Goal: Task Accomplishment & Management: Manage account settings

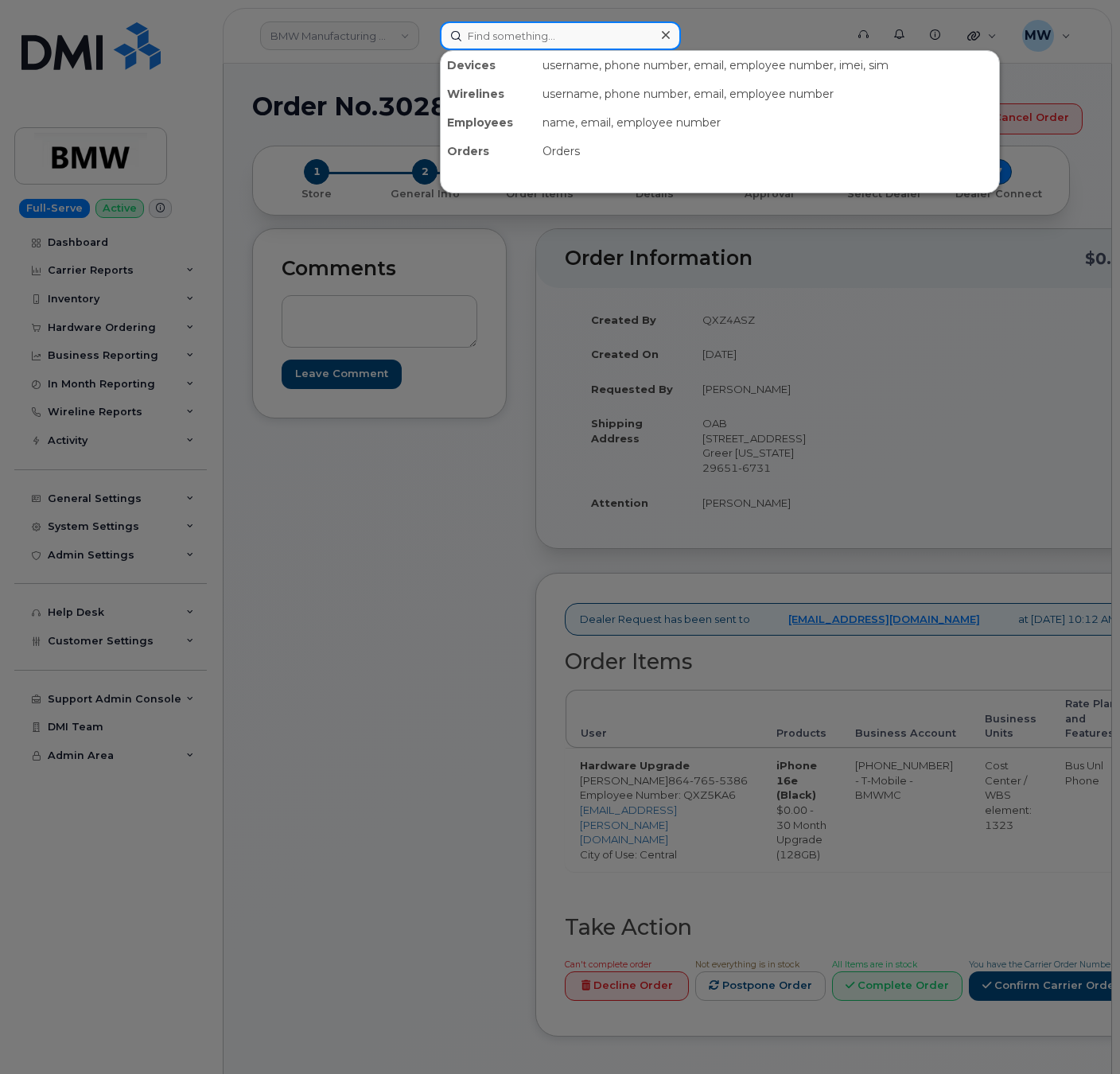
click at [531, 50] on header "BMW Manufacturing Co LLC Devices username, phone number, email, employee number…" at bounding box center [668, 36] width 890 height 56
paste input "8643865659"
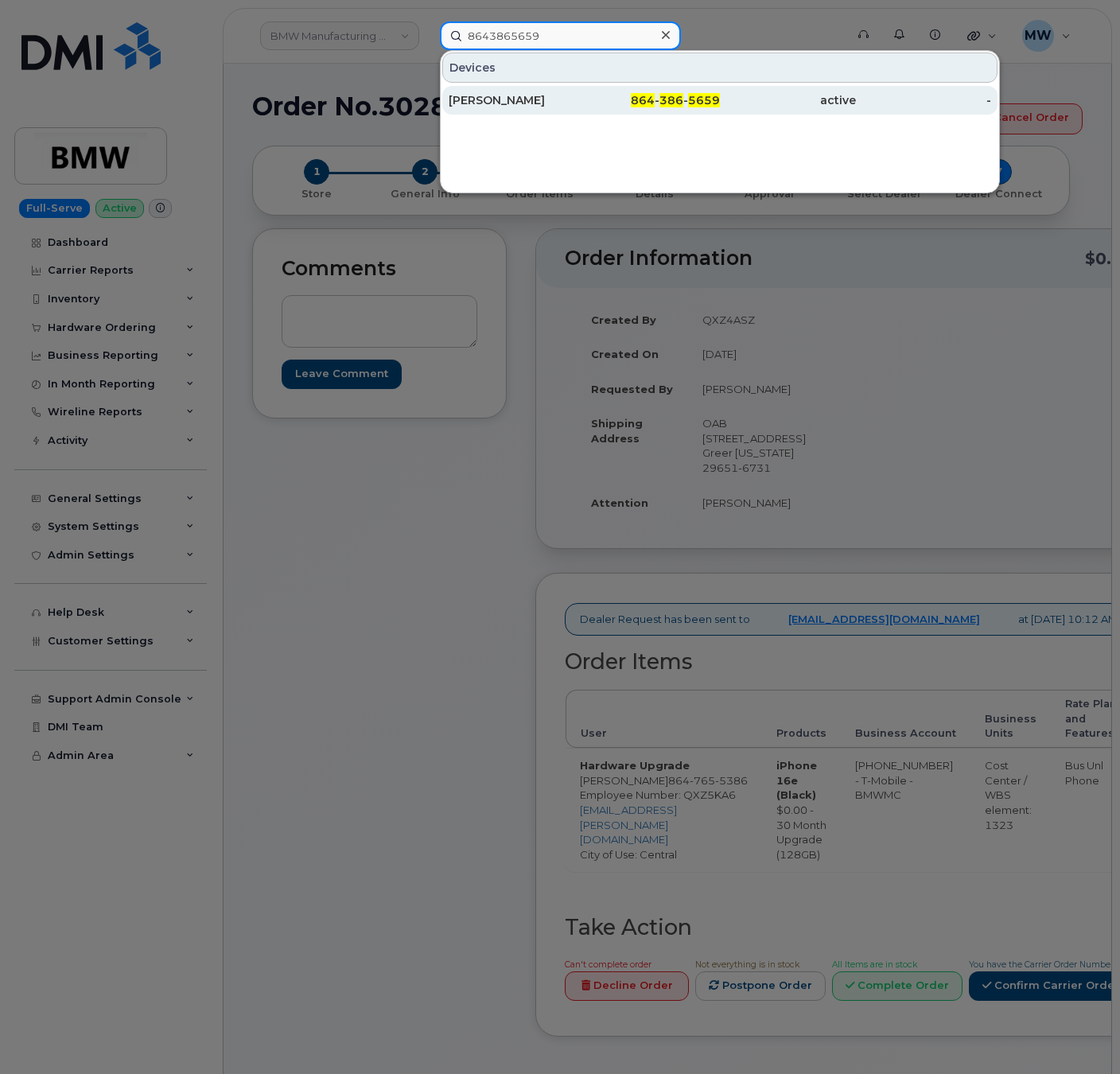
type input "8643865659"
click at [645, 107] on span "864" at bounding box center [642, 100] width 24 height 14
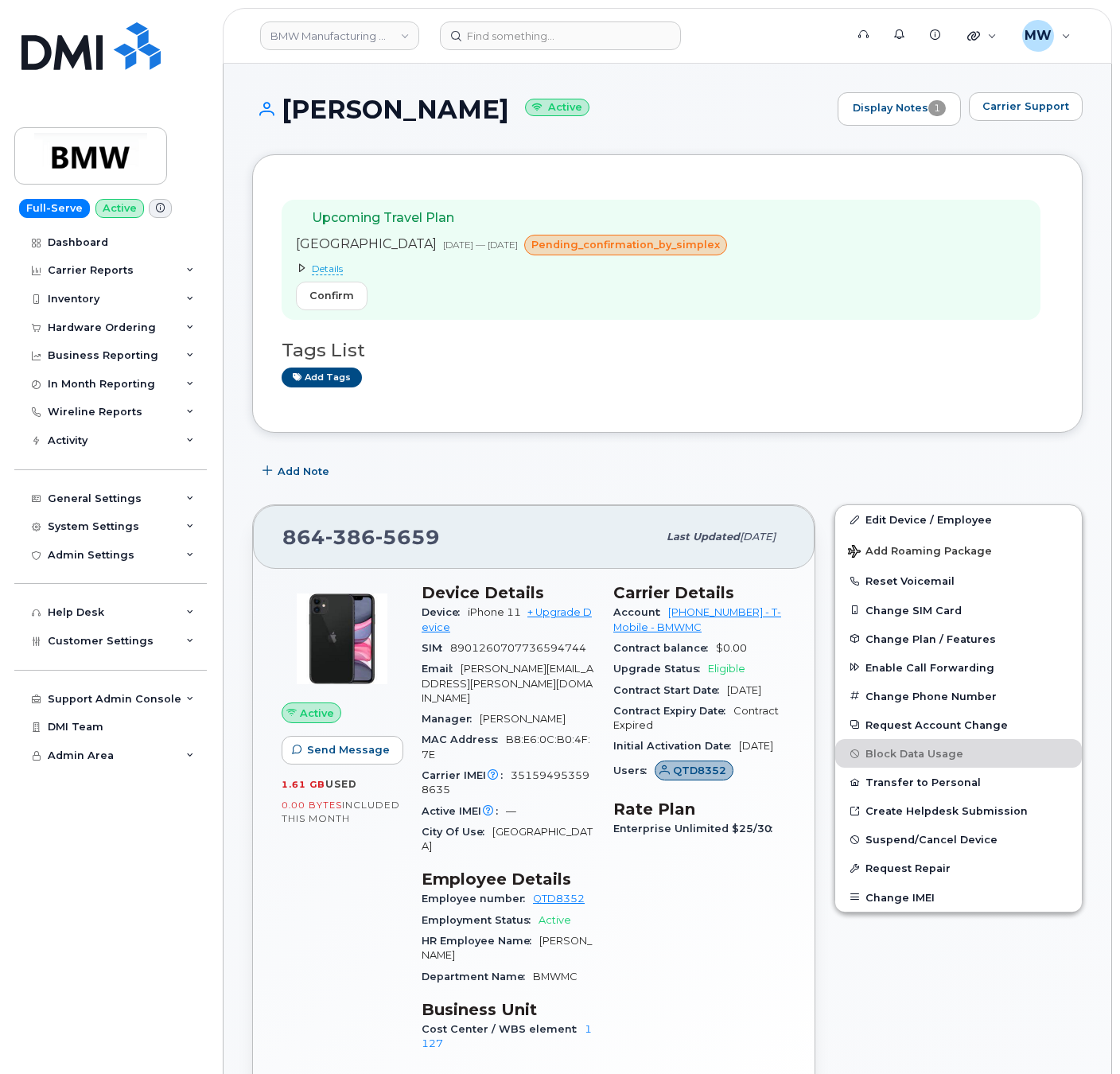
drag, startPoint x: 506, startPoint y: 110, endPoint x: 301, endPoint y: 162, distance: 211.5
click at [279, 109] on h1 "Timothy Markley Active" at bounding box center [541, 109] width 578 height 28
copy h1 "Timothy Markley"
drag, startPoint x: 457, startPoint y: 541, endPoint x: 283, endPoint y: 549, distance: 174.2
click at [283, 549] on div "864 386 5659" at bounding box center [470, 537] width 375 height 33
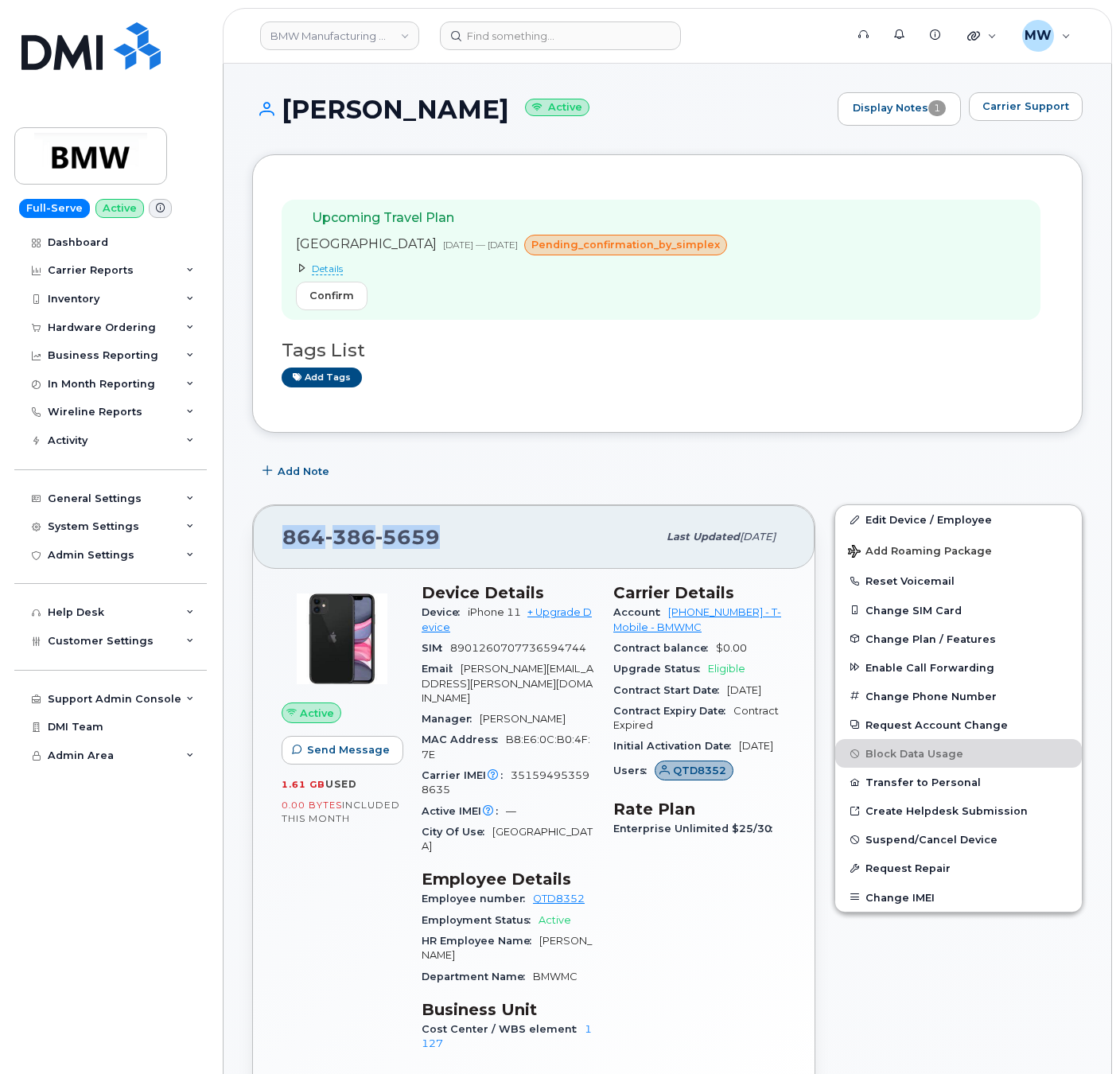
copy span "864 386 5659"
click at [822, 979] on div "864 386 5659 Last updated Aug 13, 2025 Active Send Message 1.61 GB  used 0.00 B…" at bounding box center [533, 821] width 582 height 654
drag, startPoint x: 665, startPoint y: 619, endPoint x: 730, endPoint y: 624, distance: 65.2
click at [730, 624] on div "Account 972523090 - T-Mobile - BMWMC" at bounding box center [700, 621] width 173 height 36
copy link "972523090"
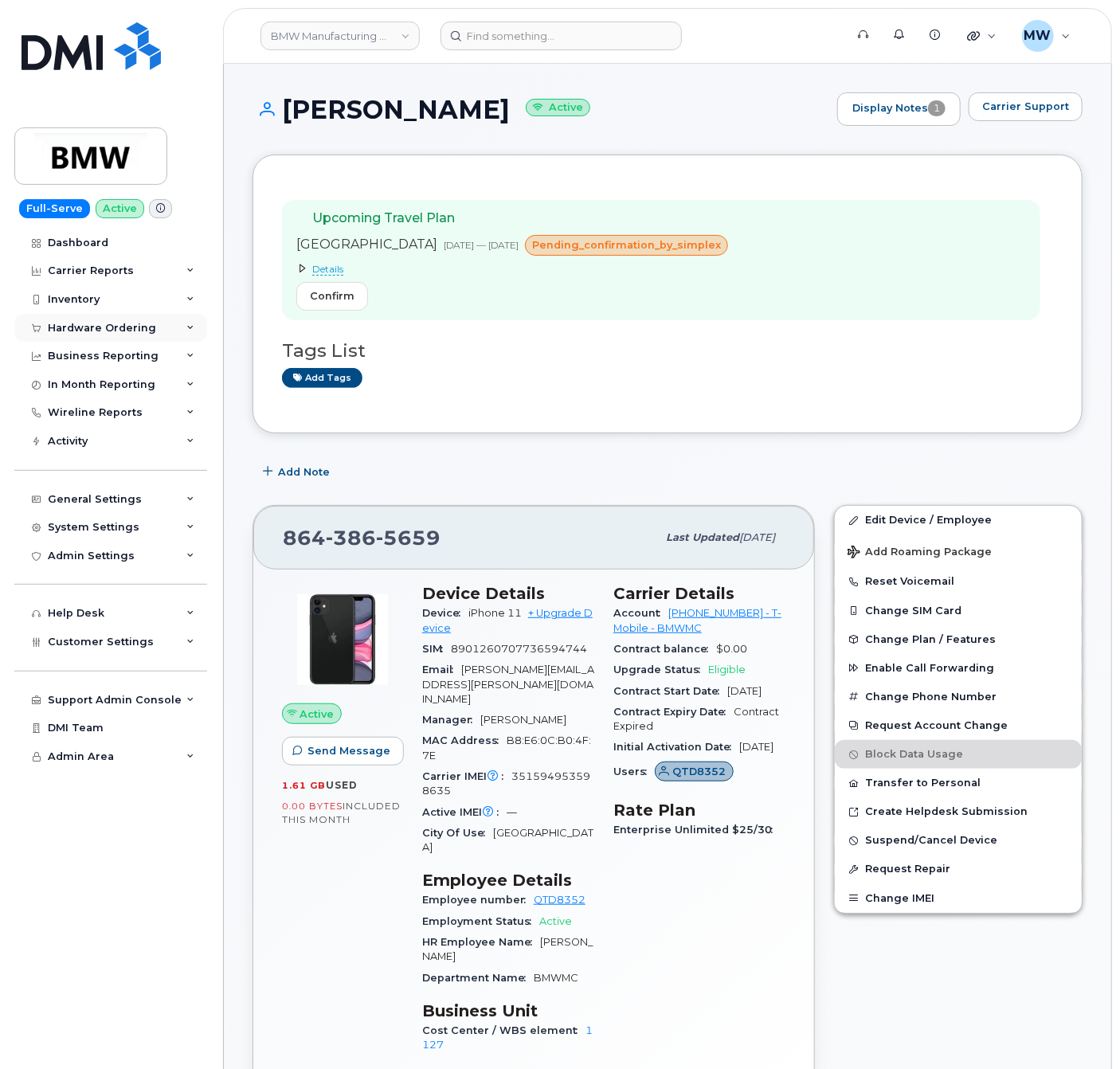
click at [84, 324] on div "Hardware Ordering" at bounding box center [102, 328] width 108 height 13
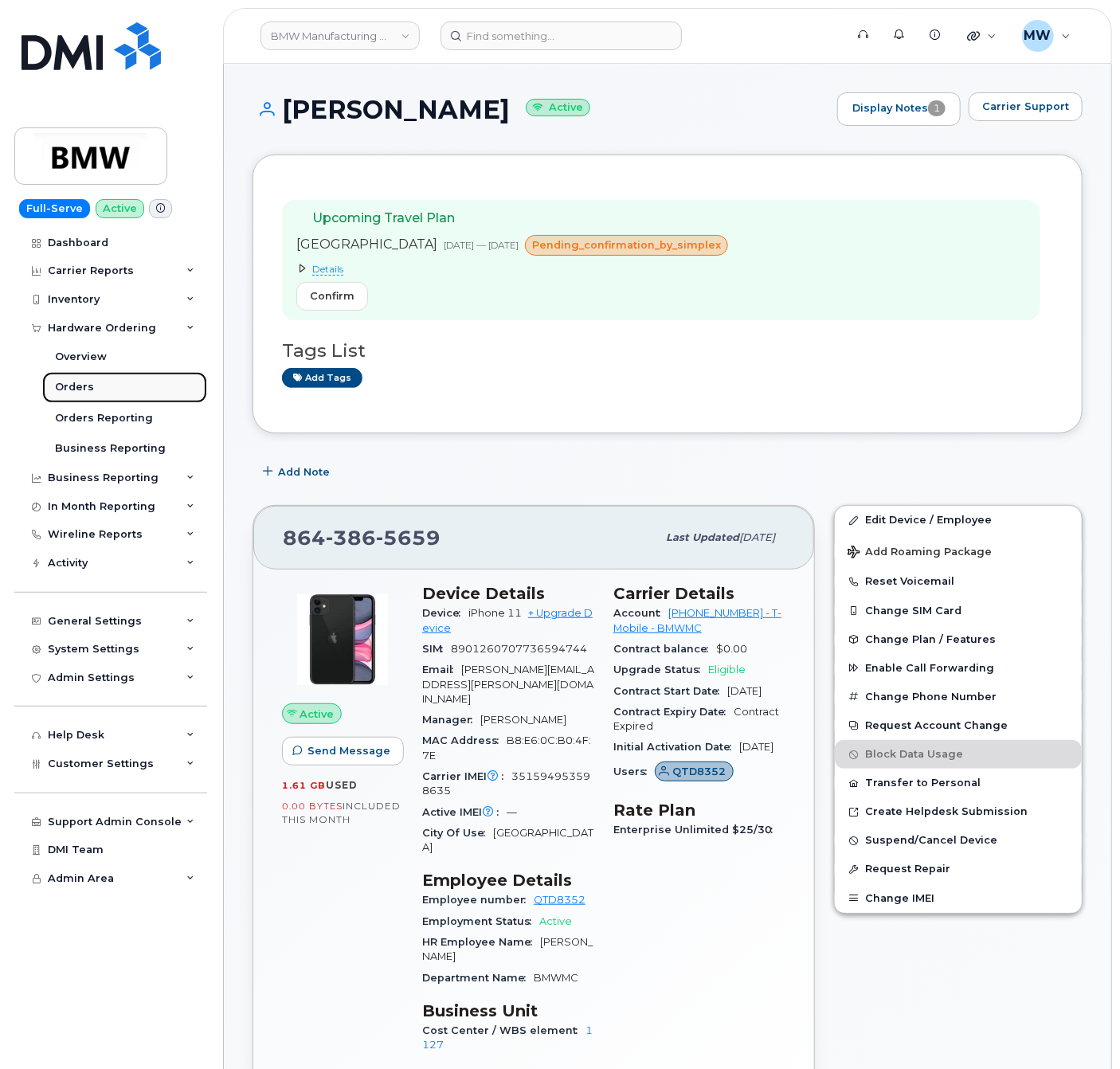
click at [67, 401] on link "Orders" at bounding box center [124, 387] width 165 height 31
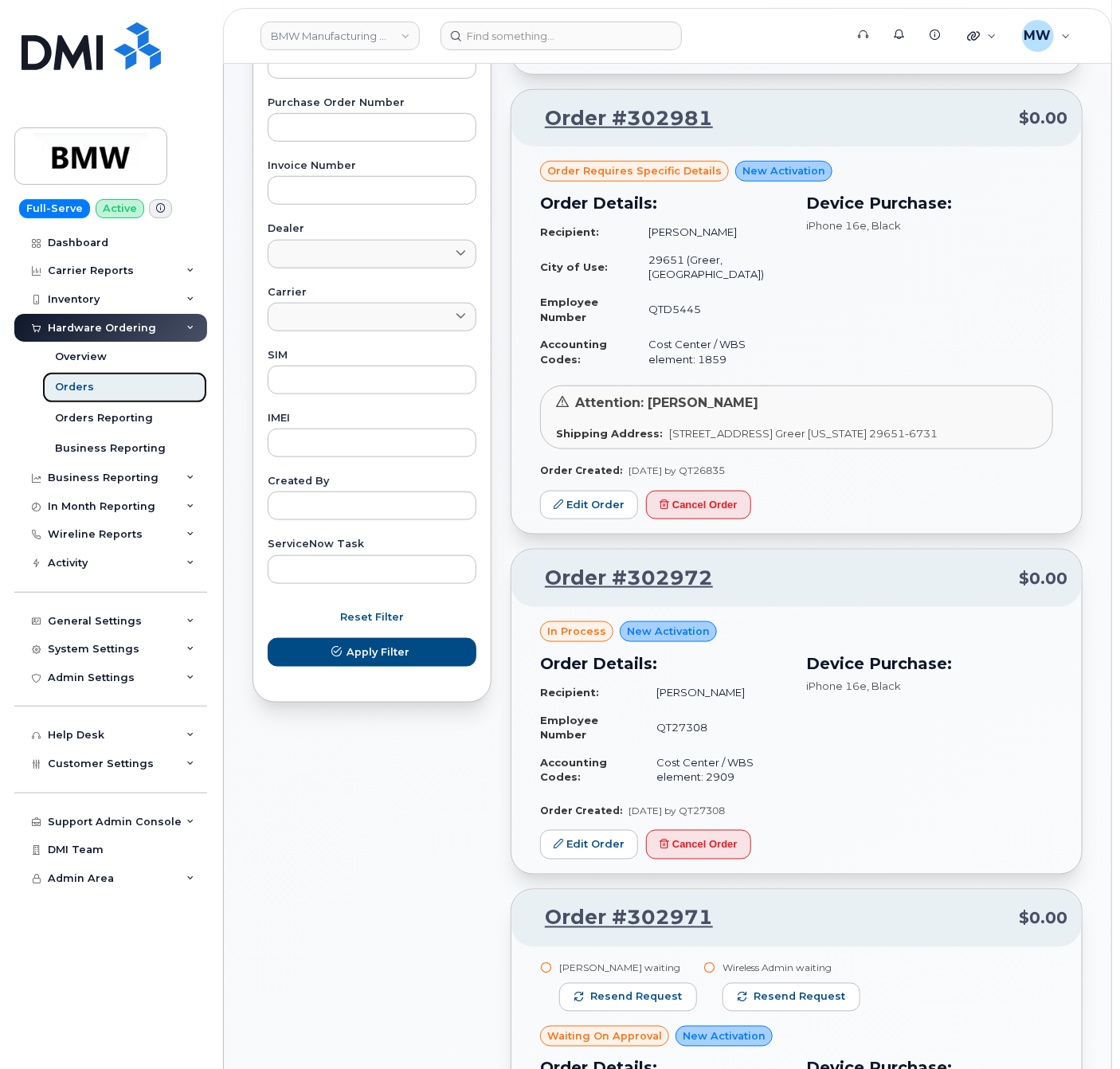
scroll to position [638, 0]
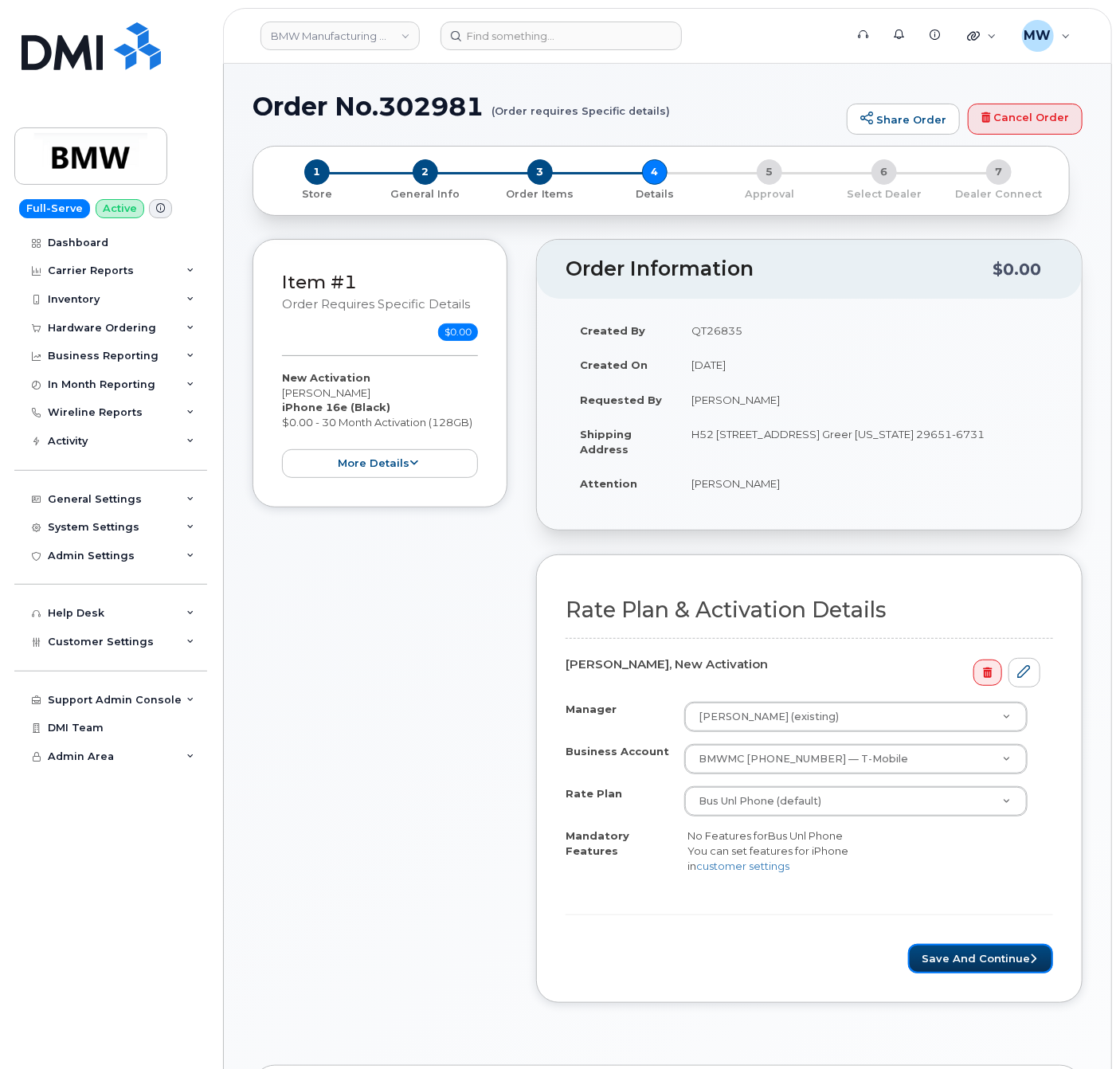
drag, startPoint x: 1004, startPoint y: 956, endPoint x: 997, endPoint y: 942, distance: 15.7
click at [1004, 956] on button "Save and Continue" at bounding box center [980, 958] width 145 height 30
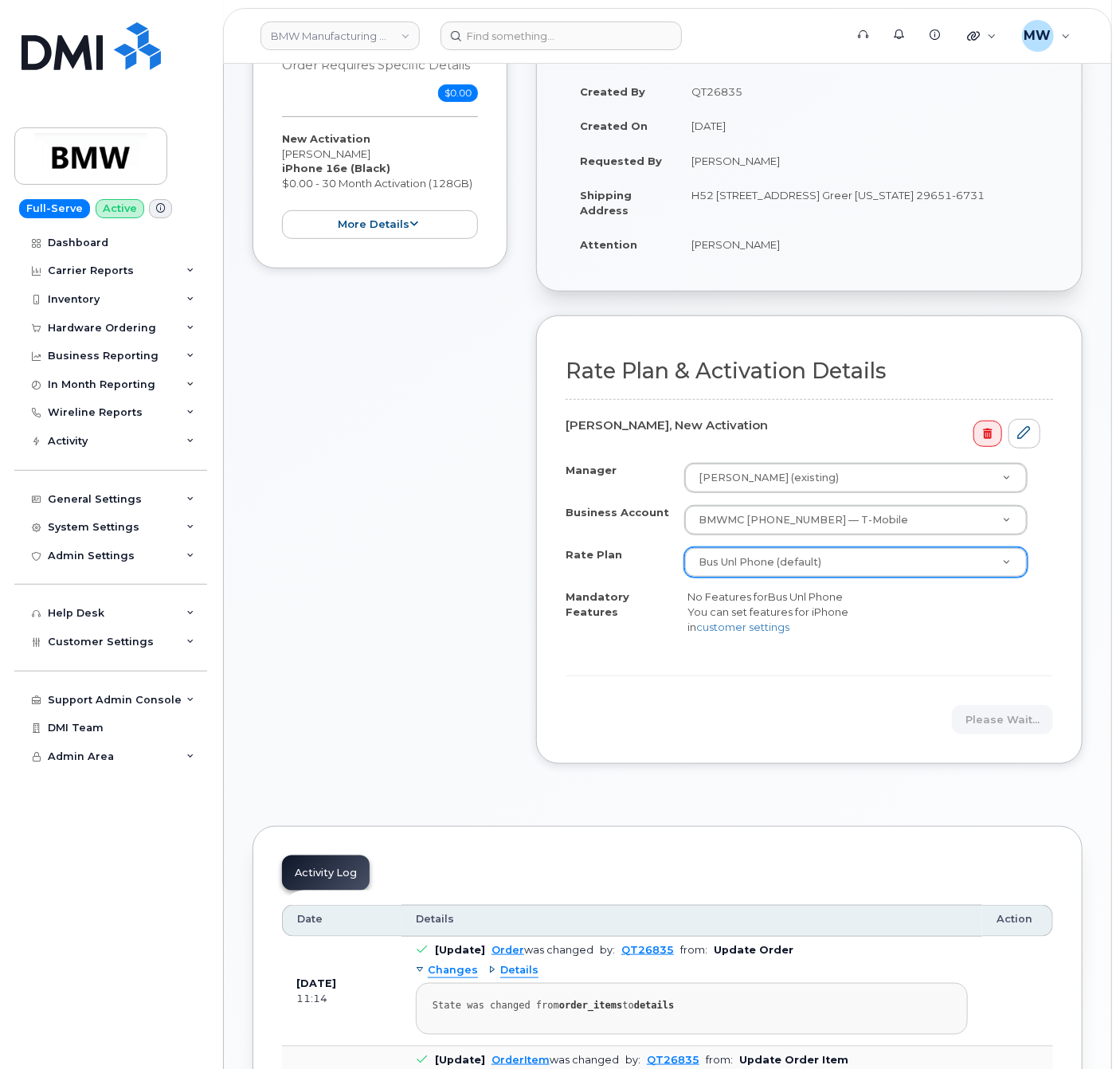
scroll to position [319, 0]
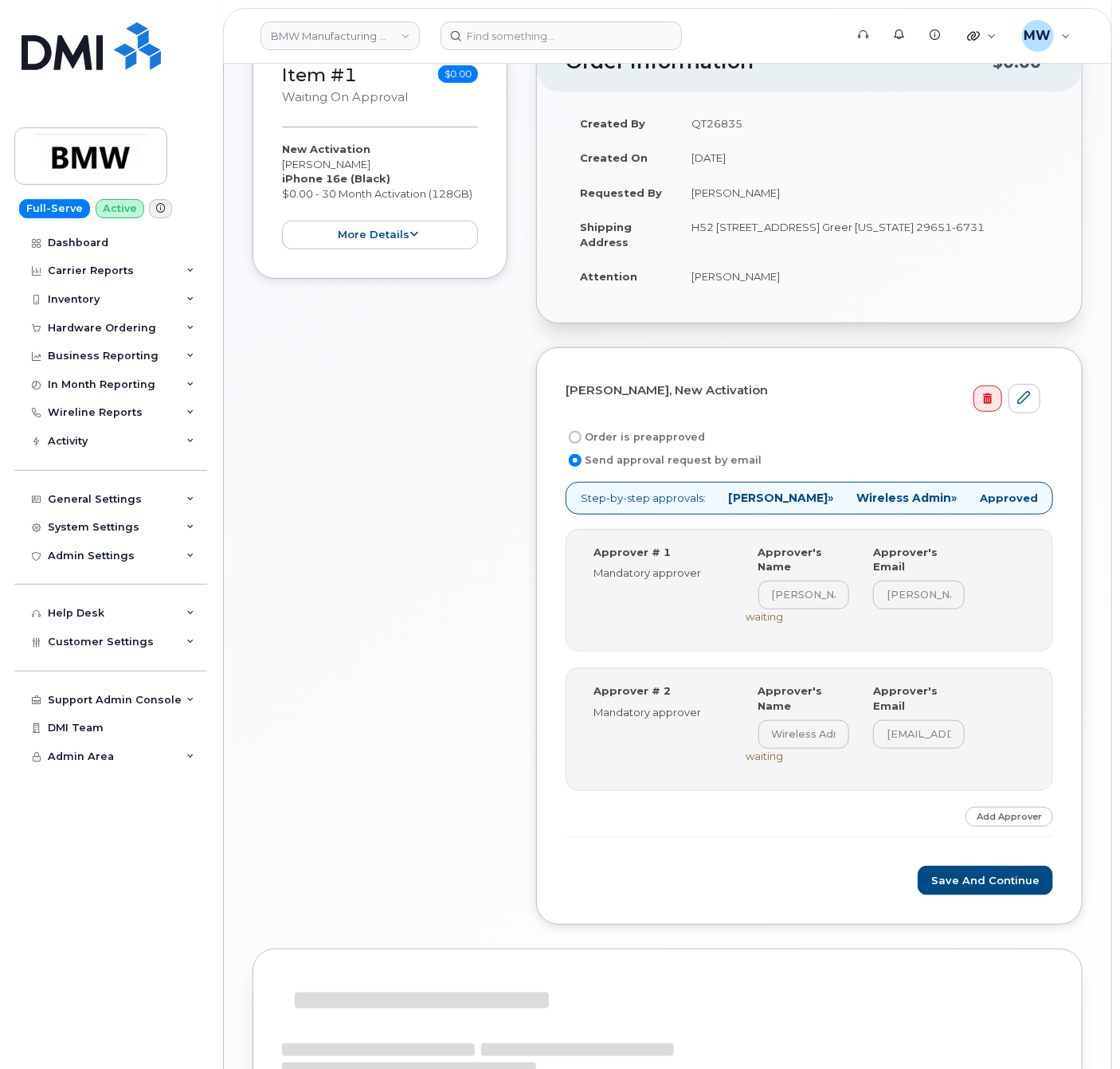
scroll to position [430, 0]
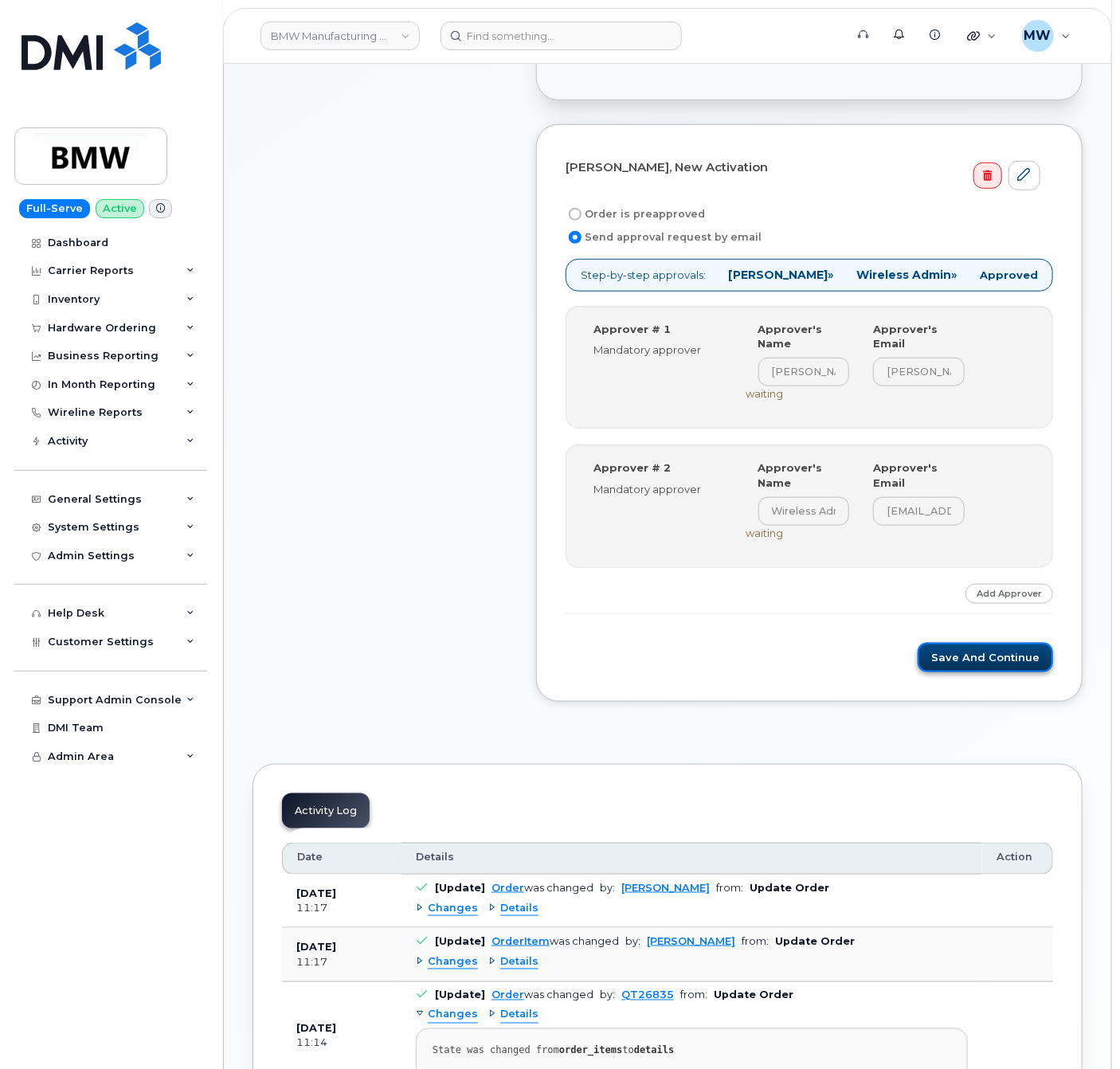
click at [1011, 670] on button "Save and Continue" at bounding box center [985, 657] width 135 height 30
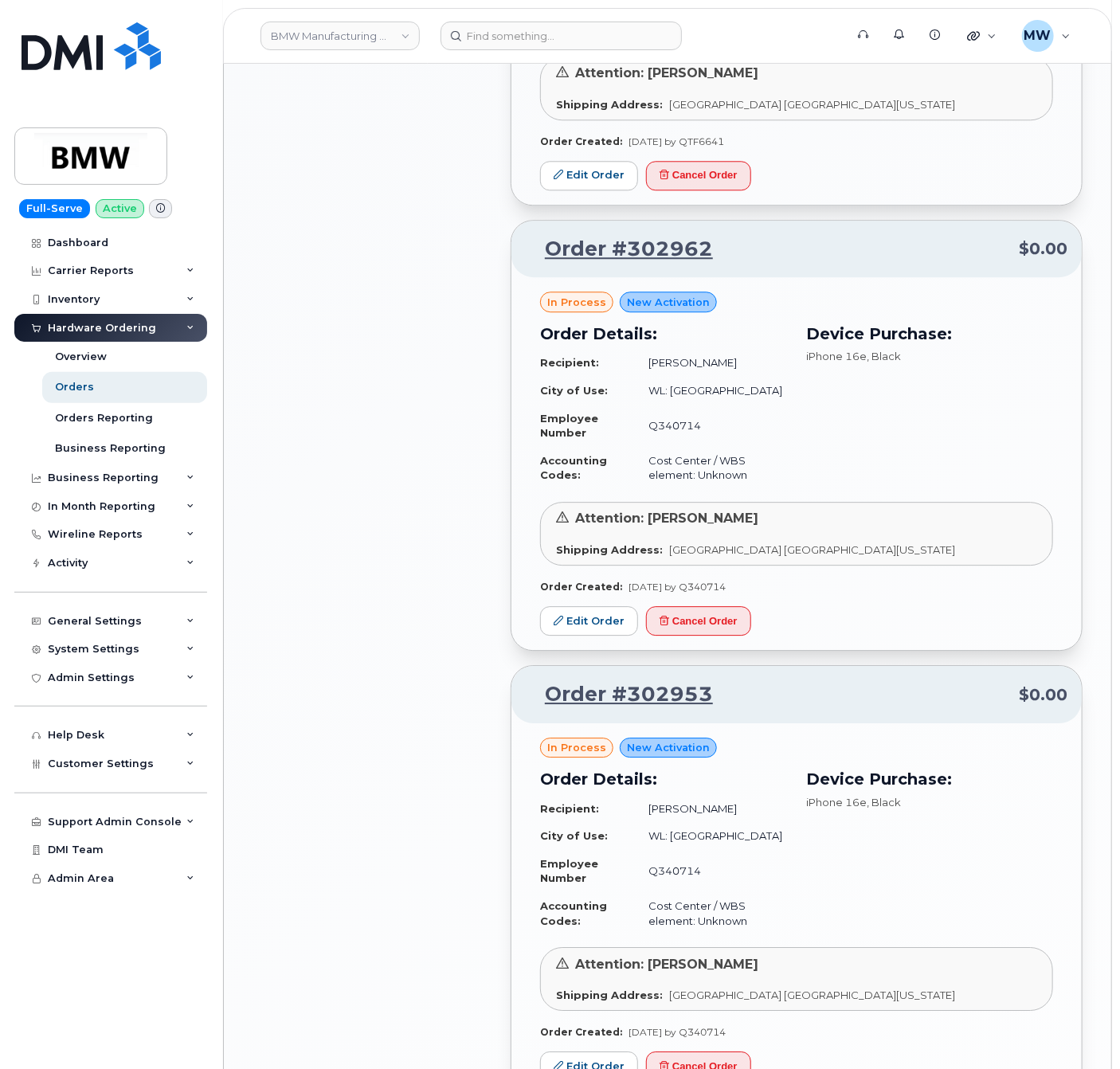
scroll to position [1593, 0]
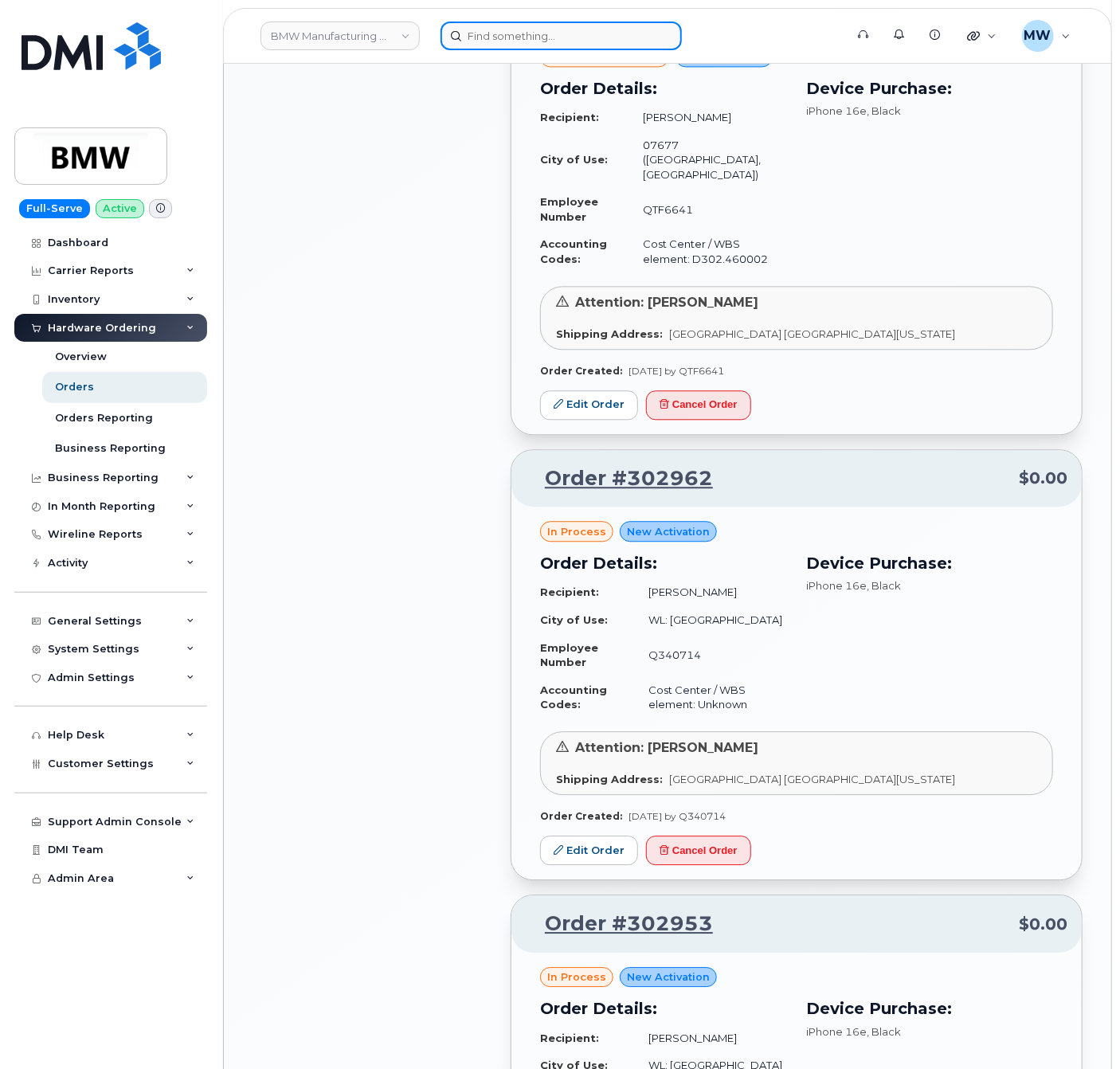
click at [468, 38] on input at bounding box center [561, 36] width 241 height 29
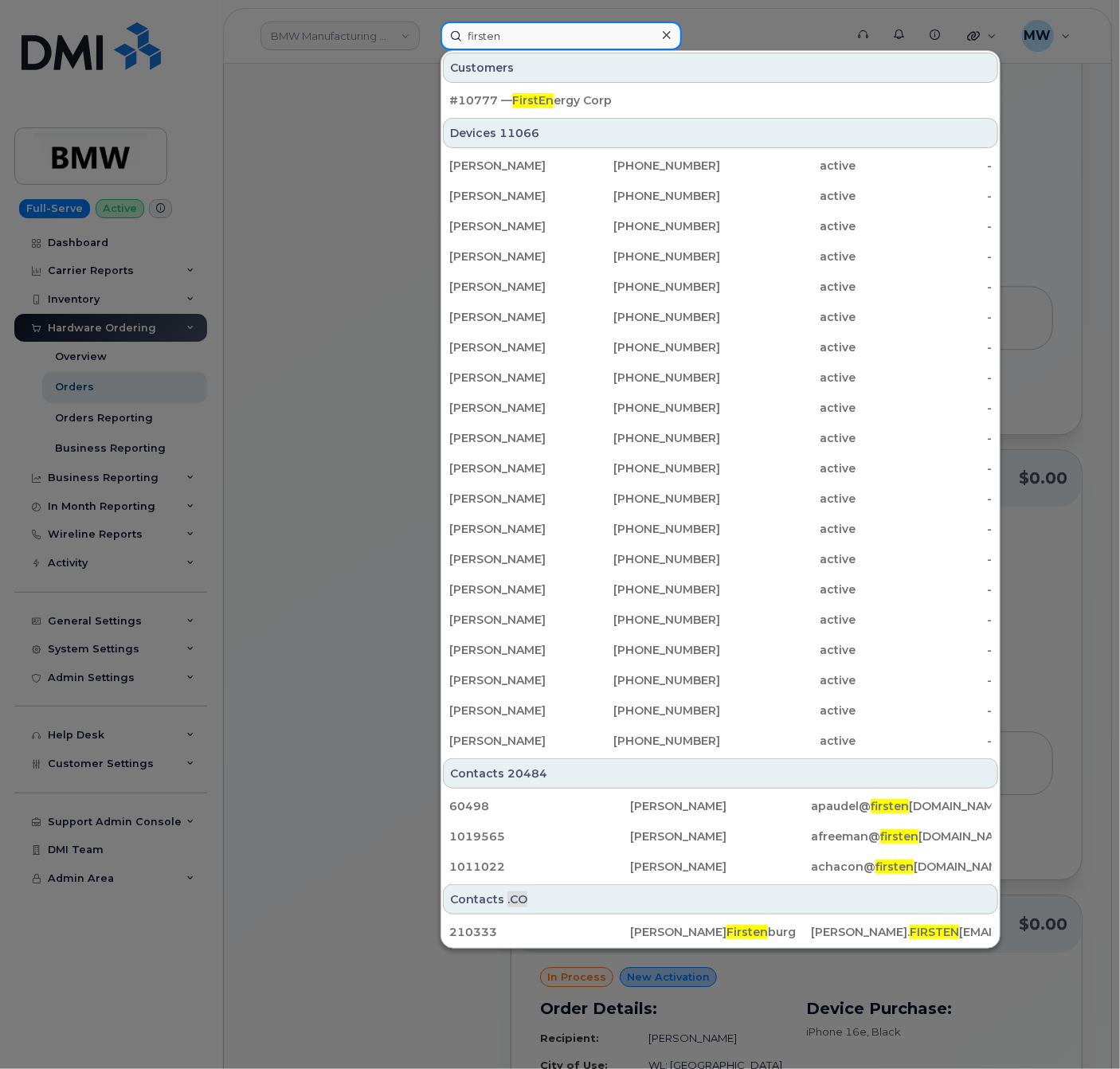
type input "firsten"
click at [648, 86] on div "#10777 — FirstEn ergy Corp" at bounding box center [720, 100] width 558 height 32
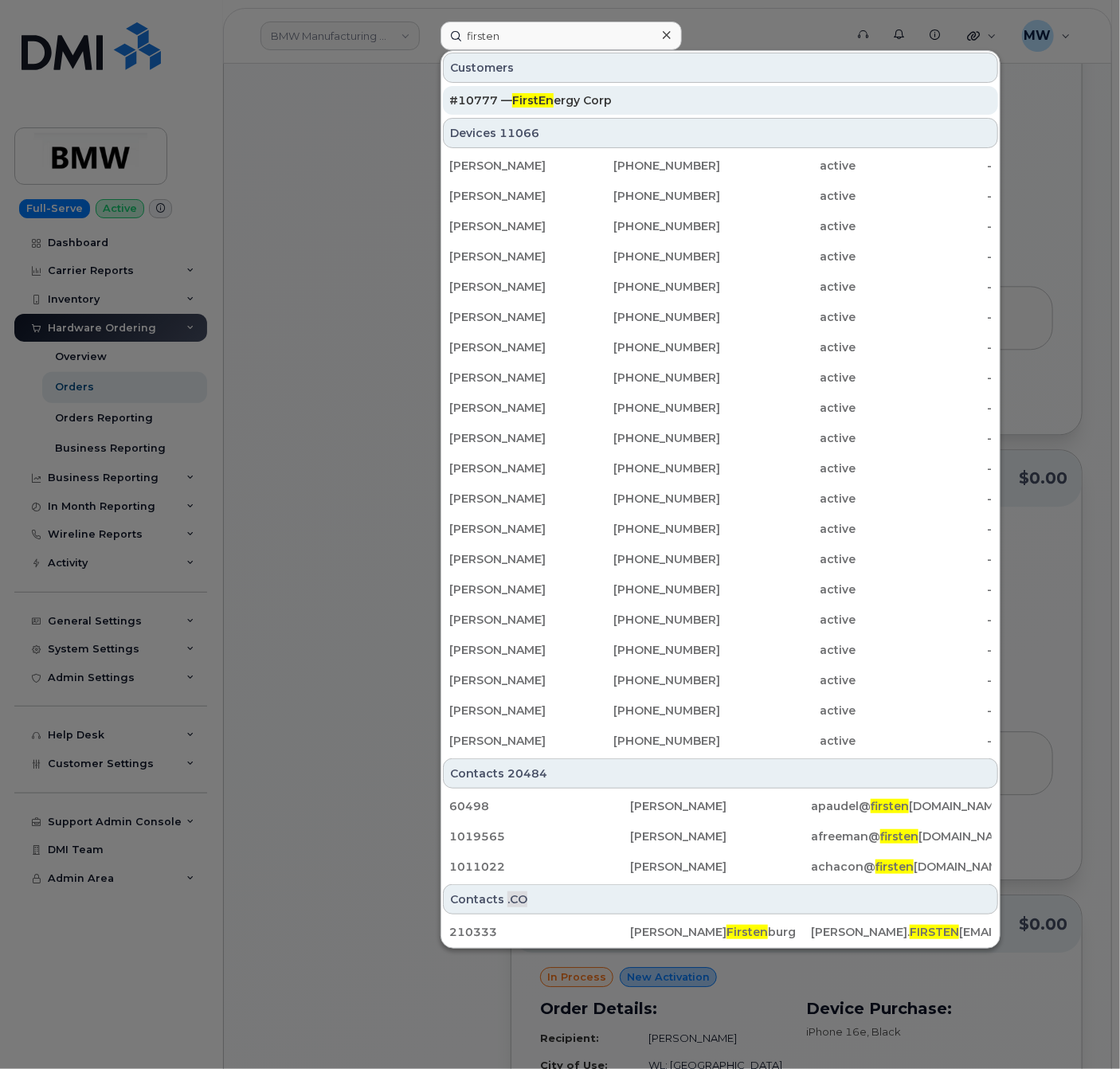
click at [646, 97] on div "#10777 — FirstEn ergy Corp" at bounding box center [720, 101] width 542 height 16
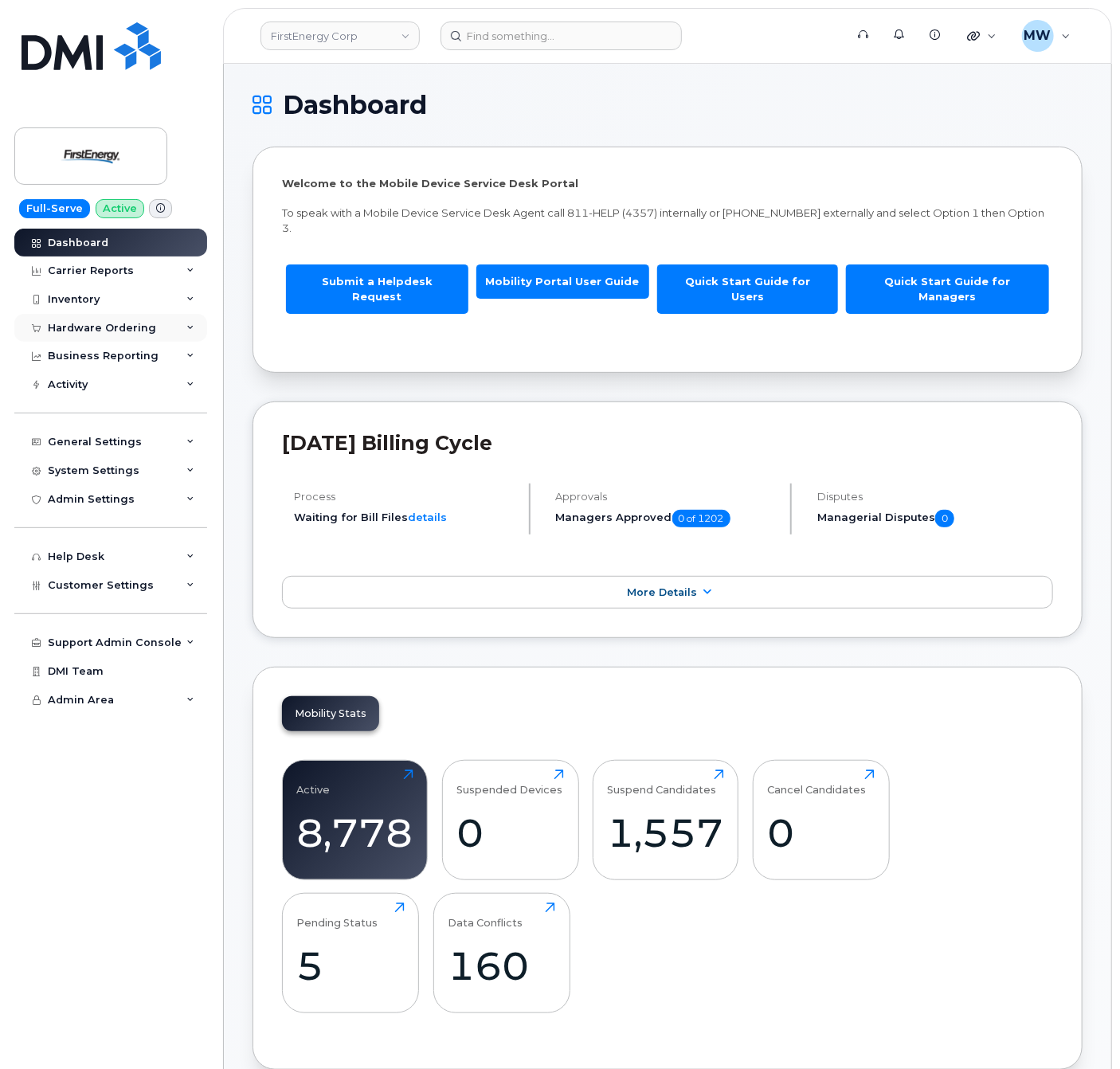
click at [139, 335] on div "Hardware Ordering" at bounding box center [111, 329] width 193 height 29
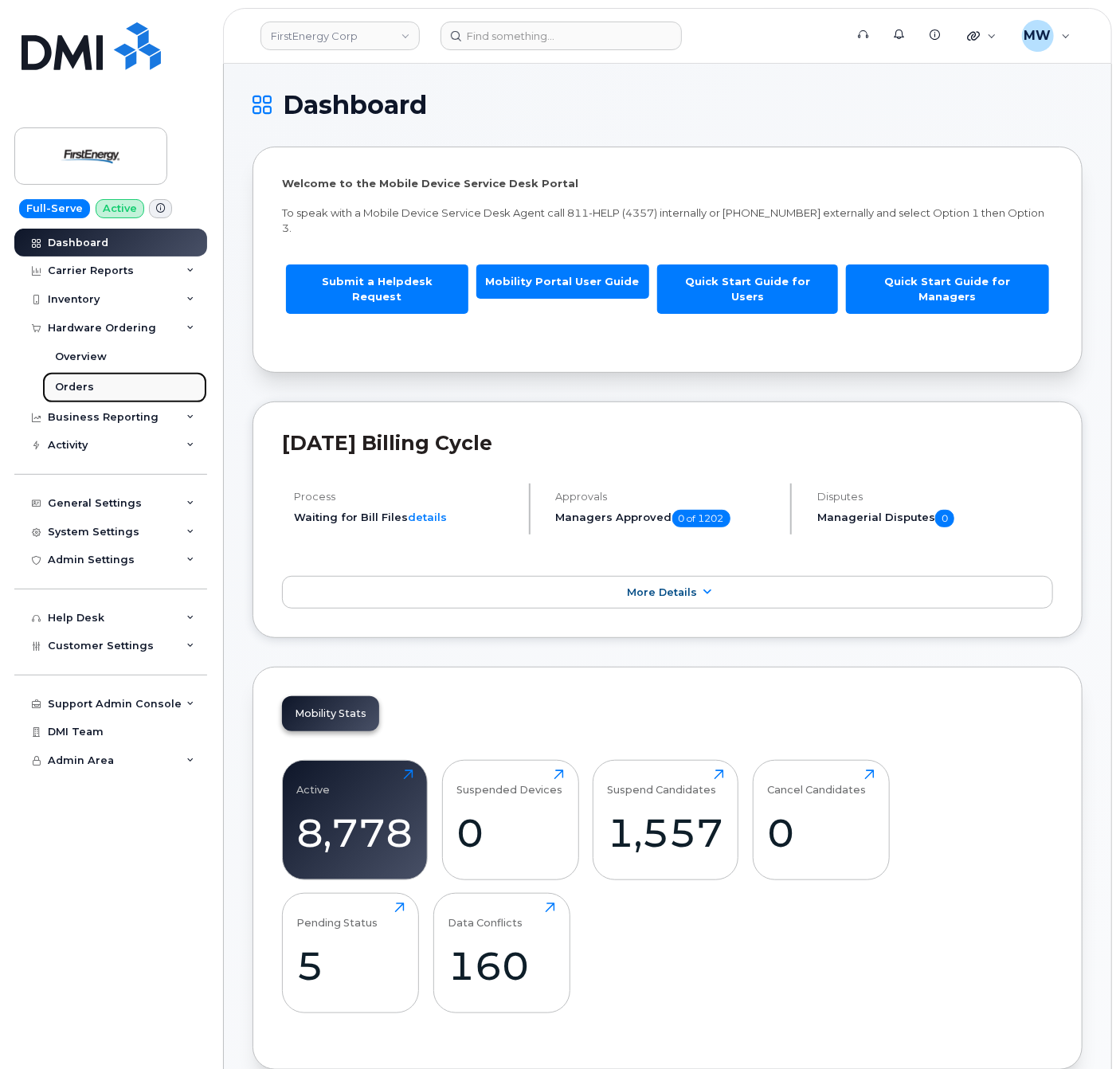
click at [95, 387] on link "Orders" at bounding box center [124, 387] width 165 height 31
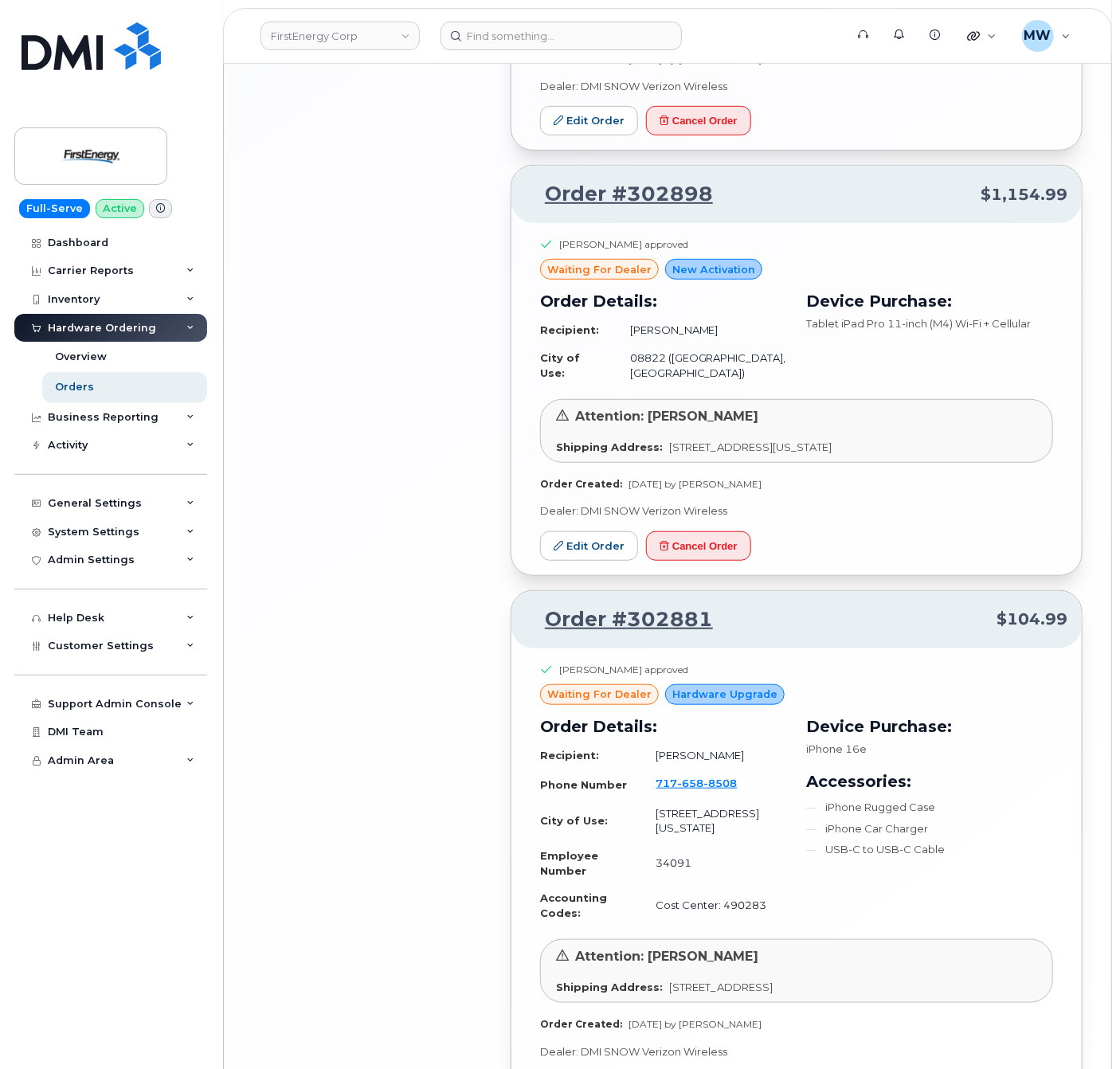
scroll to position [3120, 0]
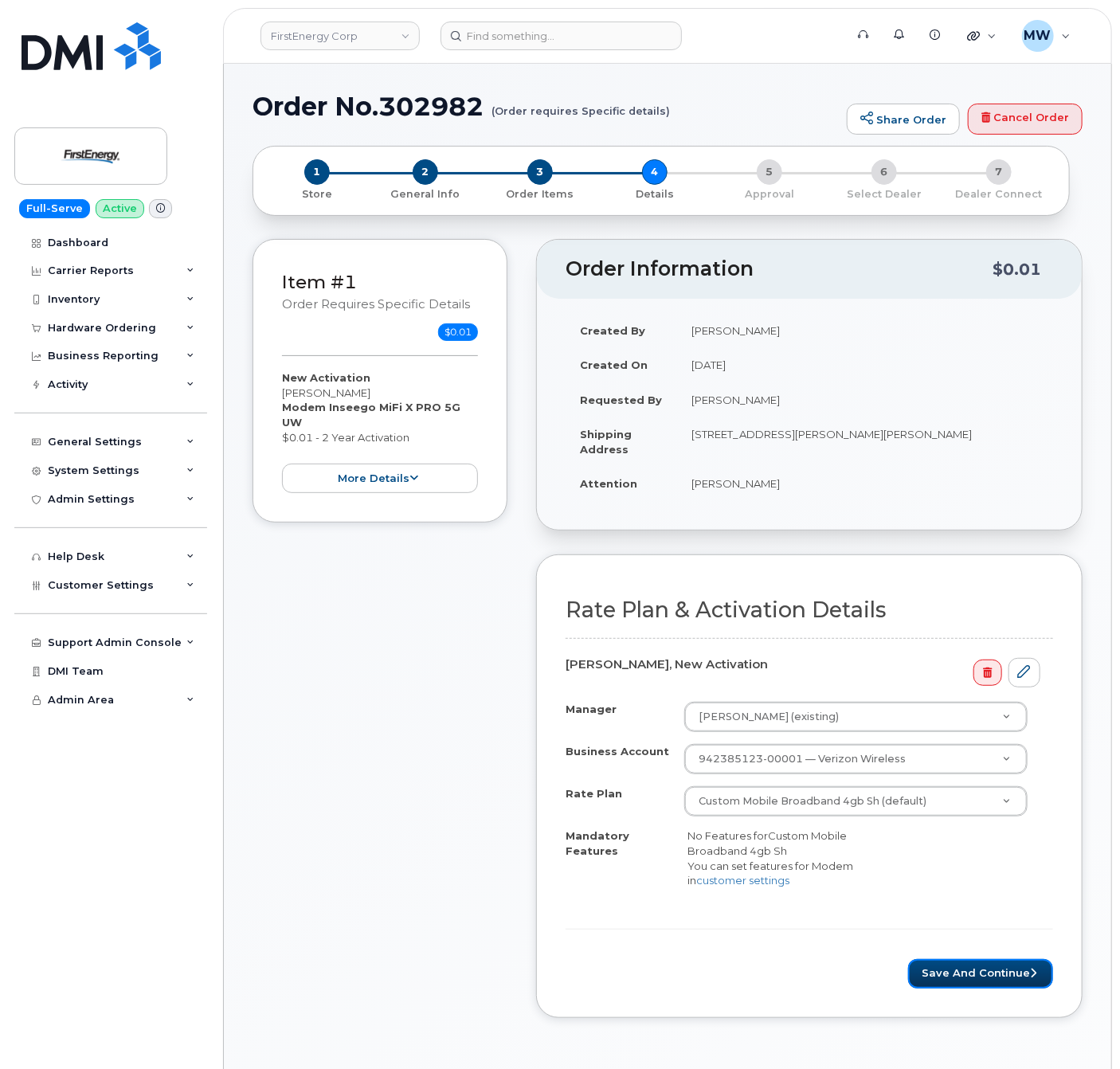
drag, startPoint x: 971, startPoint y: 974, endPoint x: 669, endPoint y: 293, distance: 745.0
click at [971, 974] on button "Save and Continue" at bounding box center [980, 974] width 145 height 30
drag, startPoint x: 939, startPoint y: 978, endPoint x: 837, endPoint y: 541, distance: 448.7
click at [939, 978] on button "Save and Continue" at bounding box center [980, 974] width 145 height 30
click at [990, 984] on button "Save and Continue" at bounding box center [980, 974] width 145 height 30
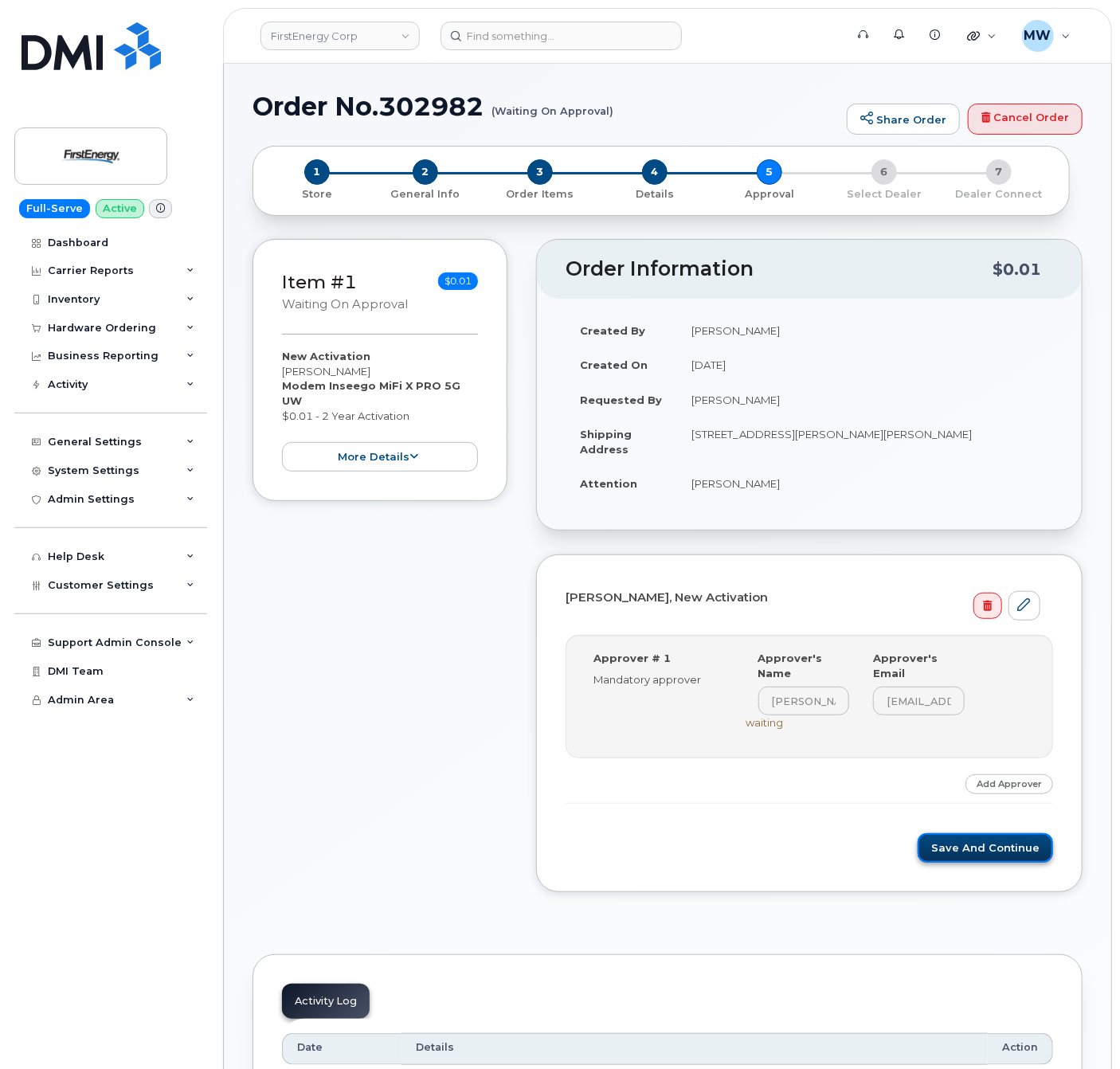
click at [980, 861] on button "Save and Continue" at bounding box center [985, 847] width 135 height 30
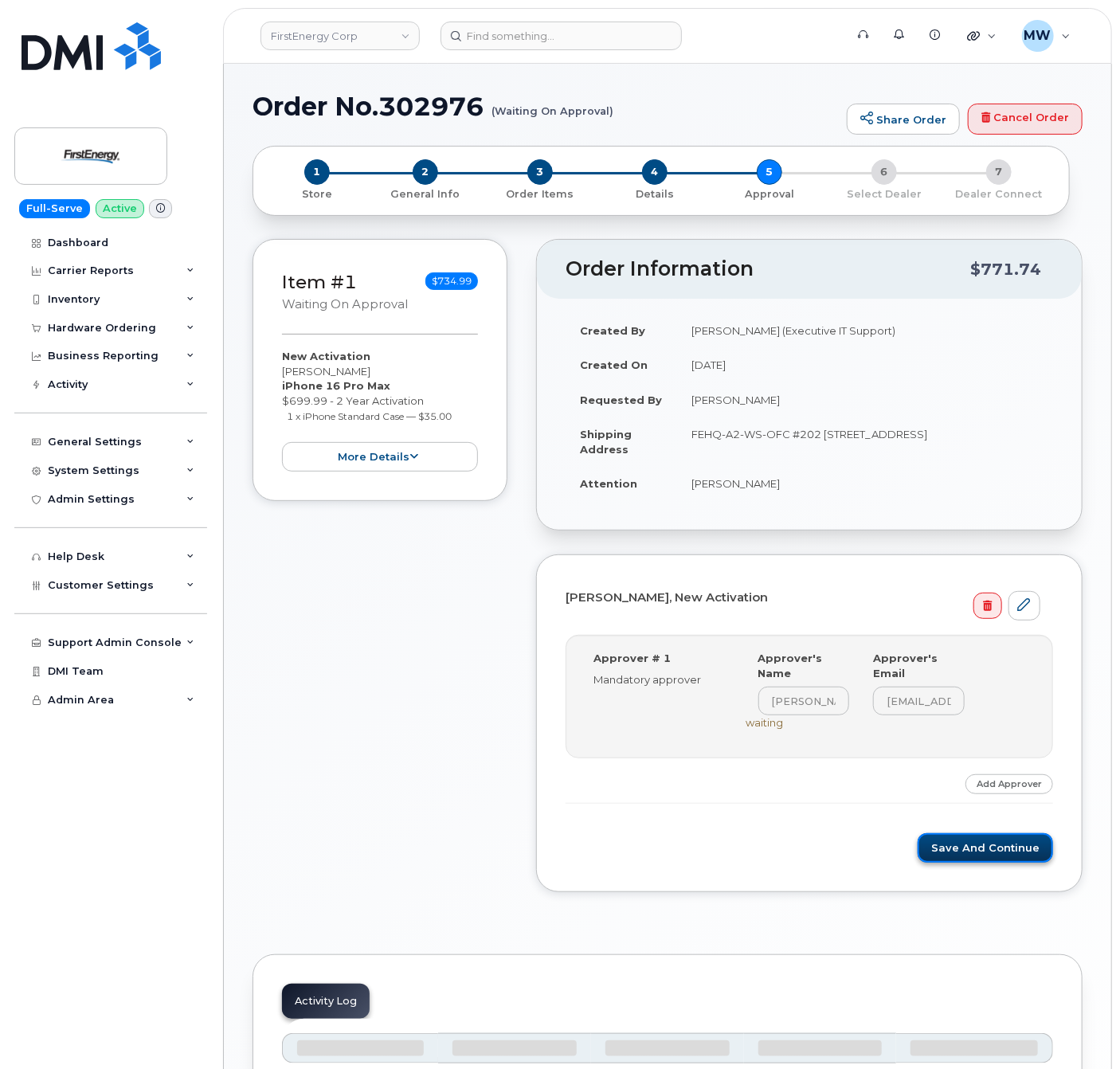
click at [980, 855] on button "Save and Continue" at bounding box center [985, 847] width 135 height 30
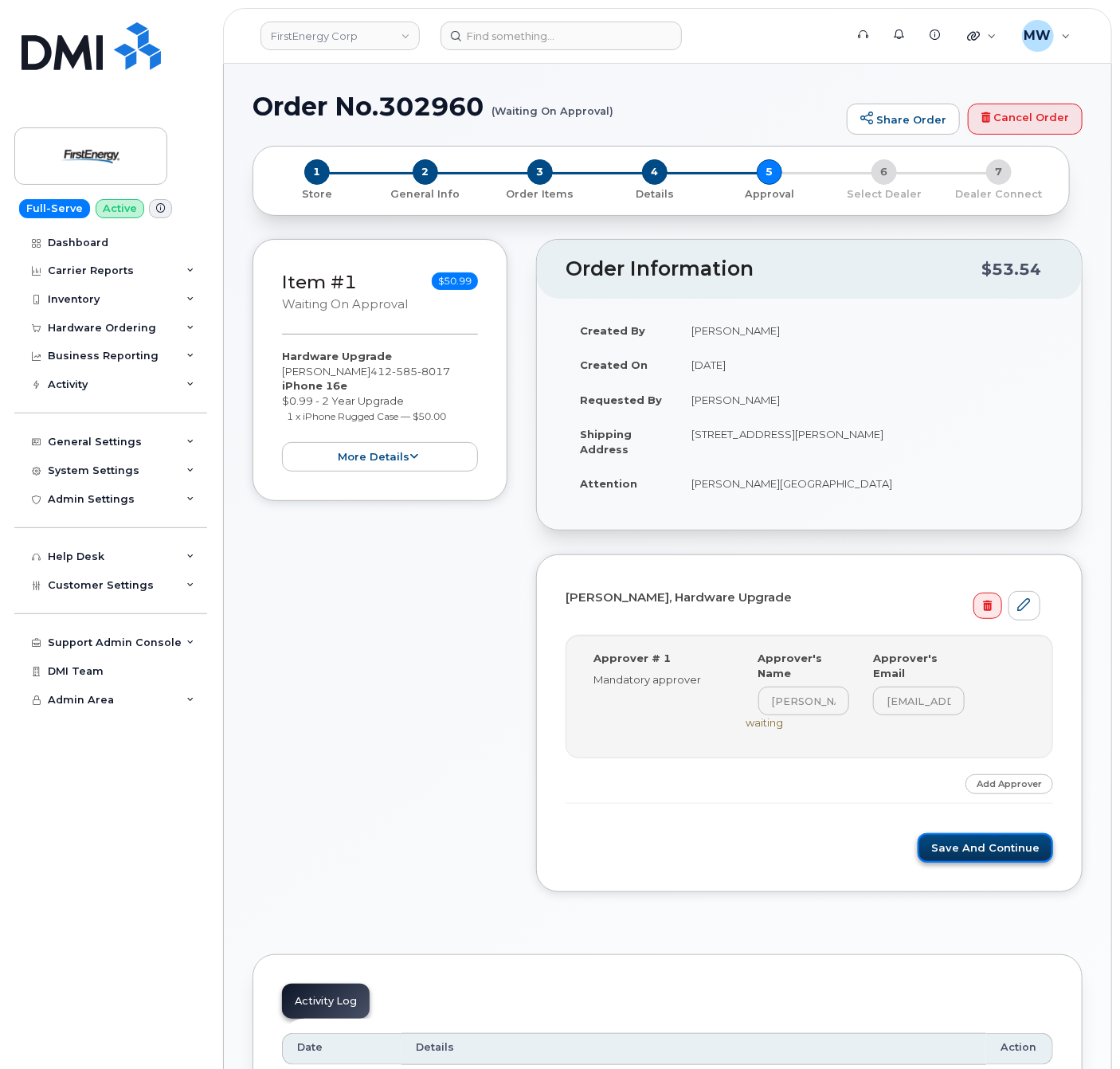
click at [981, 855] on button "Save and Continue" at bounding box center [985, 847] width 135 height 30
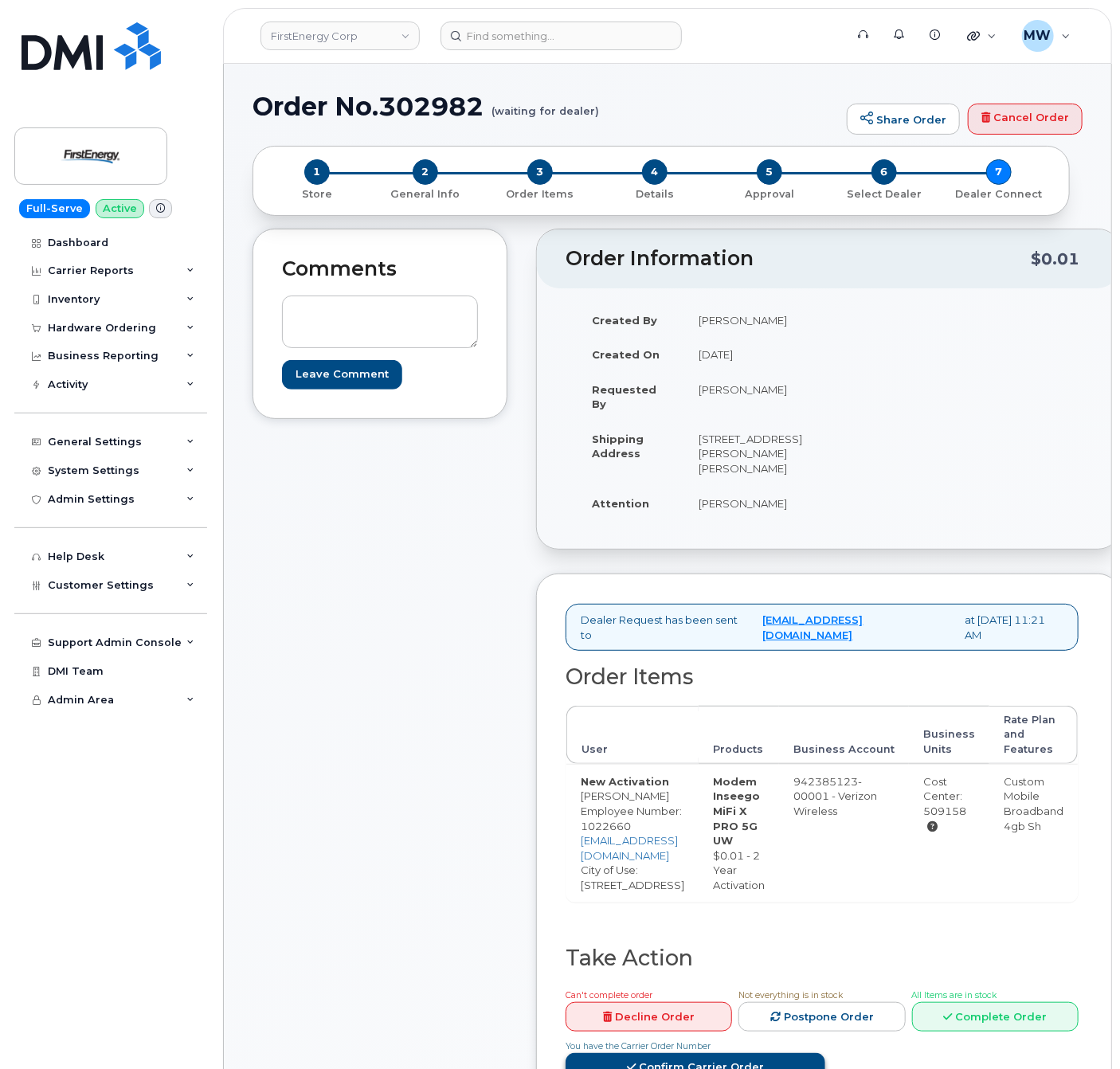
click at [825, 1053] on link "Confirm Carrier Order" at bounding box center [695, 1067] width 259 height 30
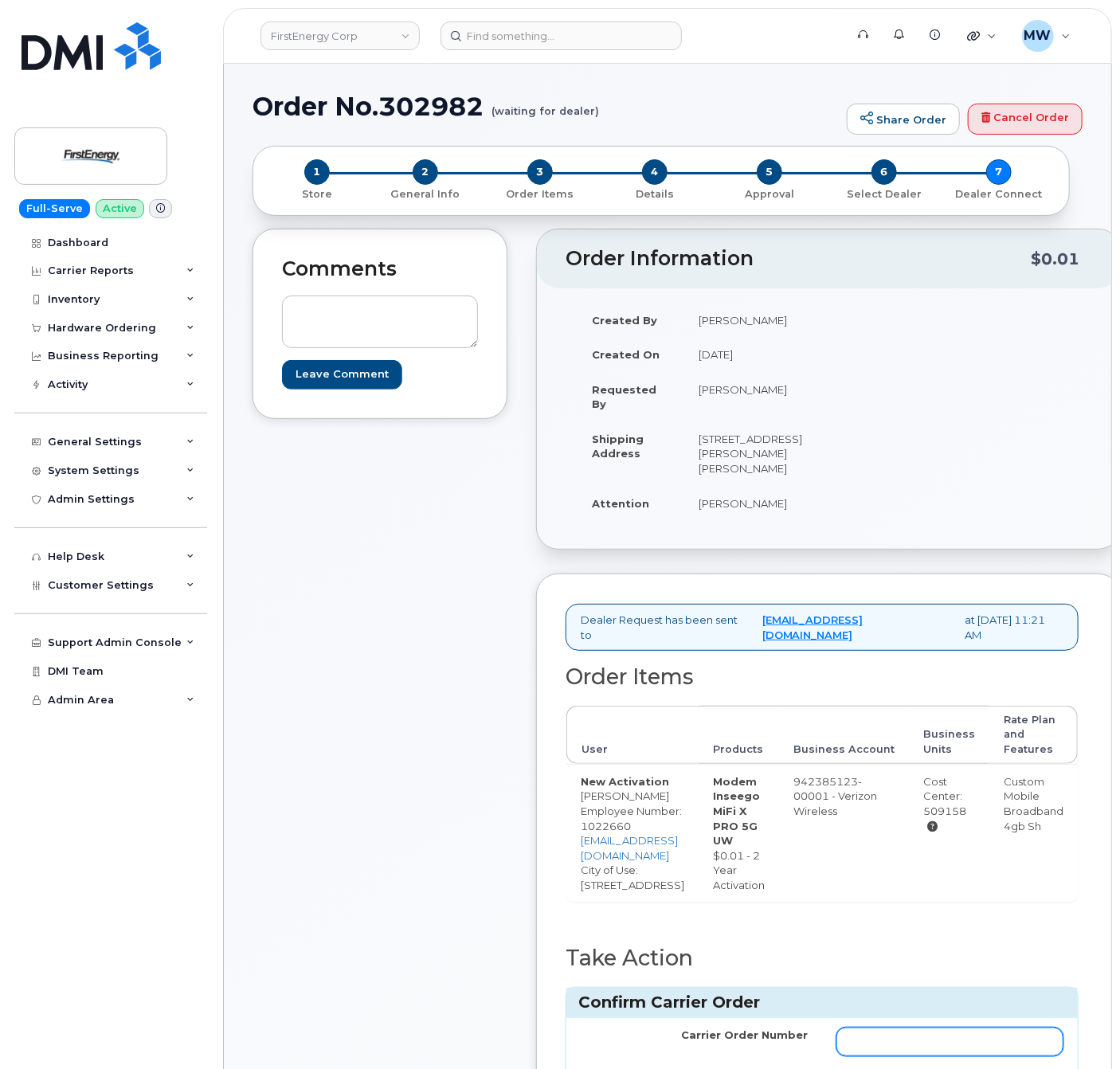
paste input "MB1000506328898"
click at [997, 1028] on input "MB1000506328898" at bounding box center [950, 1042] width 227 height 29
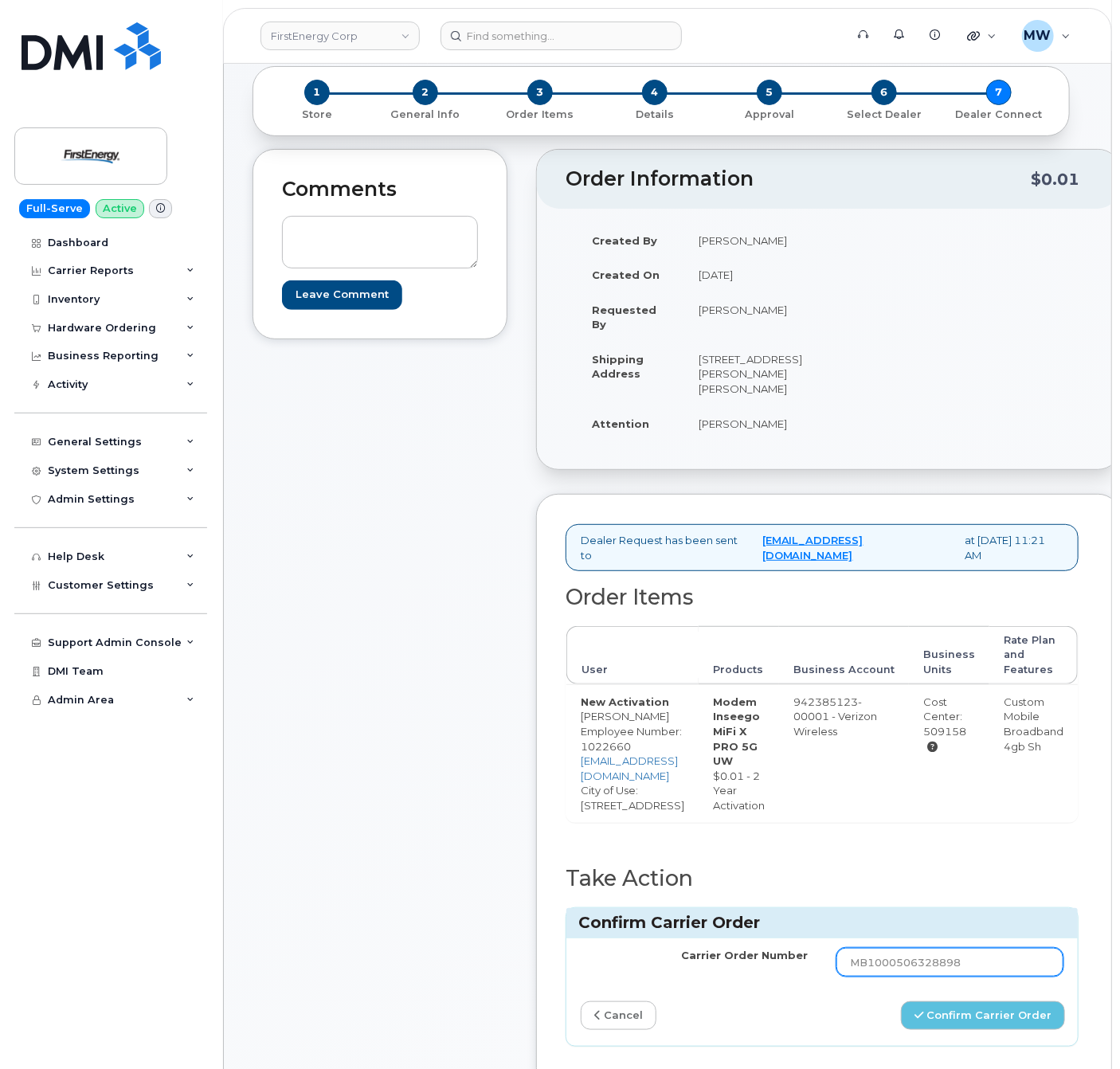
type input "MB1000506328898"
click at [997, 1012] on div "Carrier Order Number MB1000506328898 cancel Confirm Carrier Order" at bounding box center [822, 992] width 511 height 107
click at [1007, 1009] on button "Confirm Carrier Order" at bounding box center [982, 1016] width 164 height 30
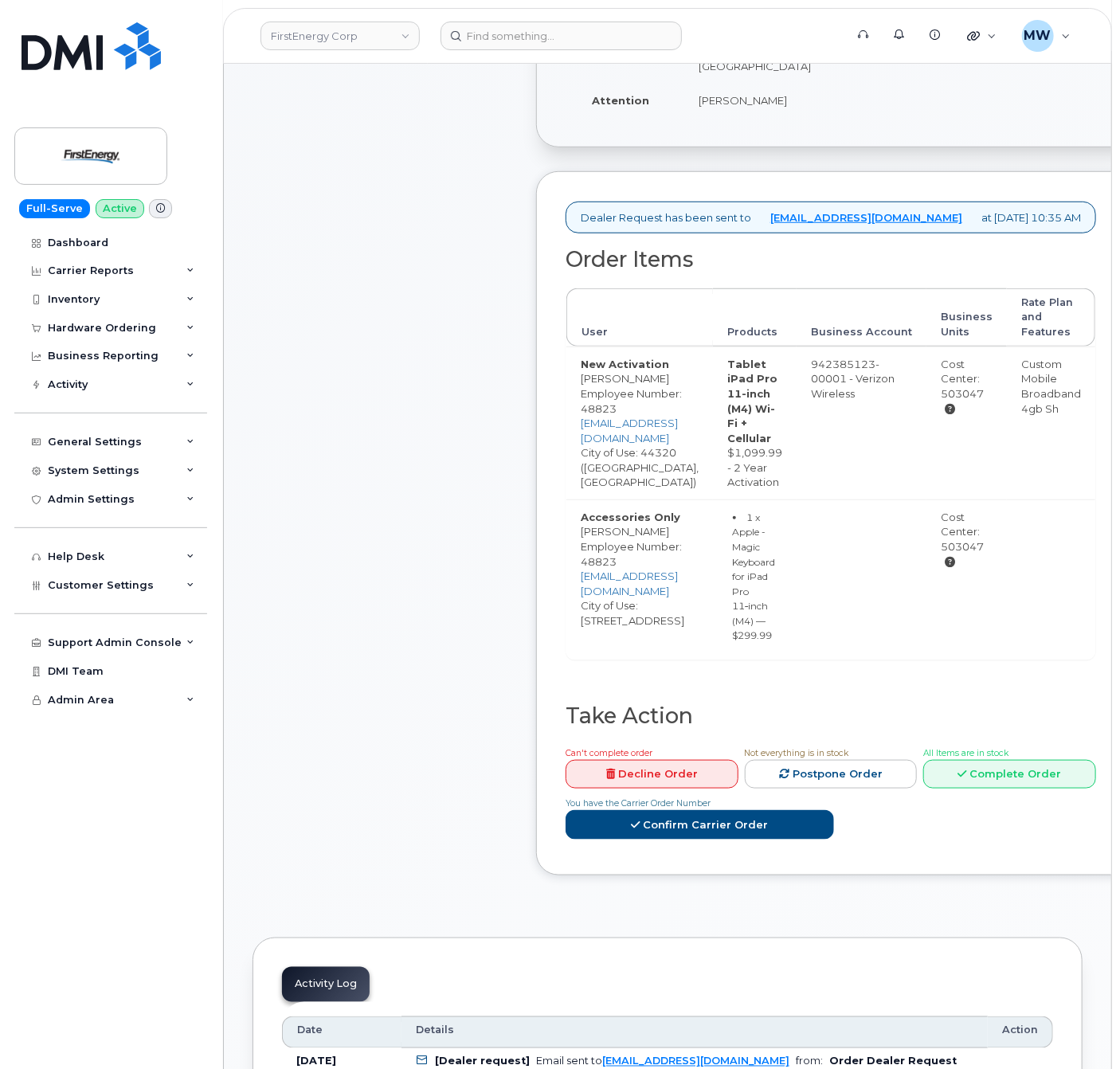
scroll to position [478, 0]
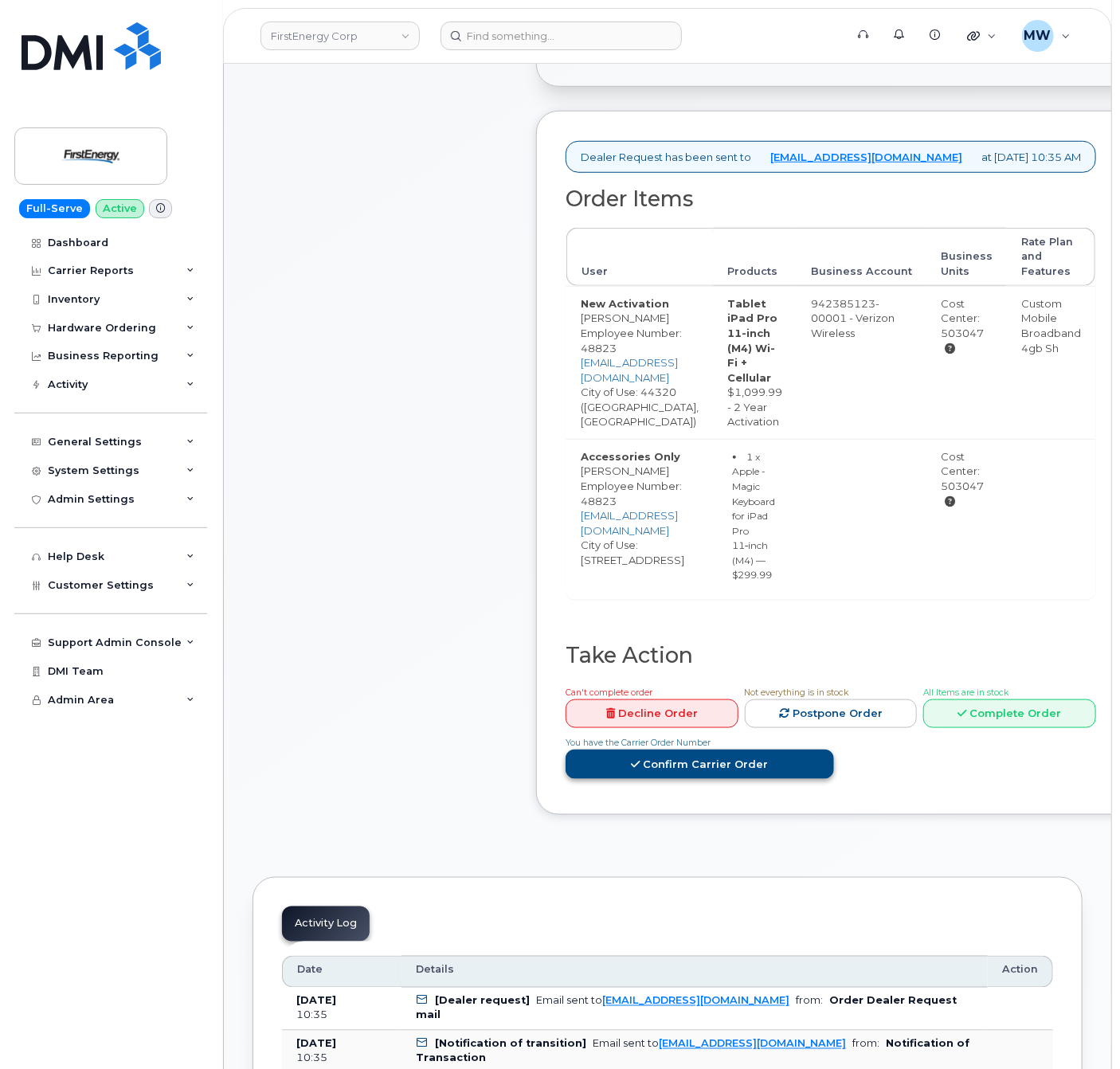
click at [795, 756] on link "Confirm Carrier Order" at bounding box center [700, 764] width 268 height 30
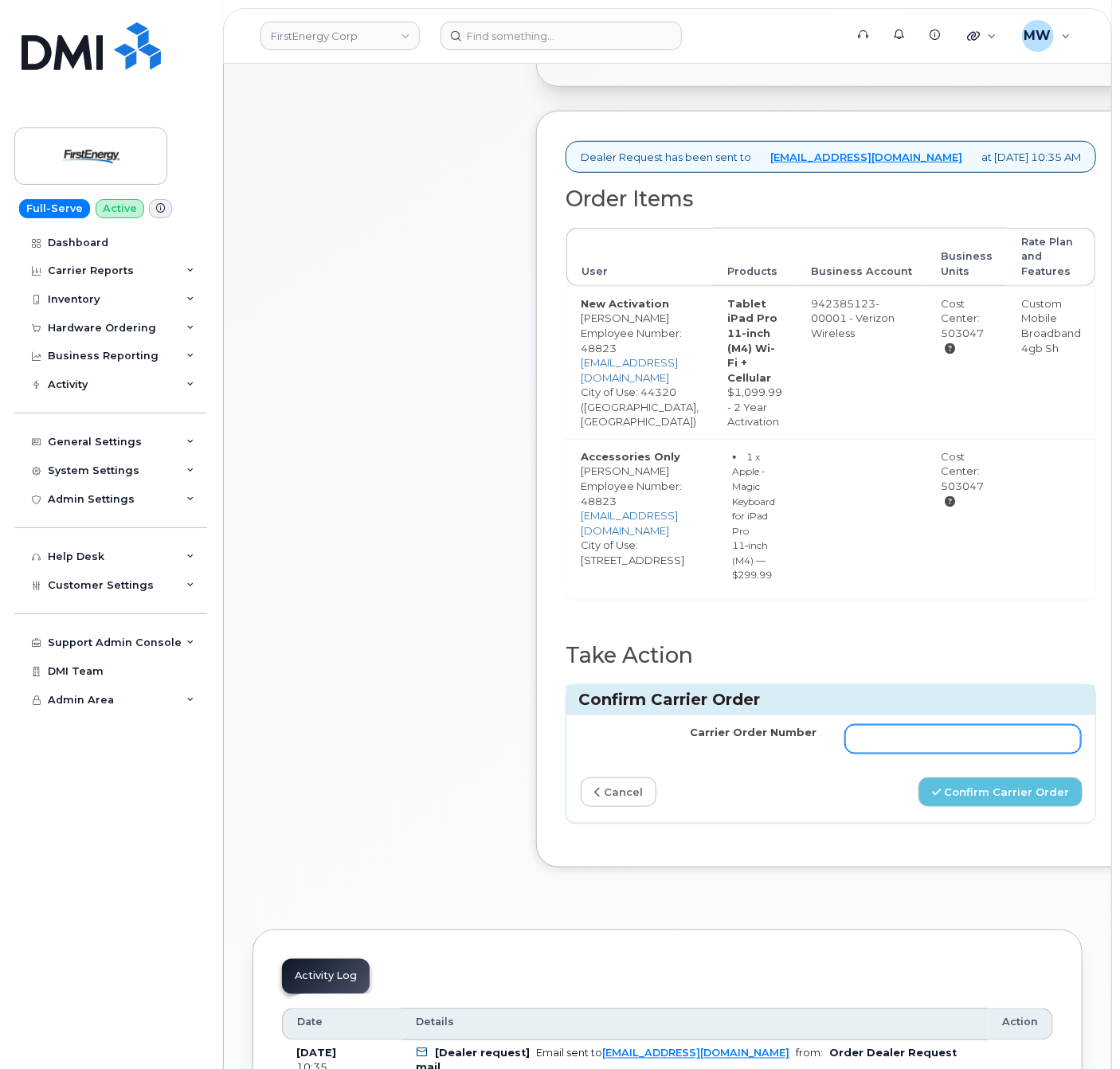
click at [884, 734] on input "Carrier Order Number" at bounding box center [963, 739] width 236 height 29
paste input "MB1000506337315"
type input "MB1000506337315"
click at [975, 778] on button "Confirm Carrier Order" at bounding box center [1000, 792] width 164 height 30
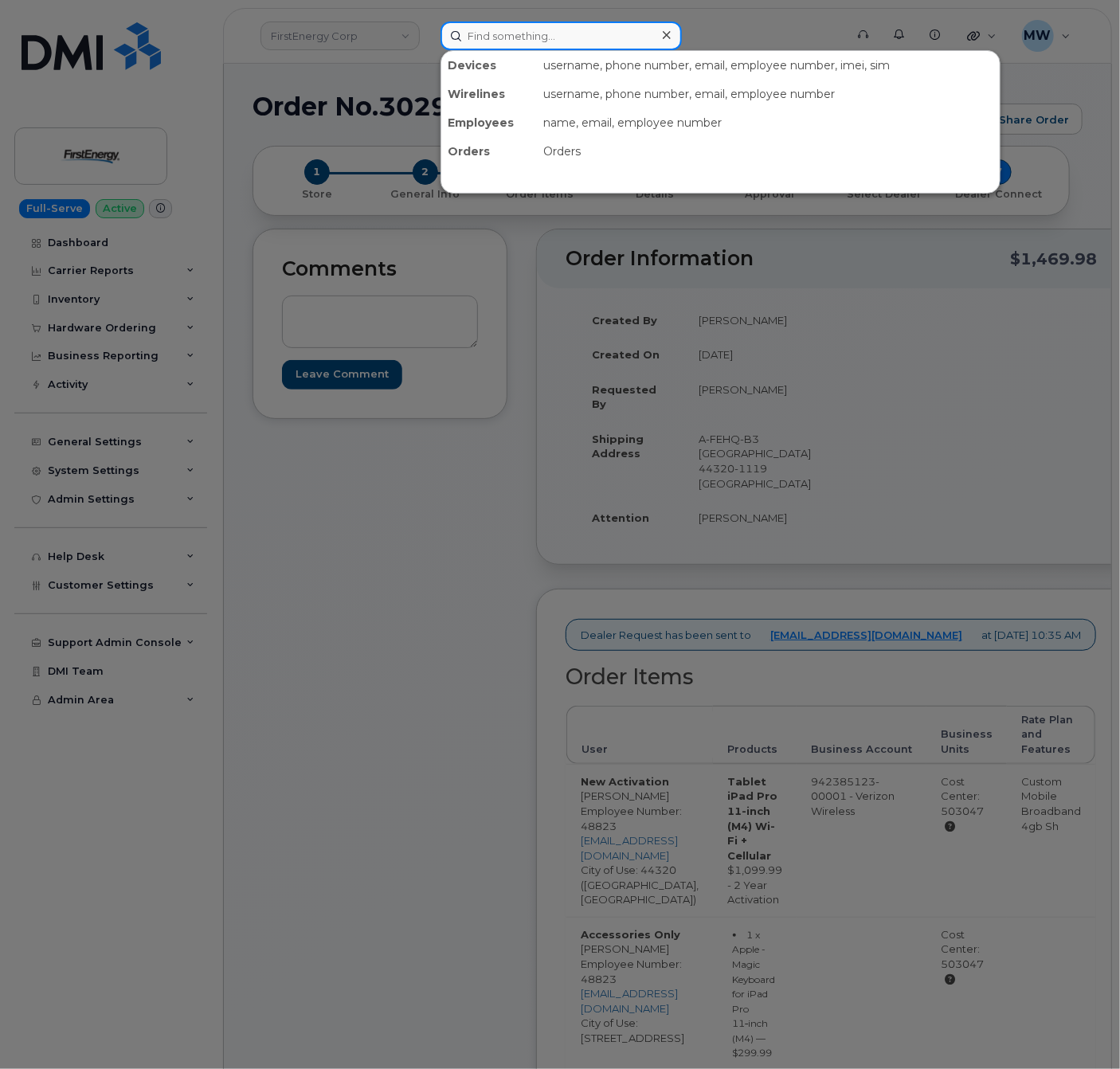
click at [507, 45] on input at bounding box center [561, 36] width 241 height 29
paste input "[PERSON_NAME]"
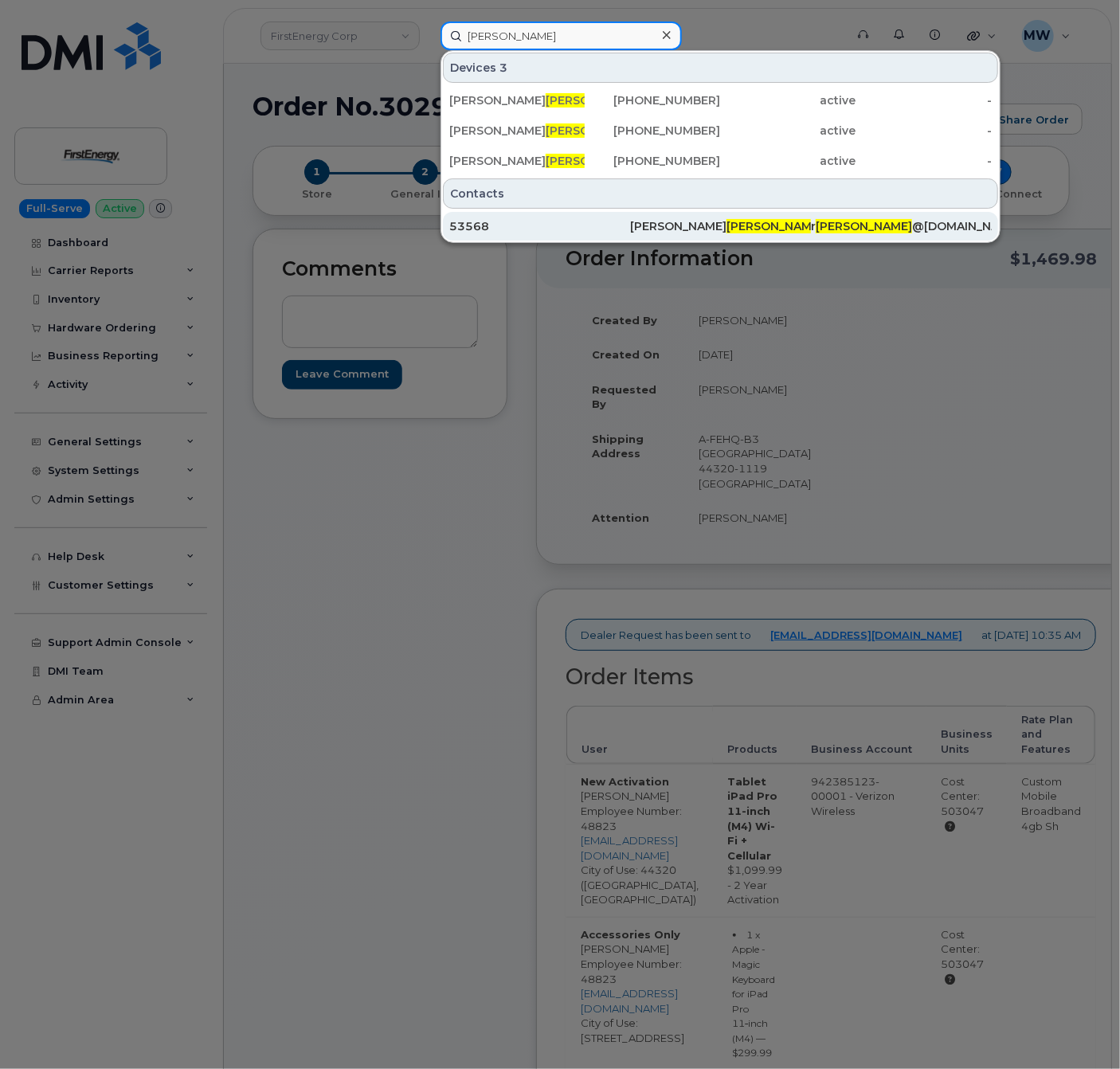
type input "[PERSON_NAME]"
click at [735, 231] on div "[PERSON_NAME]" at bounding box center [720, 226] width 181 height 16
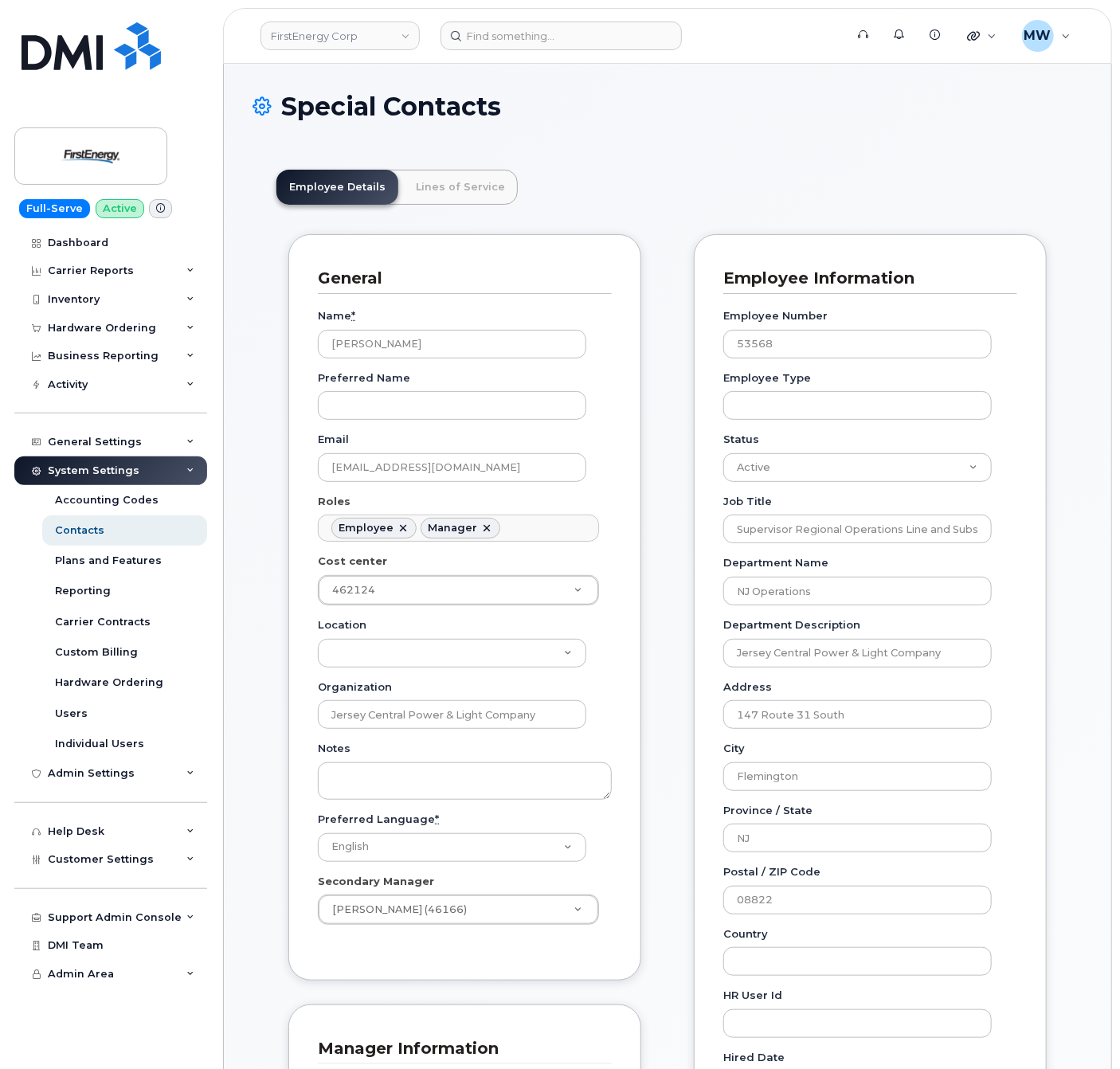
scroll to position [50, 0]
drag, startPoint x: 540, startPoint y: 349, endPoint x: 323, endPoint y: 356, distance: 217.1
click at [323, 356] on input "Robert F Sulpizi" at bounding box center [452, 344] width 268 height 29
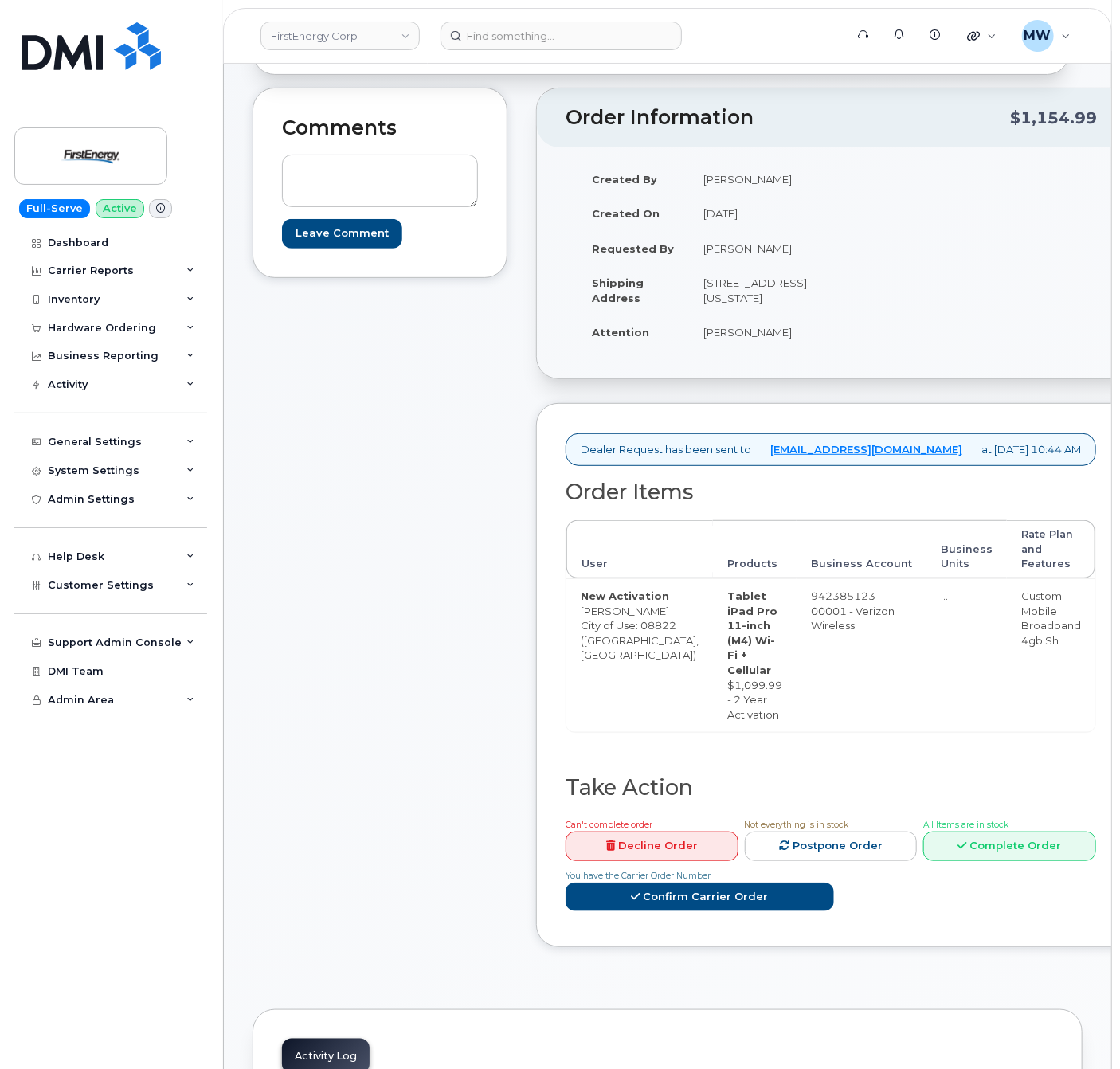
scroll to position [478, 0]
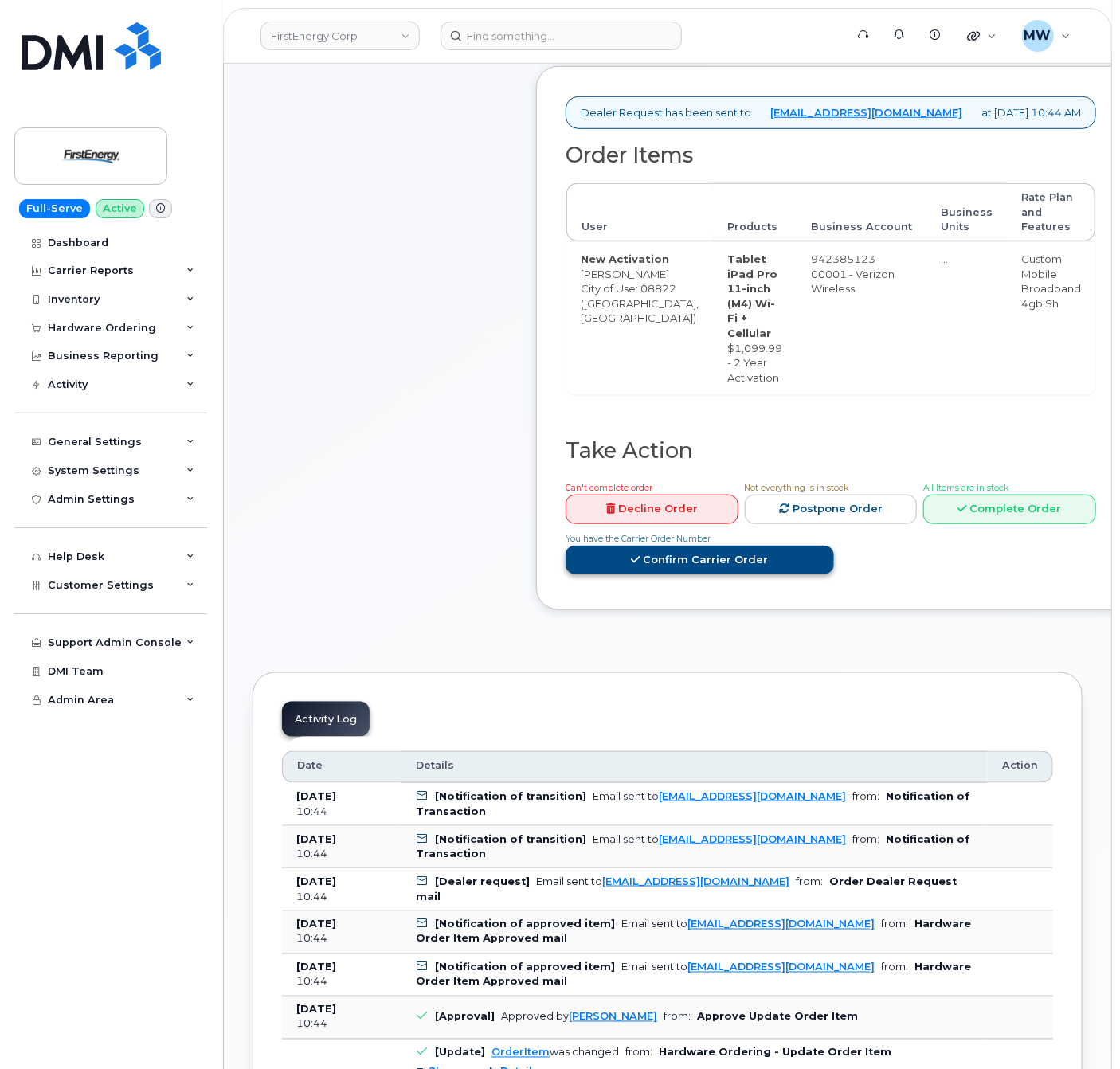
click at [755, 575] on link "Confirm Carrier Order" at bounding box center [700, 560] width 268 height 30
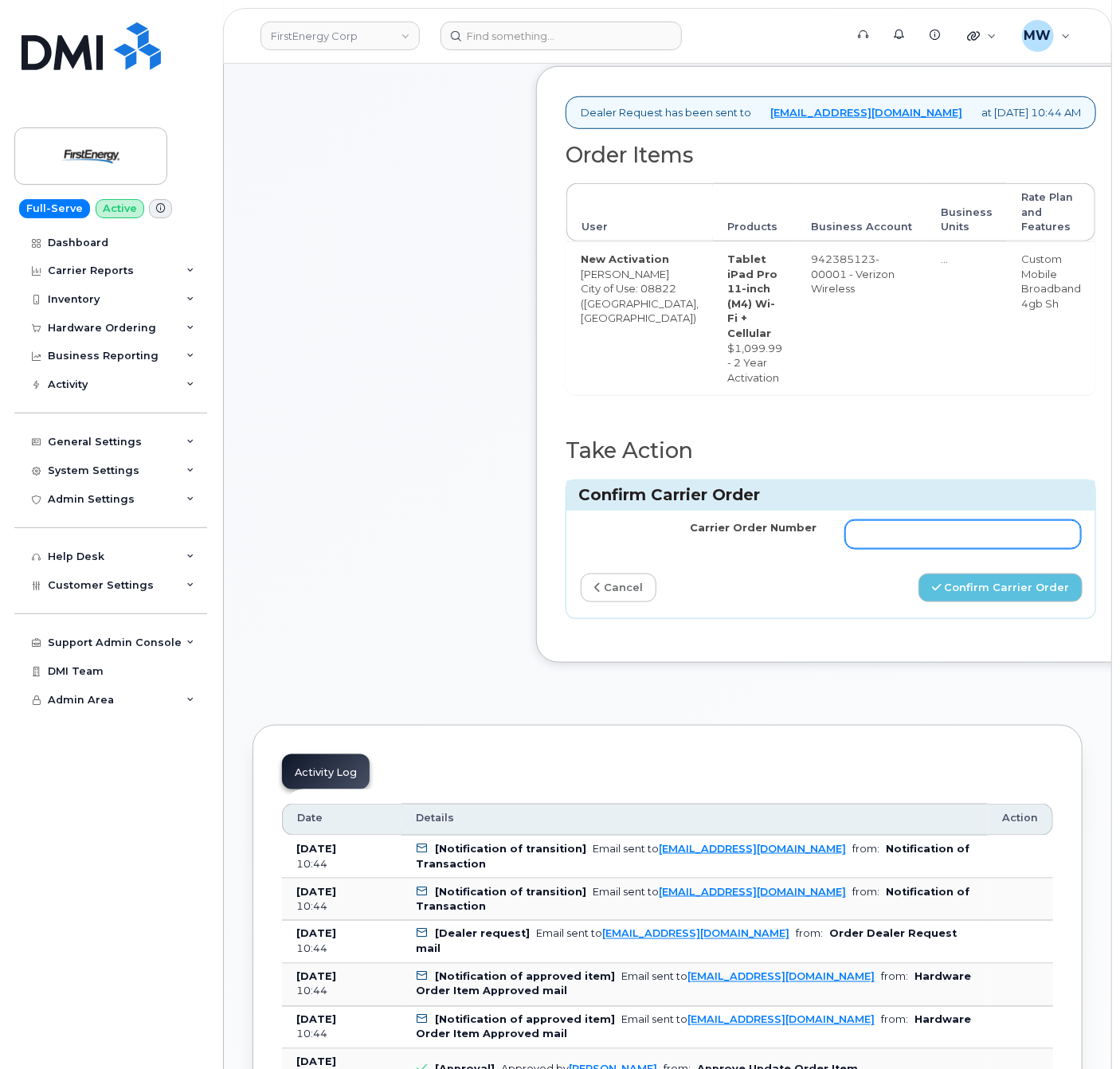
click at [847, 548] on input "Carrier Order Number" at bounding box center [963, 535] width 236 height 29
paste input "https://mandrillapp.com/track/click/31134018/myserve.ca?p=eyJzIjoiWFdwYnlvcHJUd…"
type input "https://mandrillapp.com/track/click/31134018/myserve.ca?p=eyJzIjoiWFdwYnlvcHJUd…"
paste input "MB1000506335000"
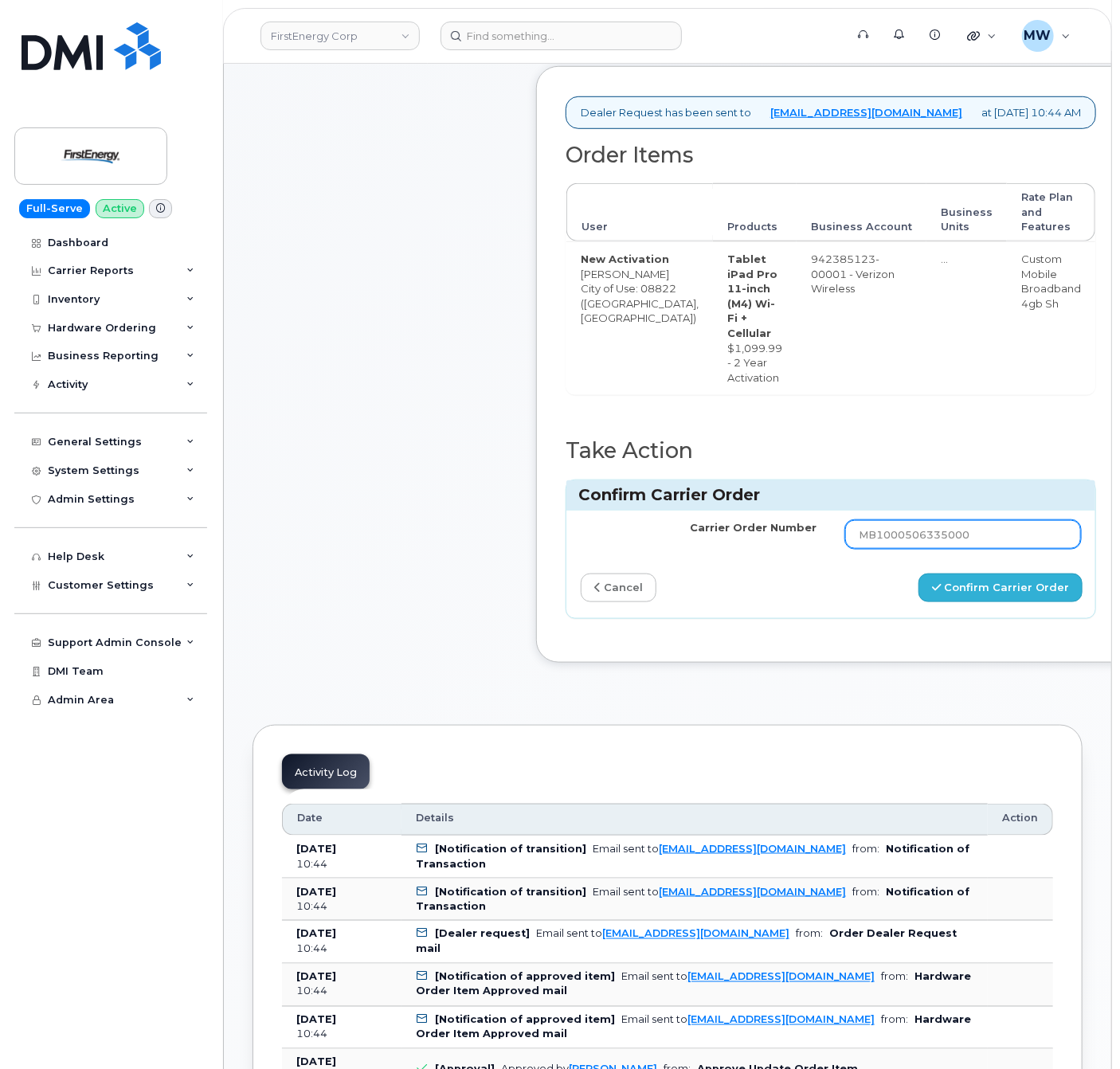
type input "MB1000506335000"
click at [971, 603] on button "Confirm Carrier Order" at bounding box center [1000, 588] width 164 height 30
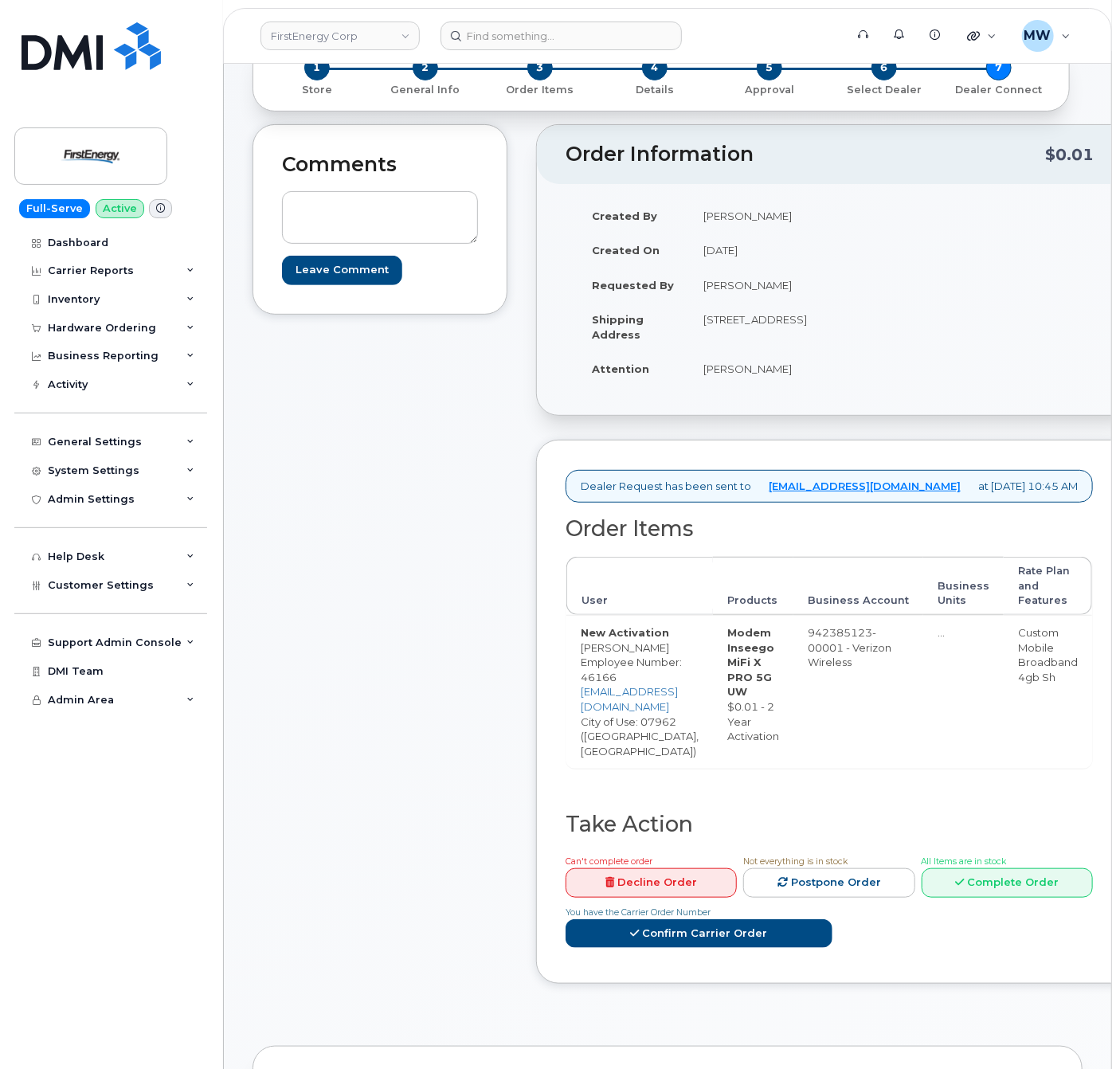
scroll to position [159, 0]
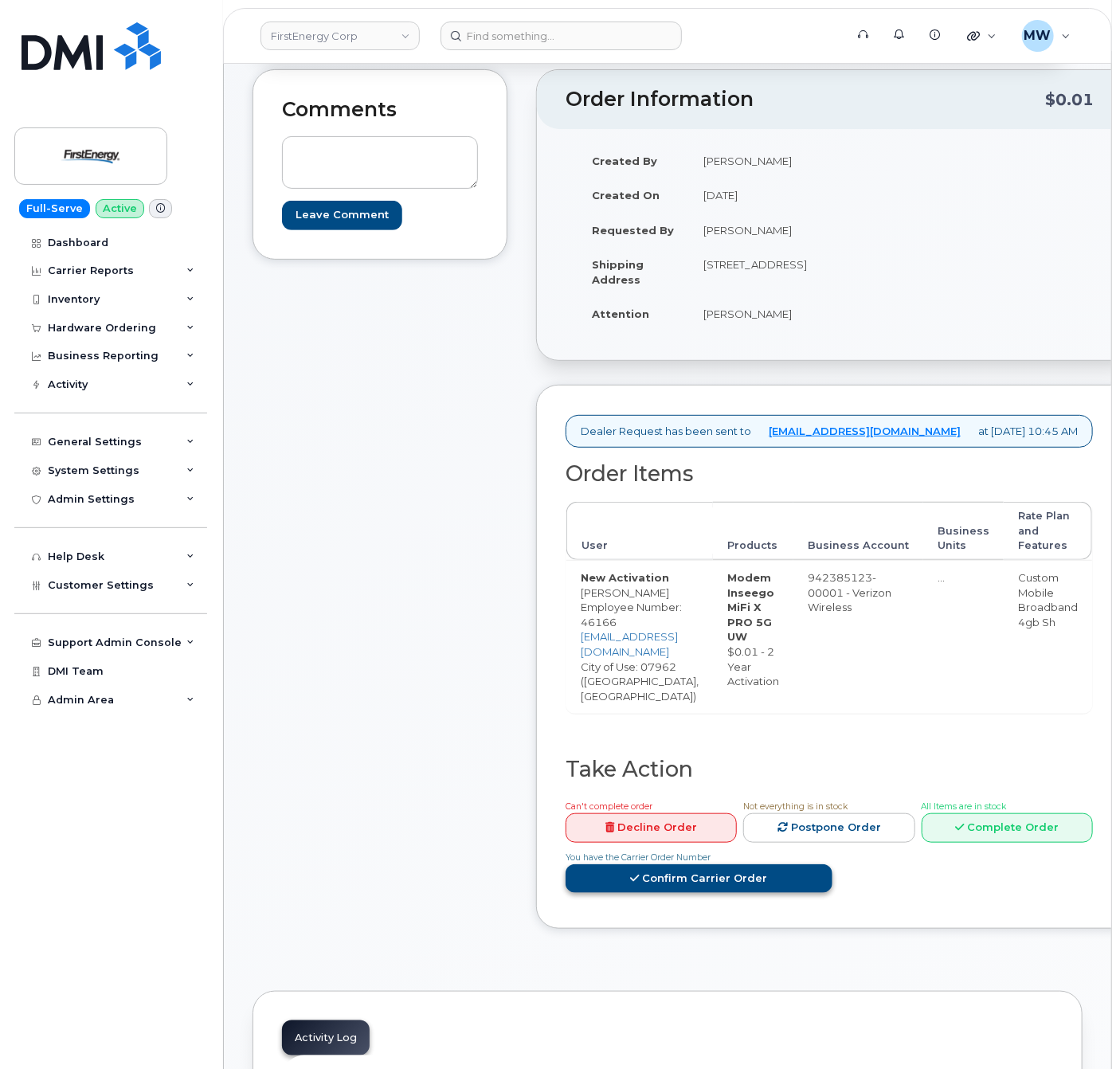
click at [771, 889] on link "Confirm Carrier Order" at bounding box center [699, 879] width 266 height 30
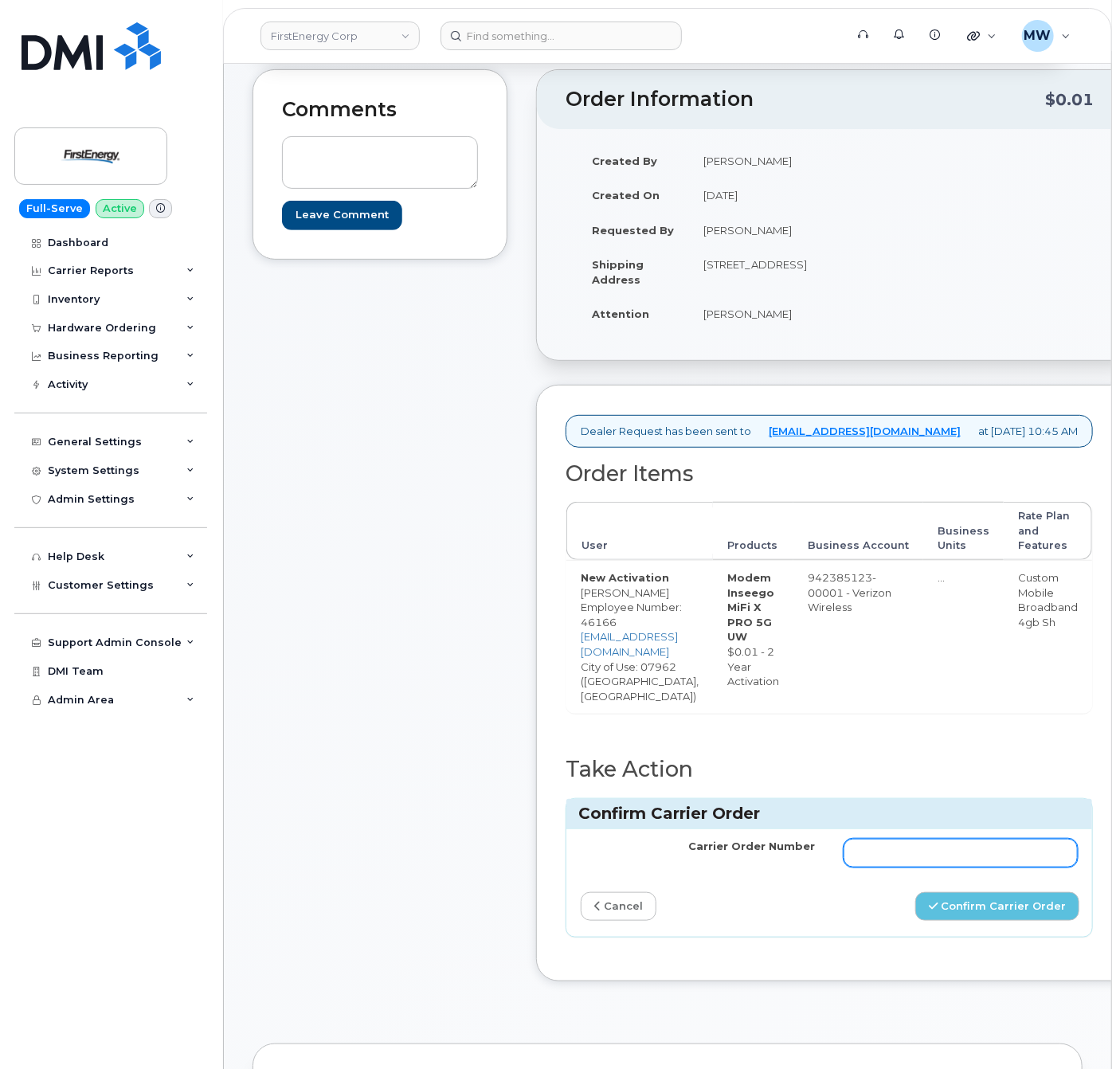
drag, startPoint x: 905, startPoint y: 855, endPoint x: 924, endPoint y: 856, distance: 19.0
click at [906, 856] on input "Carrier Order Number" at bounding box center [961, 853] width 234 height 29
paste input "MB1000506336098"
type input "MB1000506336098"
click at [1001, 916] on button "Confirm Carrier Order" at bounding box center [997, 907] width 164 height 30
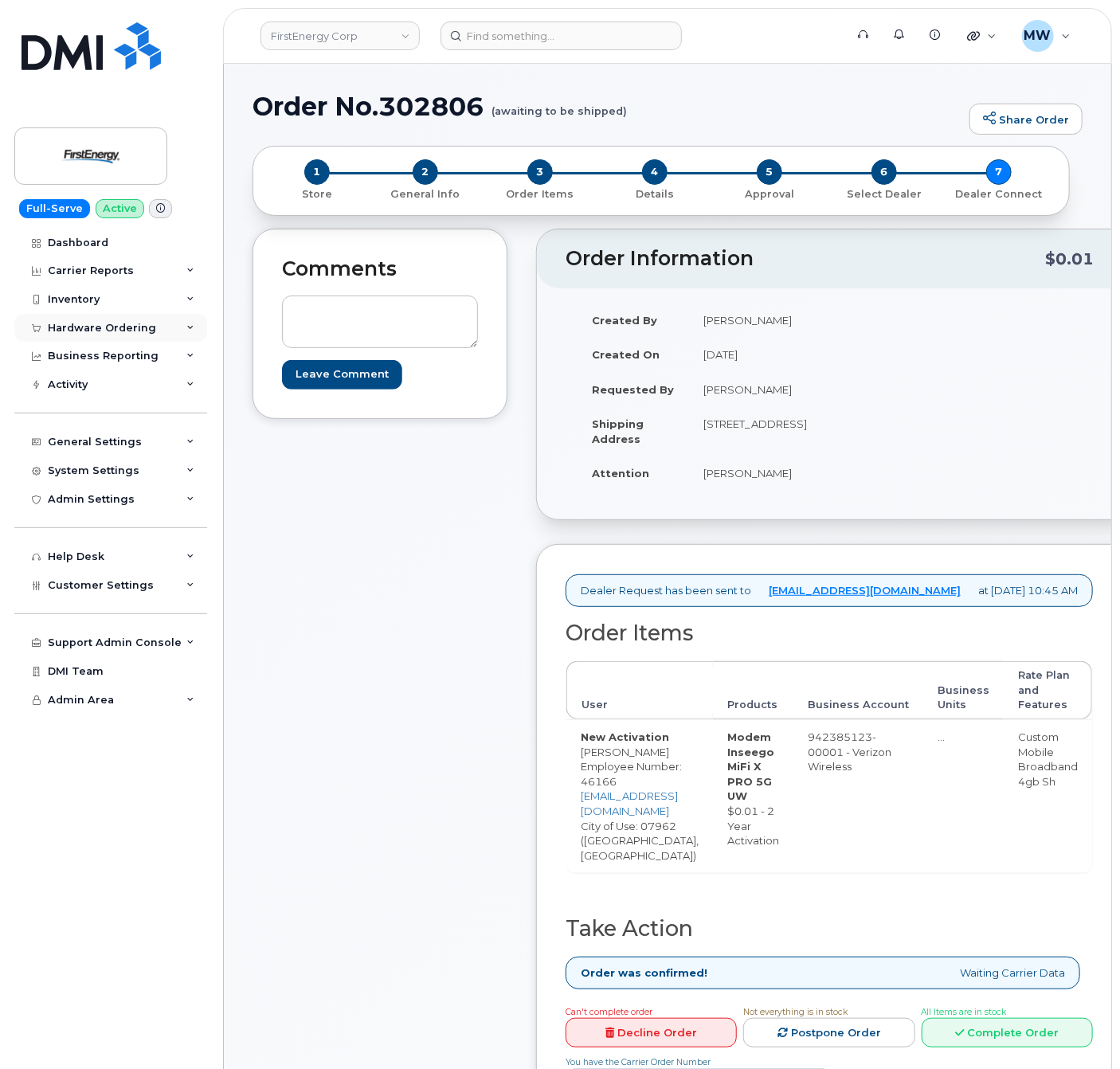
click at [77, 324] on div "Hardware Ordering" at bounding box center [102, 328] width 108 height 13
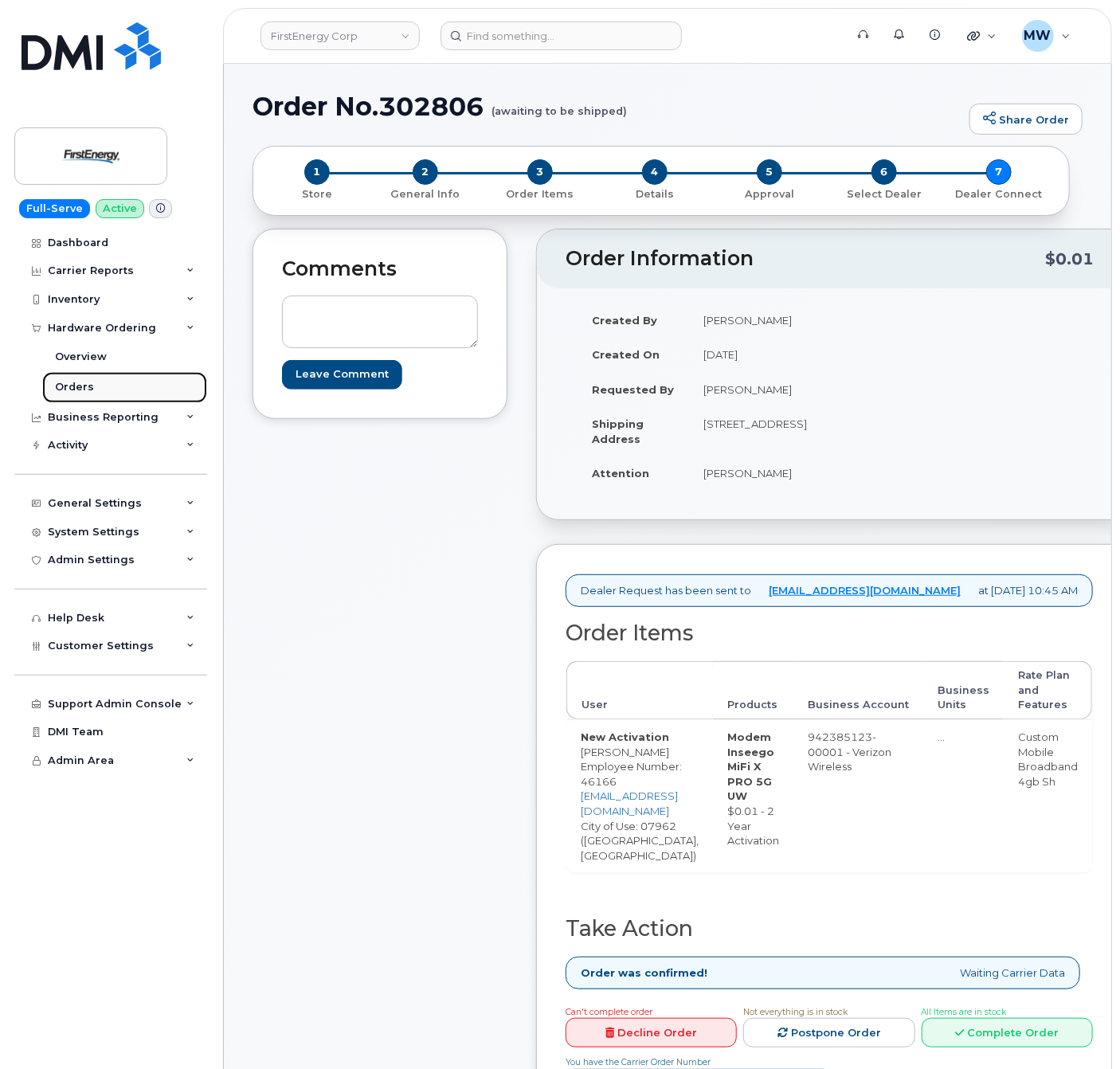
click at [96, 382] on link "Orders" at bounding box center [124, 387] width 165 height 31
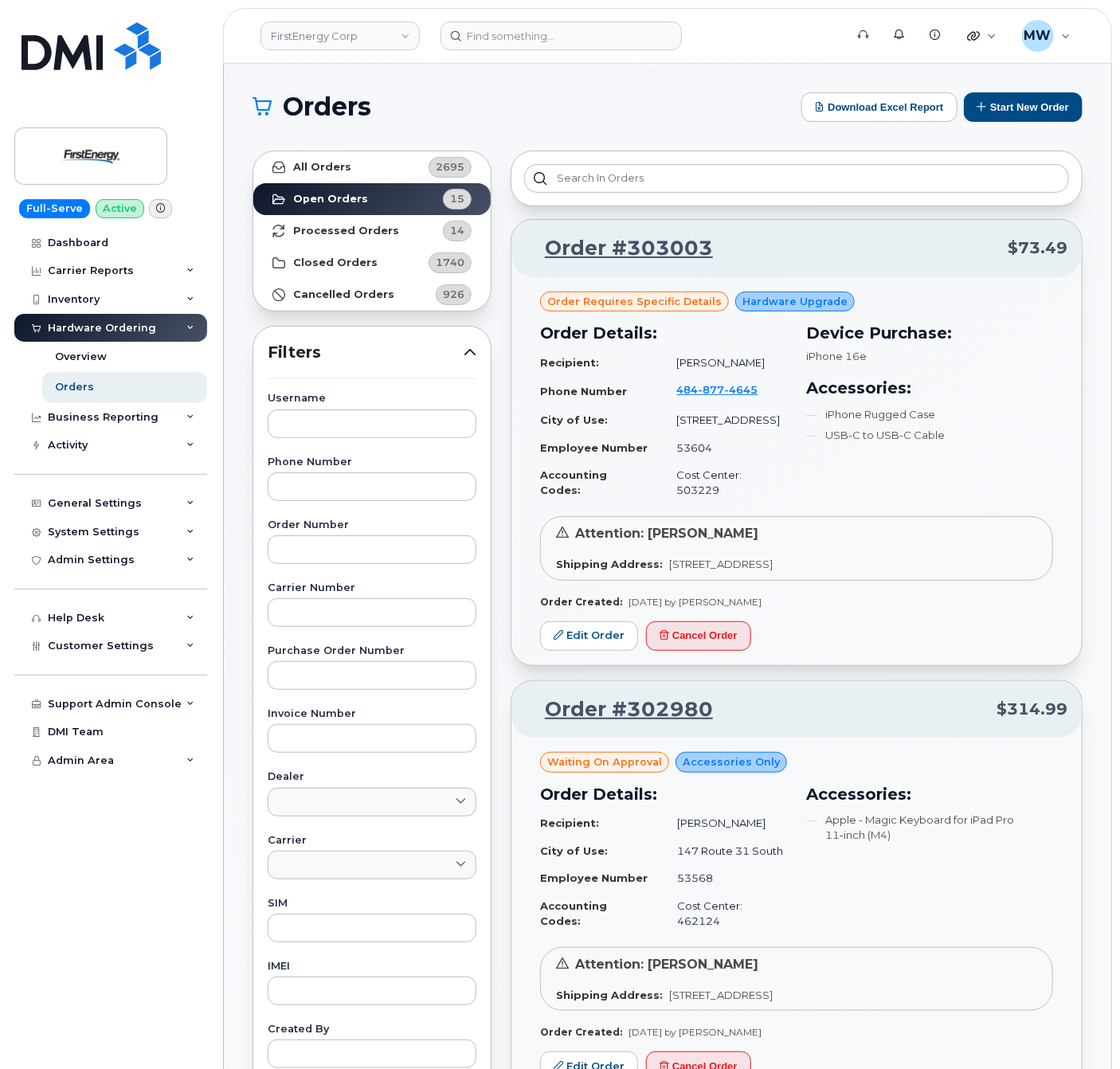
drag, startPoint x: 448, startPoint y: 116, endPoint x: 419, endPoint y: 115, distance: 29.0
click at [448, 116] on h1 "Orders" at bounding box center [522, 106] width 541 height 25
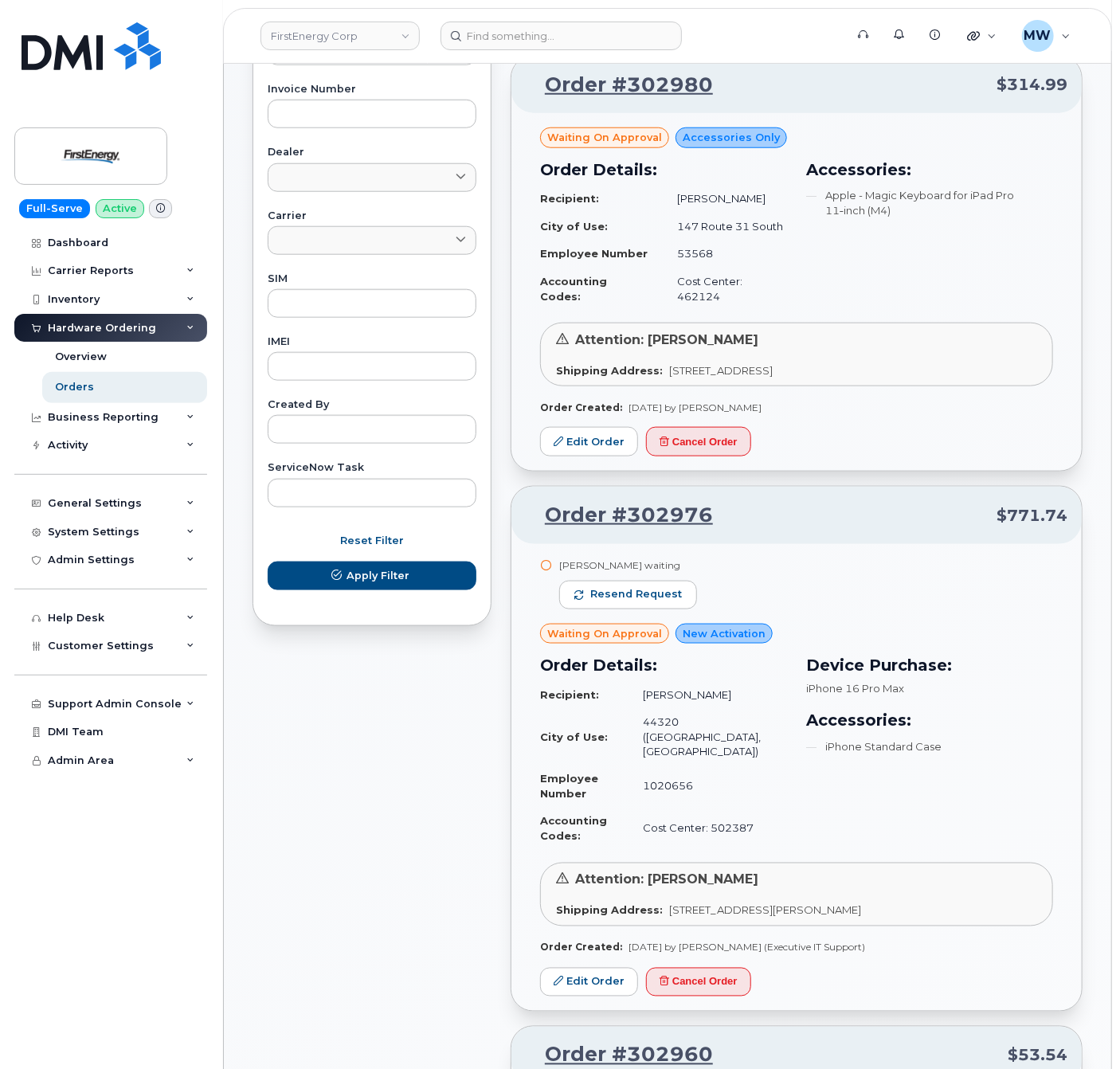
scroll to position [1274, 0]
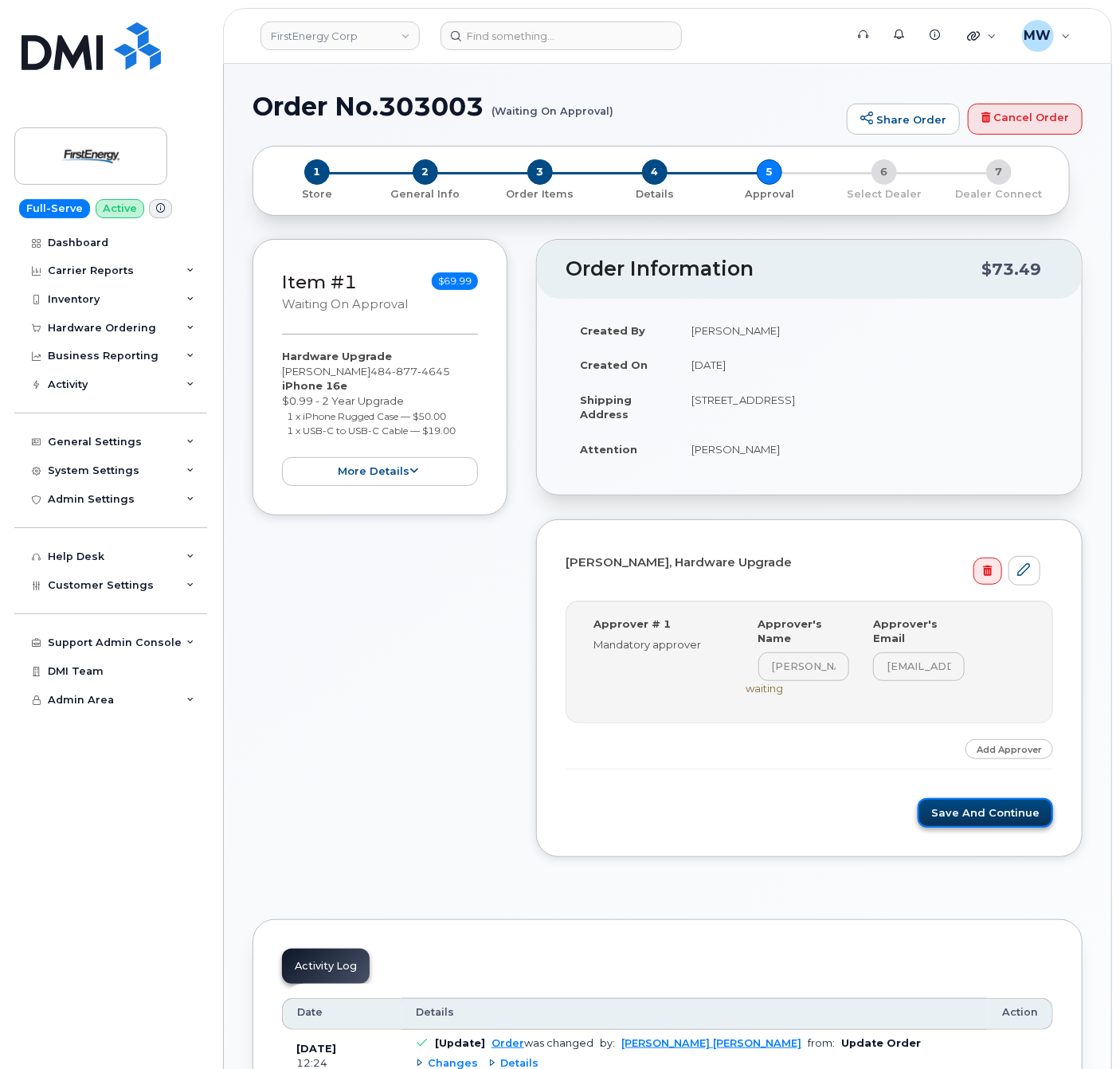
click at [959, 821] on button "Save and Continue" at bounding box center [985, 812] width 135 height 30
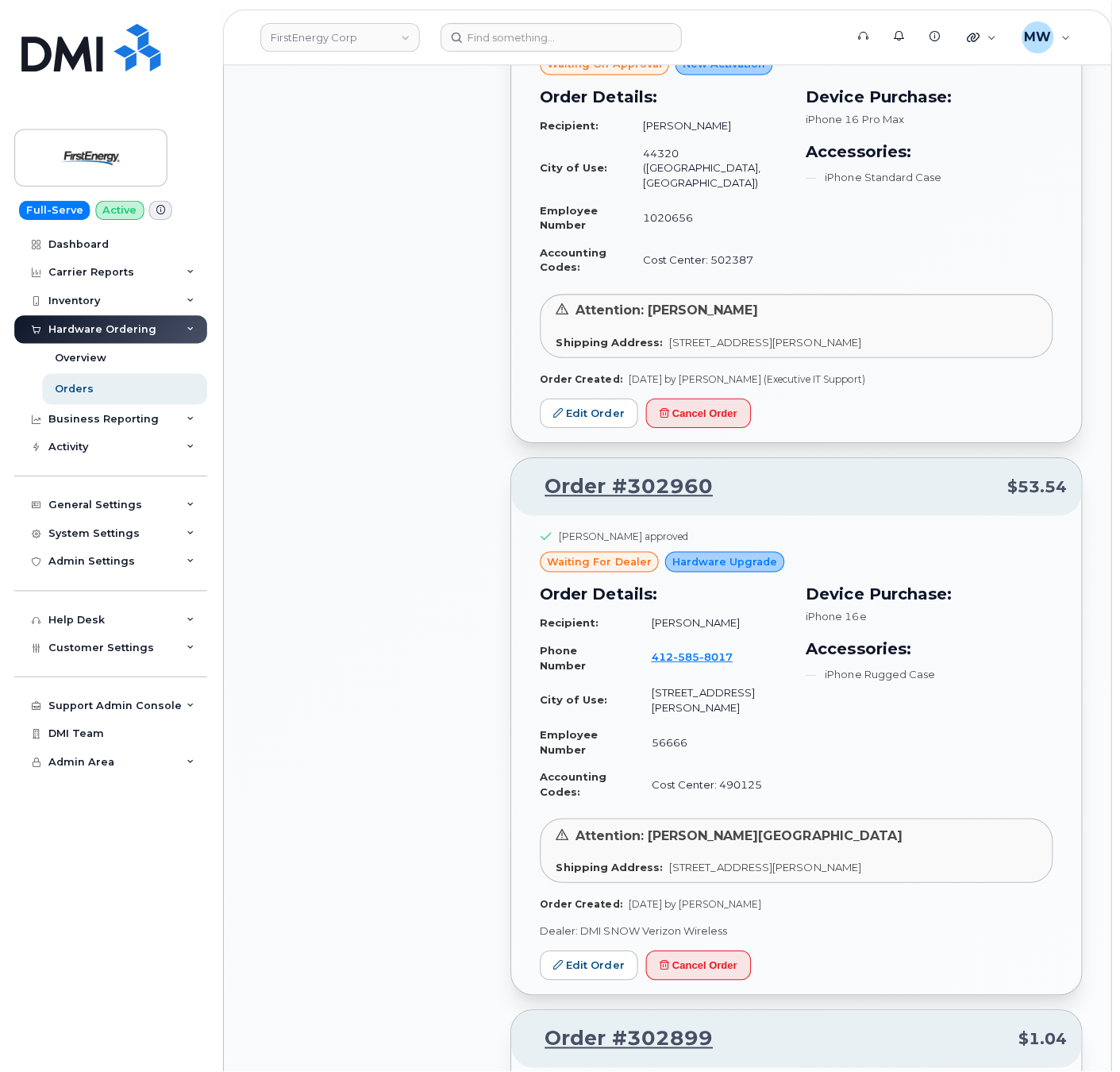
scroll to position [1270, 0]
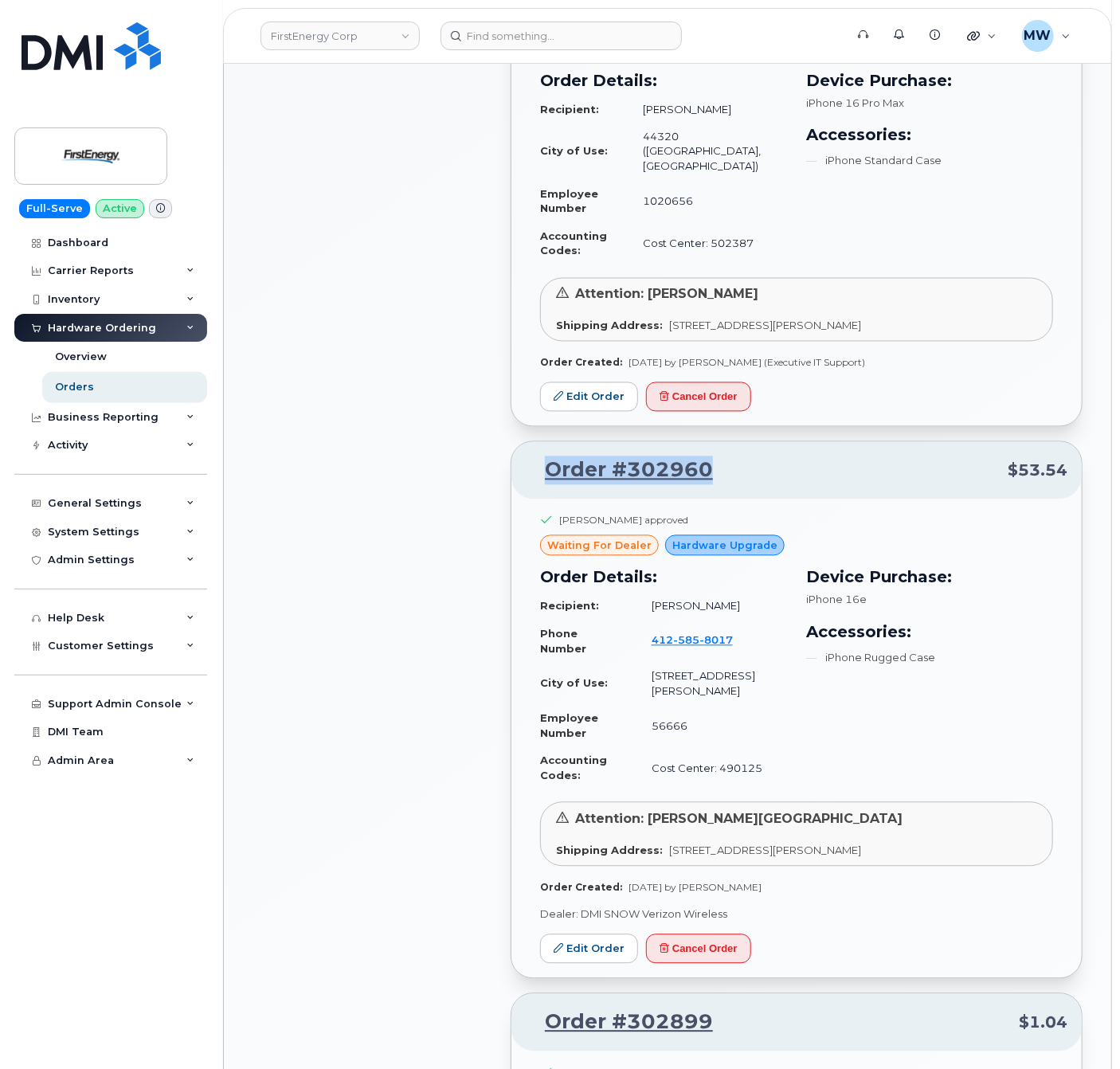
drag, startPoint x: 797, startPoint y: 398, endPoint x: 544, endPoint y: 397, distance: 253.0
click at [544, 457] on p "Order #302960 $53.54" at bounding box center [796, 471] width 541 height 29
copy link "Order #302960"
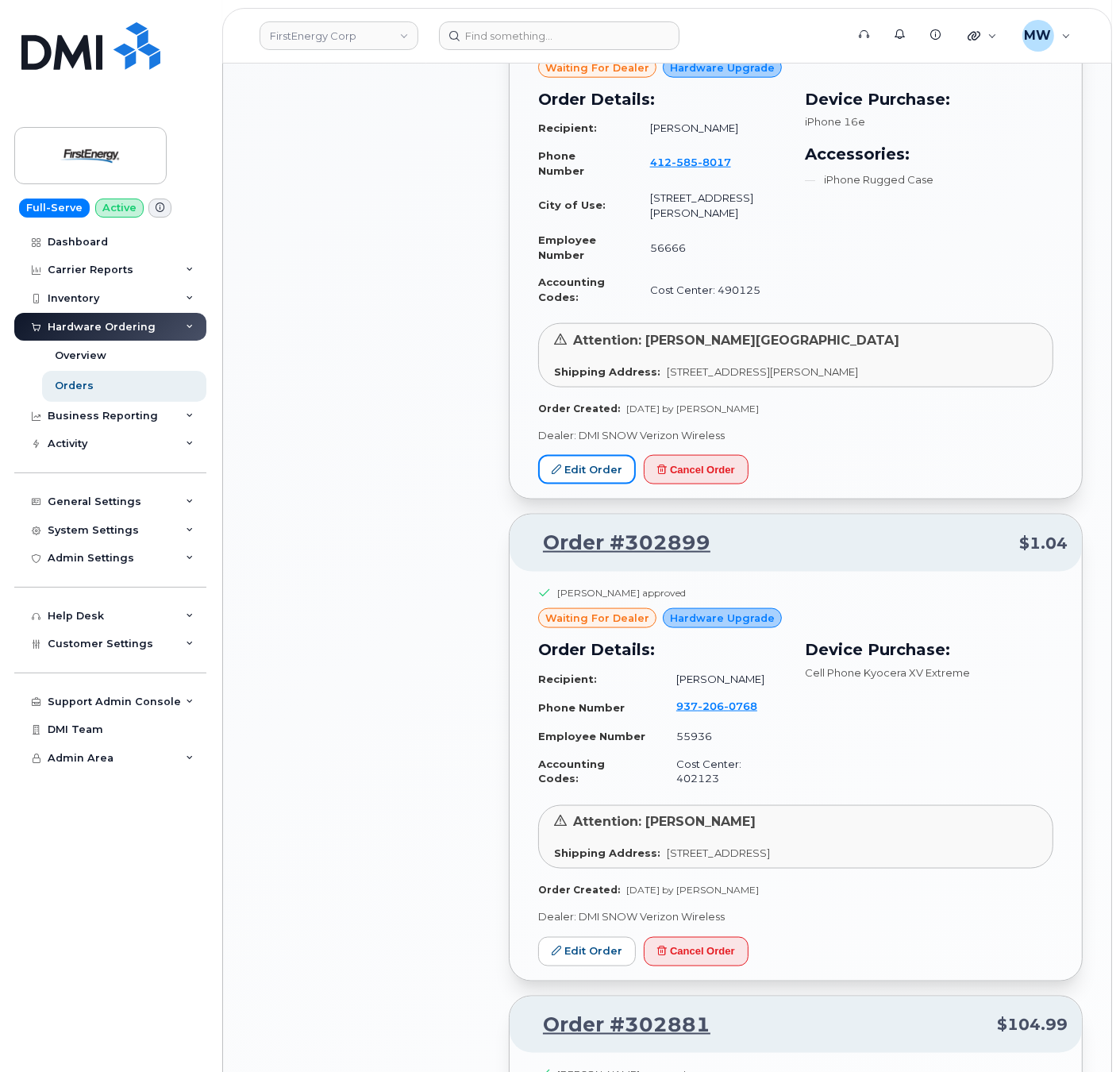
scroll to position [1906, 0]
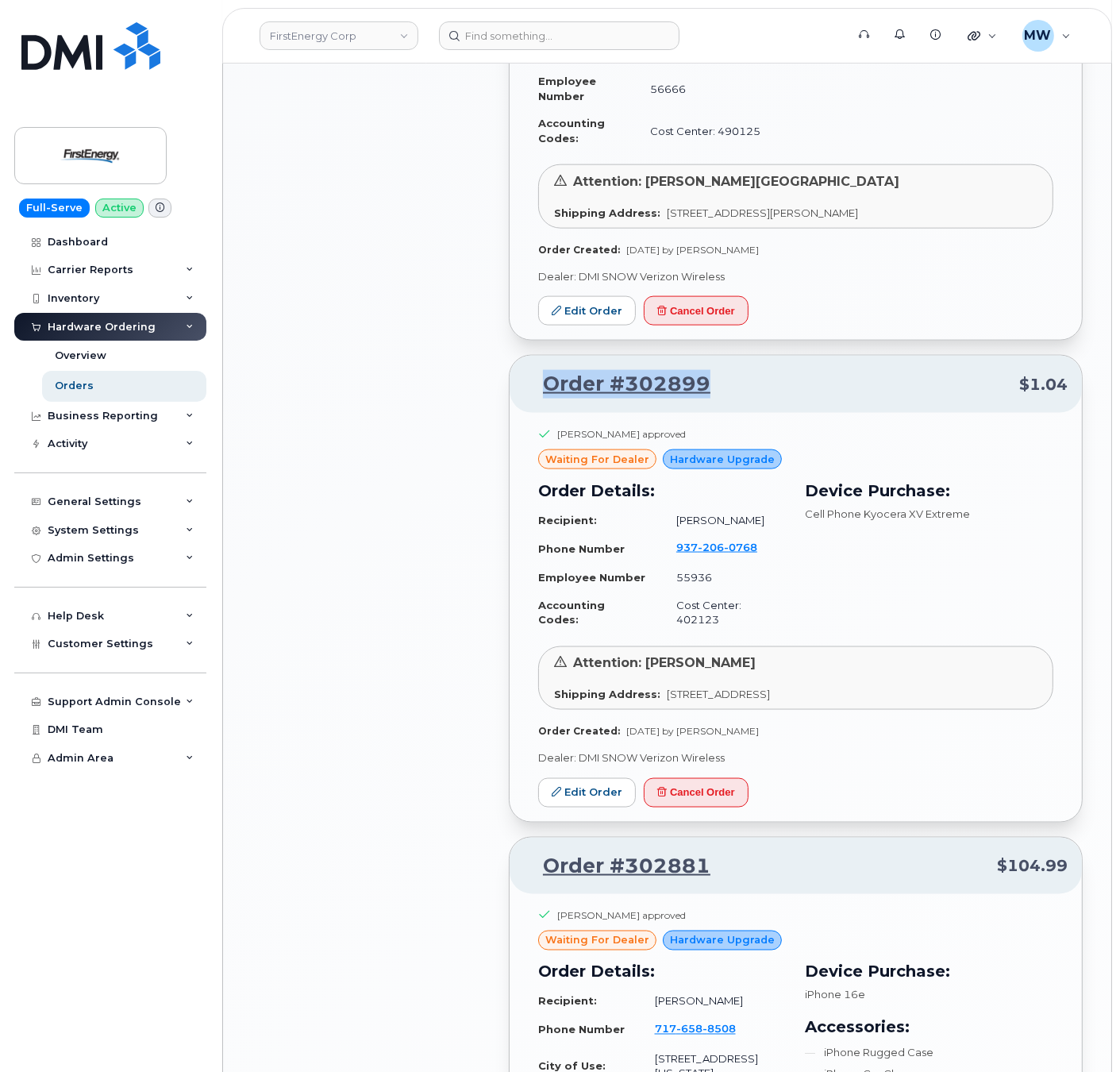
drag, startPoint x: 772, startPoint y: 295, endPoint x: 549, endPoint y: 291, distance: 223.0
click at [549, 370] on p "Order #302899 $1.04" at bounding box center [796, 384] width 544 height 29
copy link "Order #302899"
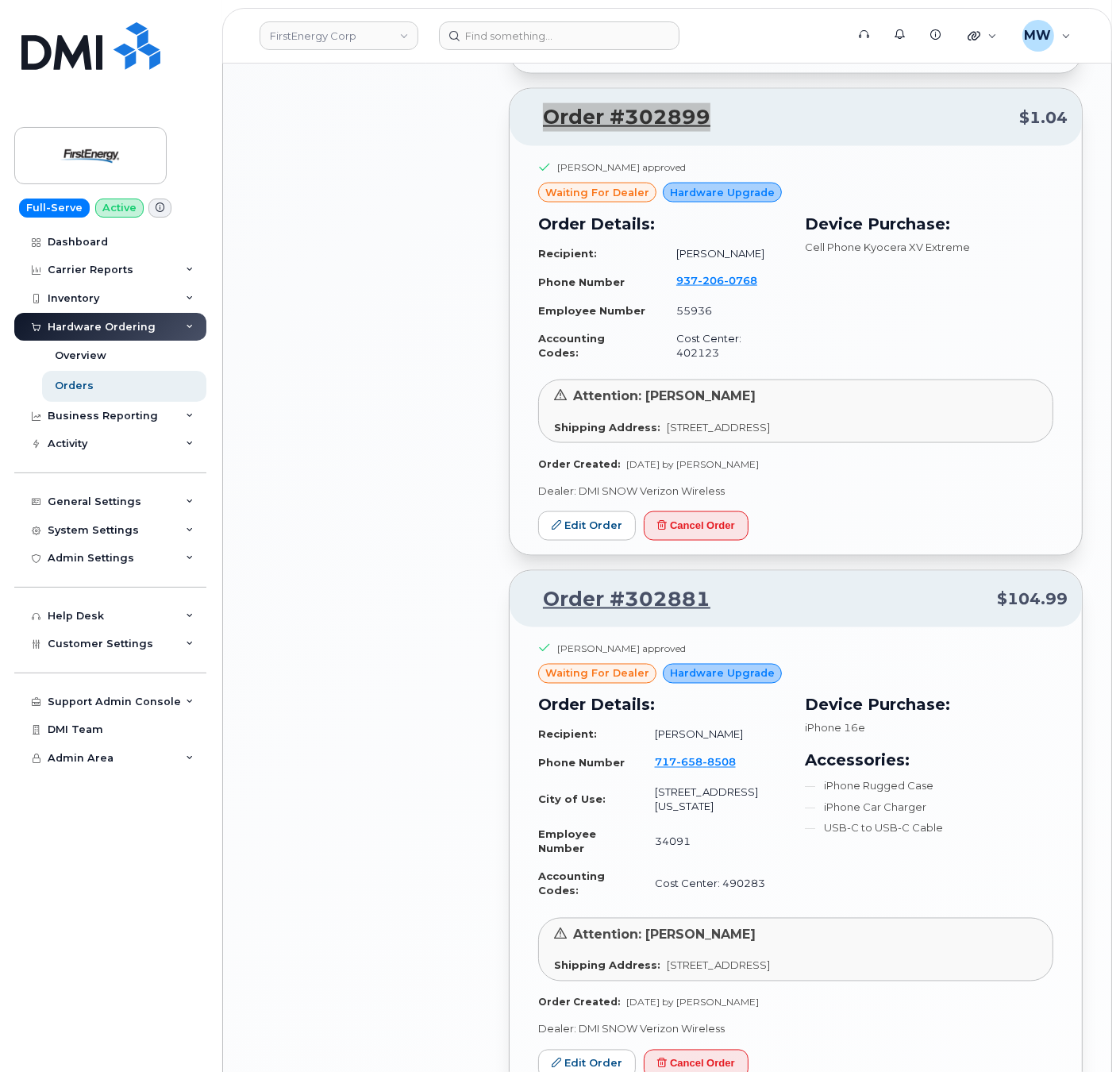
scroll to position [2224, 0]
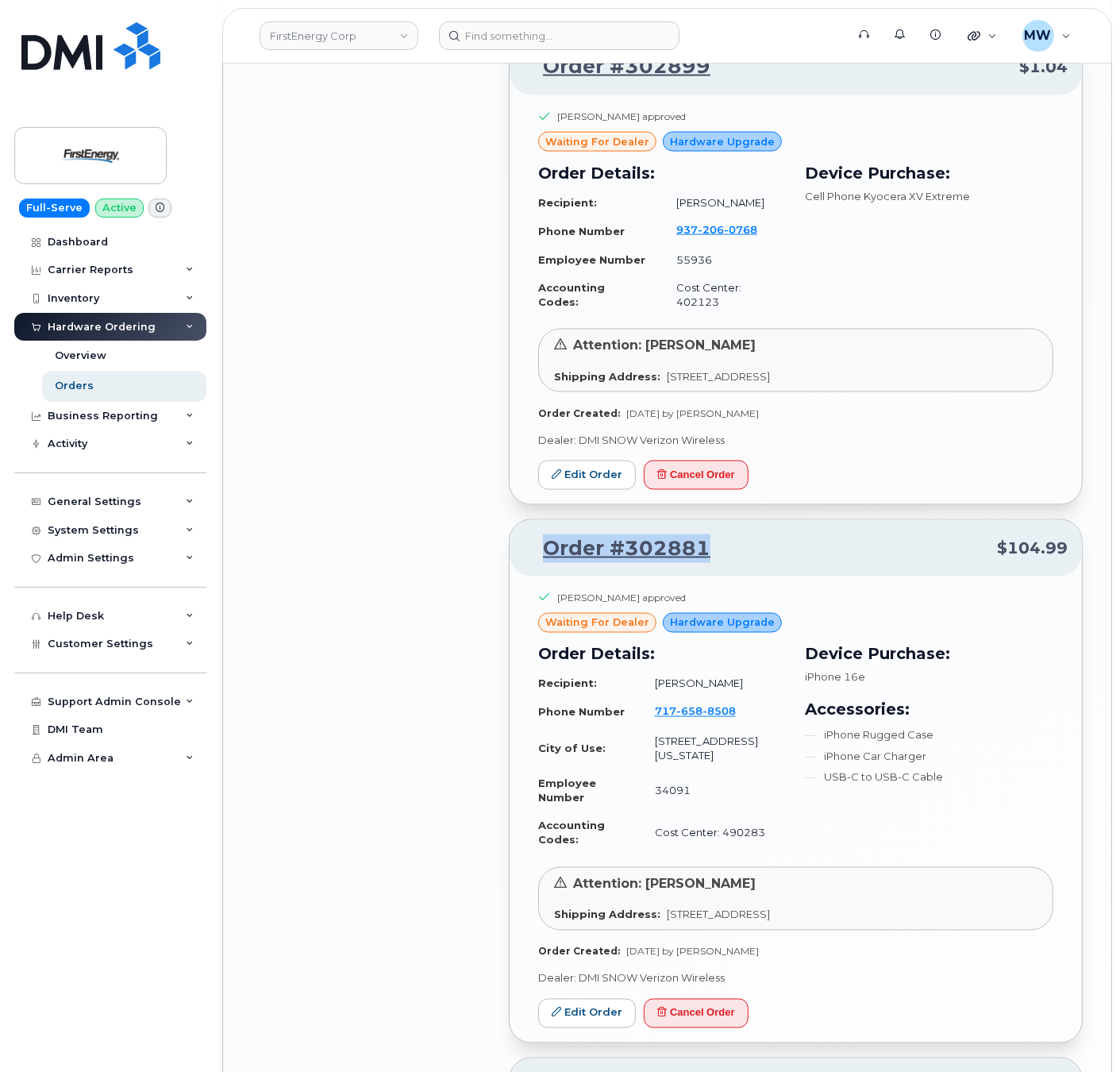
drag, startPoint x: 729, startPoint y: 433, endPoint x: 521, endPoint y: 435, distance: 208.0
click at [521, 520] on div "Order #302881 $104.99" at bounding box center [796, 549] width 573 height 57
copy link "Order #302881"
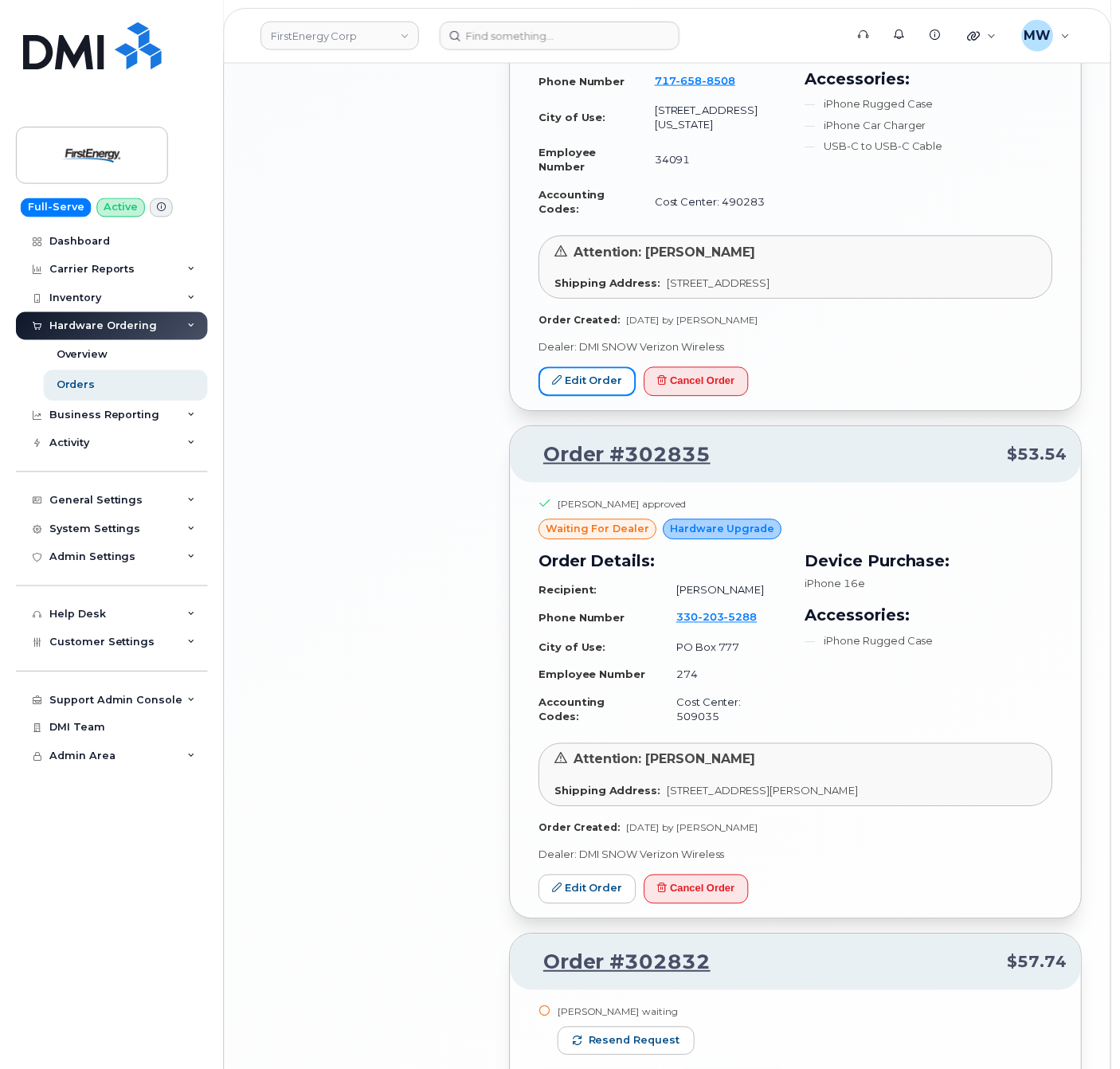
scroll to position [2867, 0]
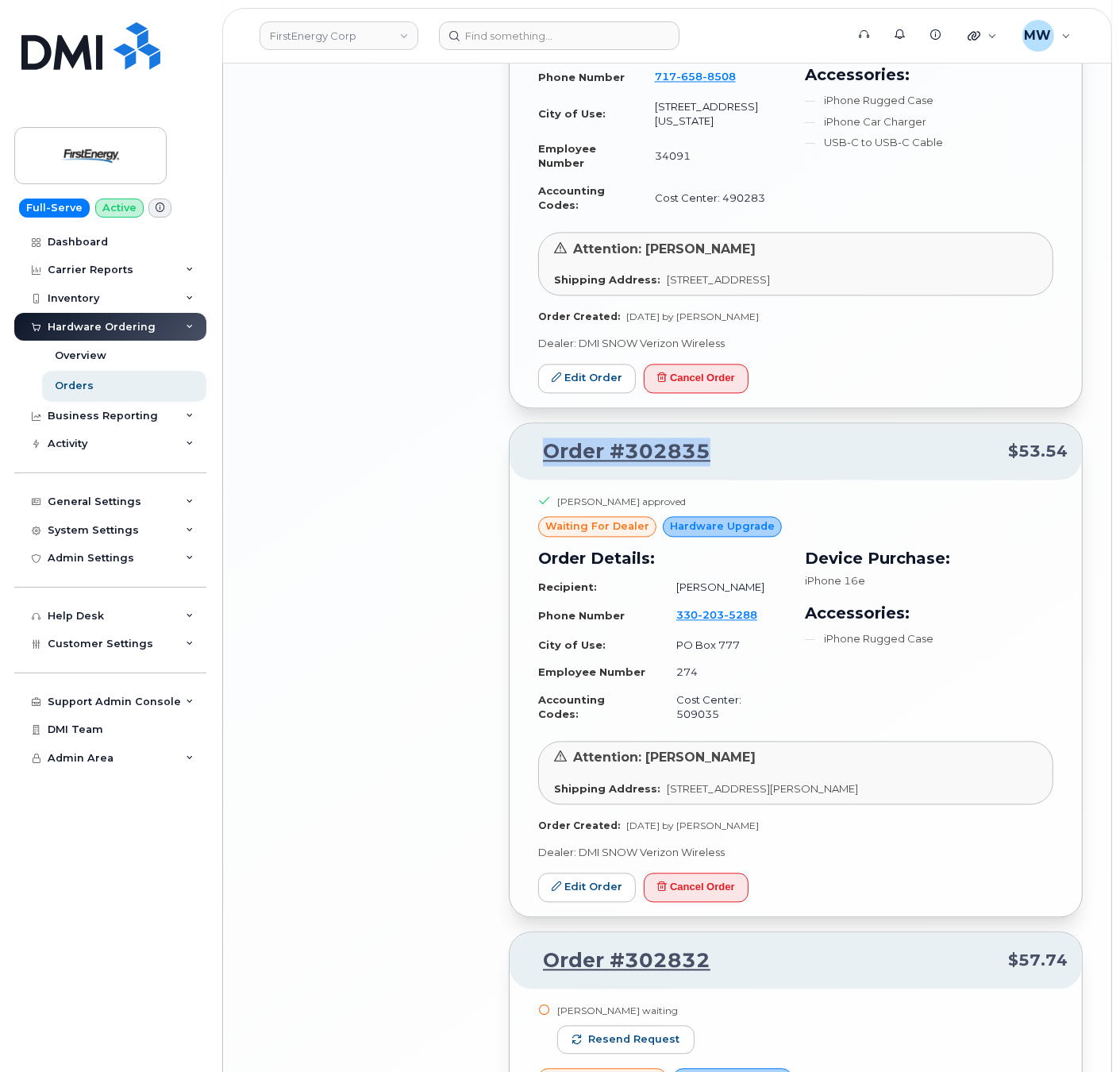
drag, startPoint x: 746, startPoint y: 359, endPoint x: 540, endPoint y: 353, distance: 206.1
click at [540, 437] on p "Order #302835 $53.54" at bounding box center [796, 452] width 544 height 29
copy link "Order #302835"
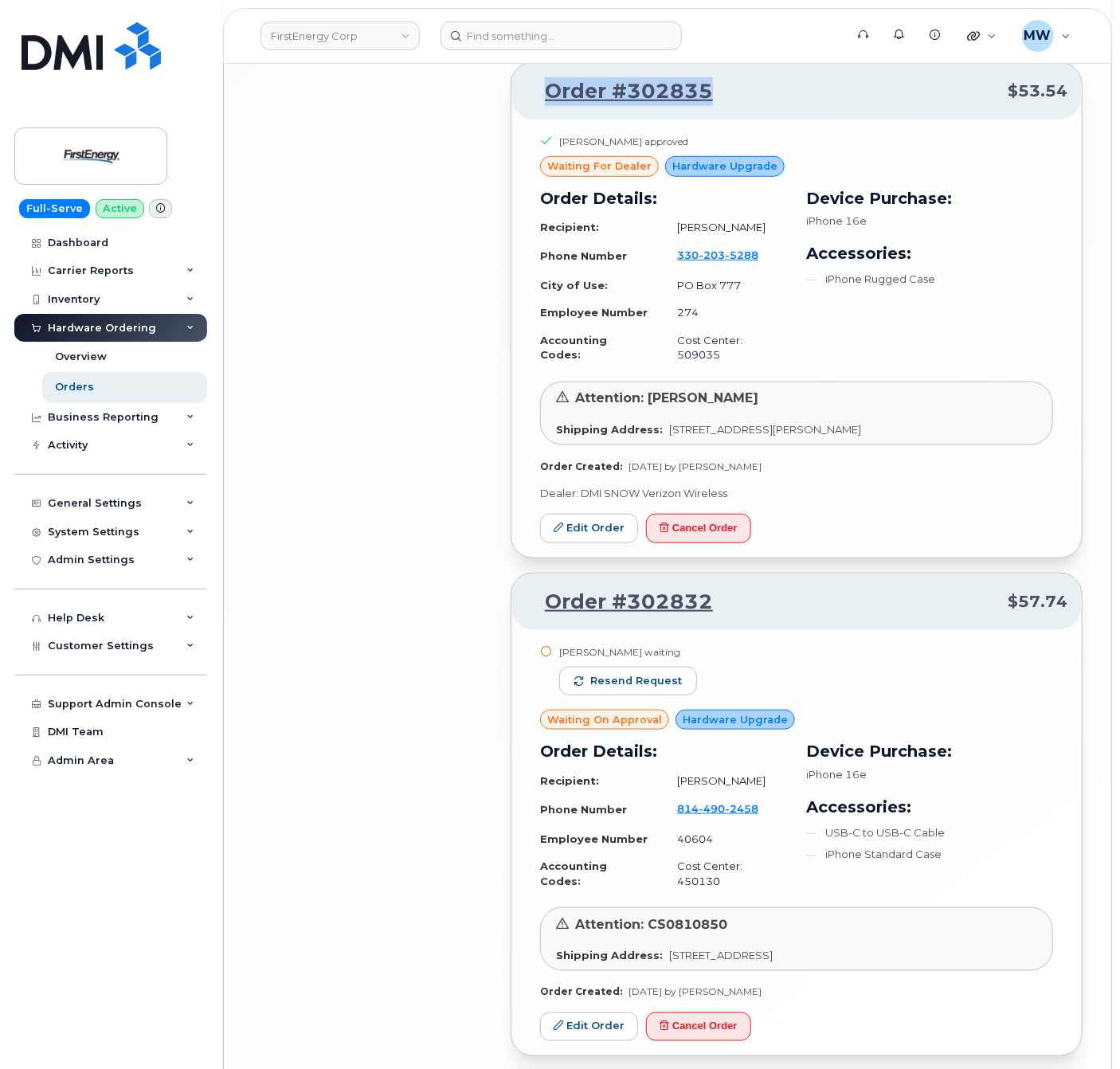
scroll to position [3261, 0]
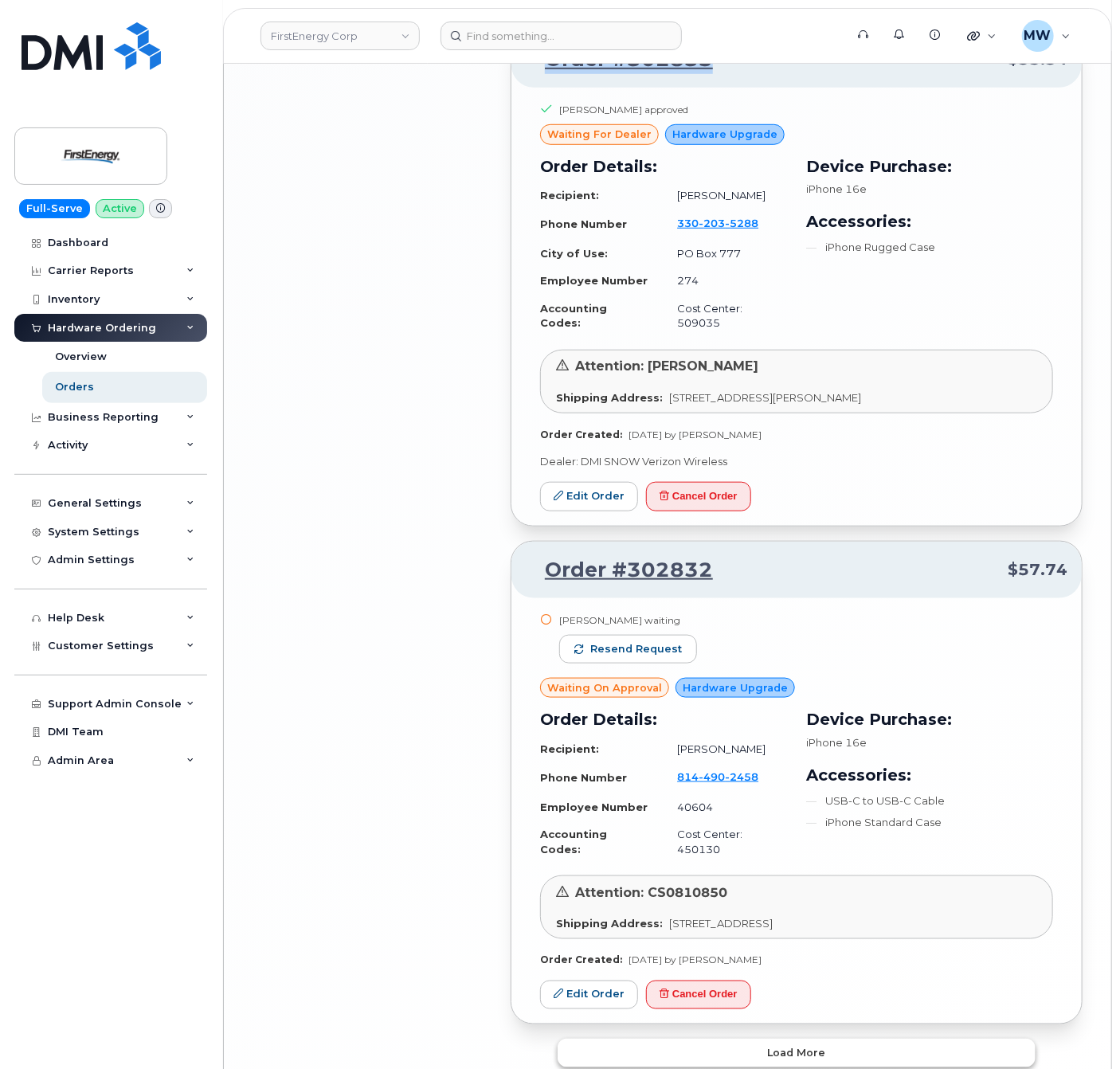
click at [799, 1046] on span "Load more" at bounding box center [797, 1053] width 59 height 15
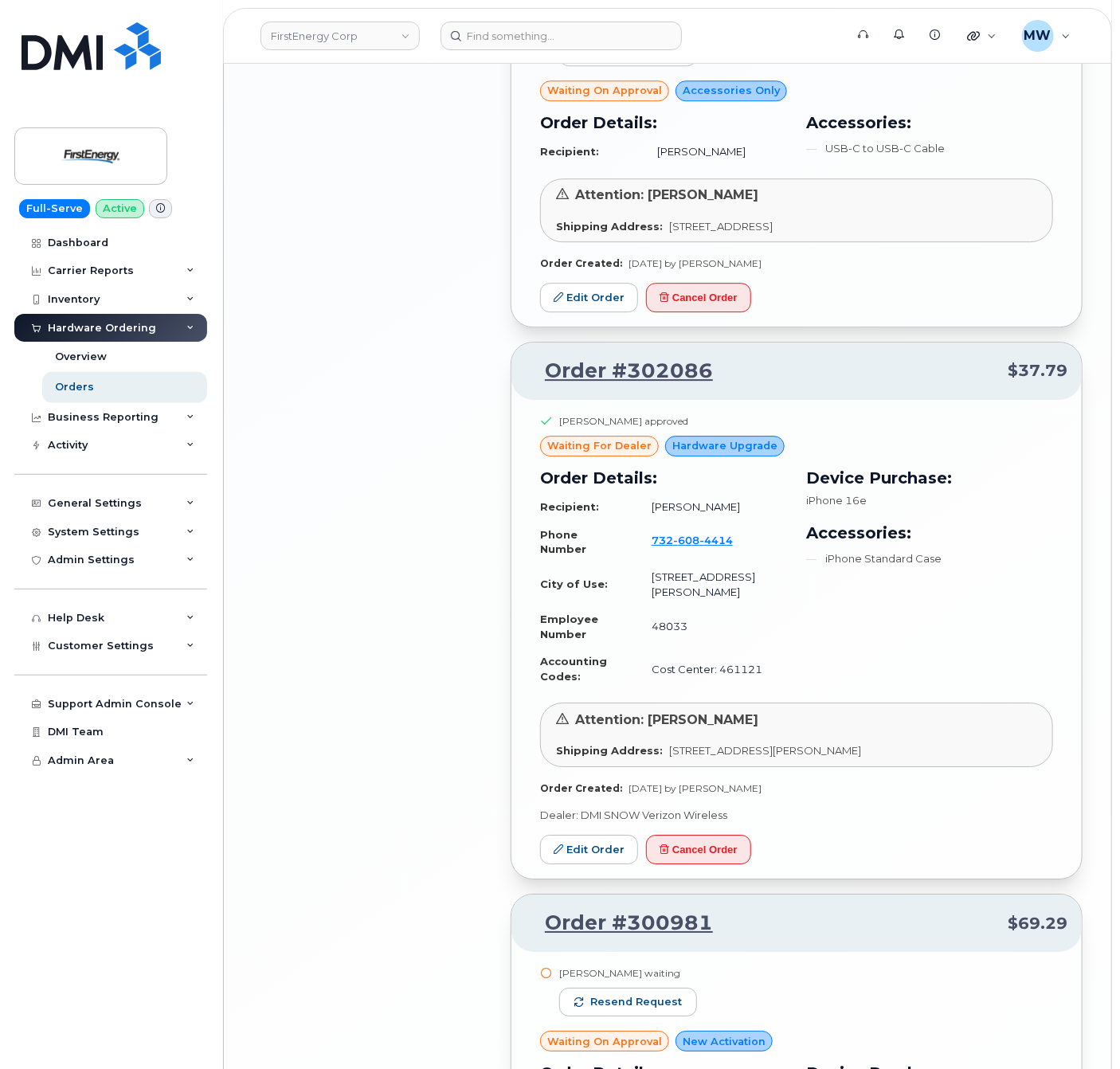
scroll to position [4854, 0]
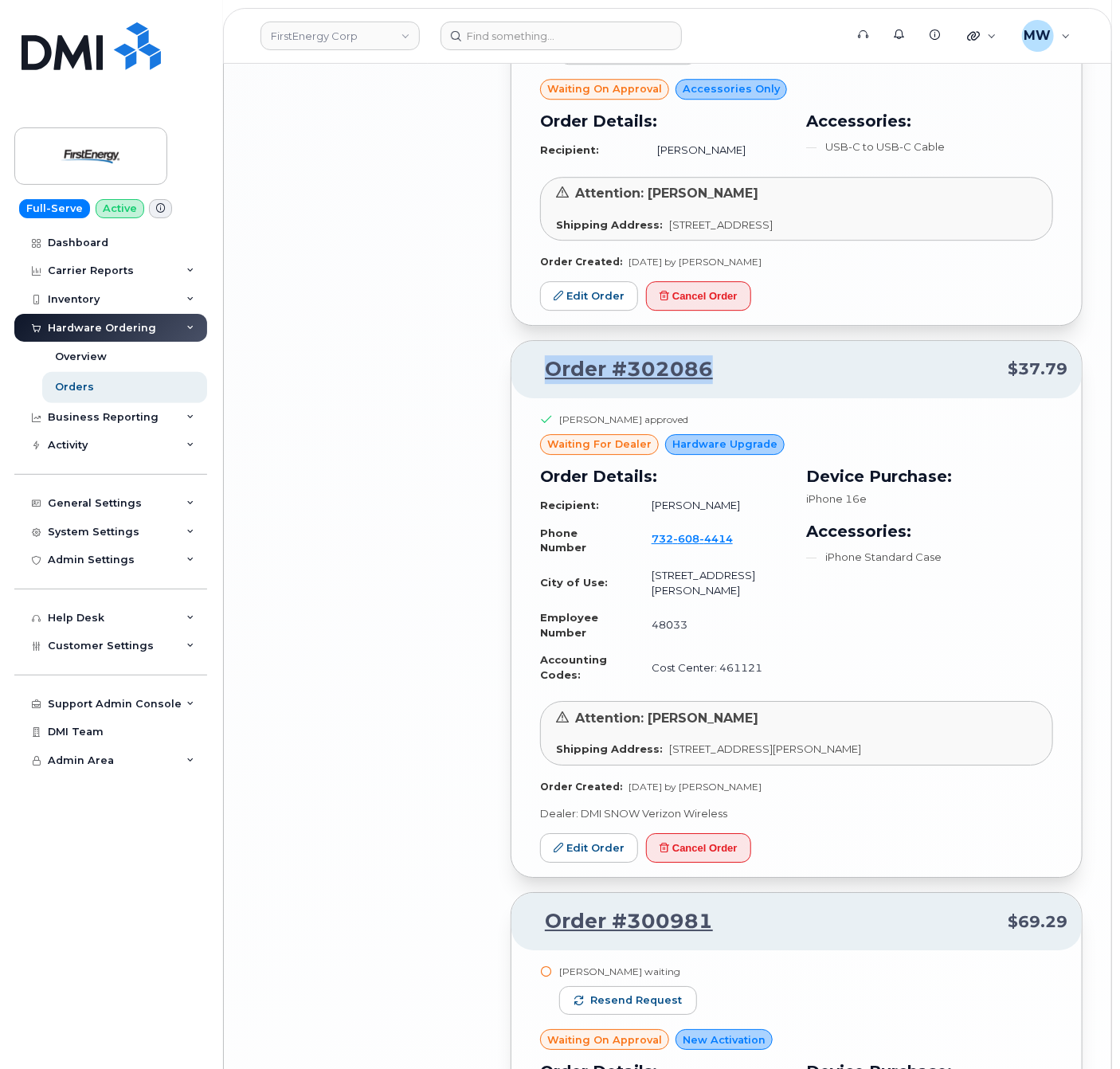
drag, startPoint x: 725, startPoint y: 312, endPoint x: 545, endPoint y: 309, distance: 180.0
click at [545, 356] on p "Order #302086 $37.79" at bounding box center [796, 370] width 541 height 29
copy link "Order #302086"
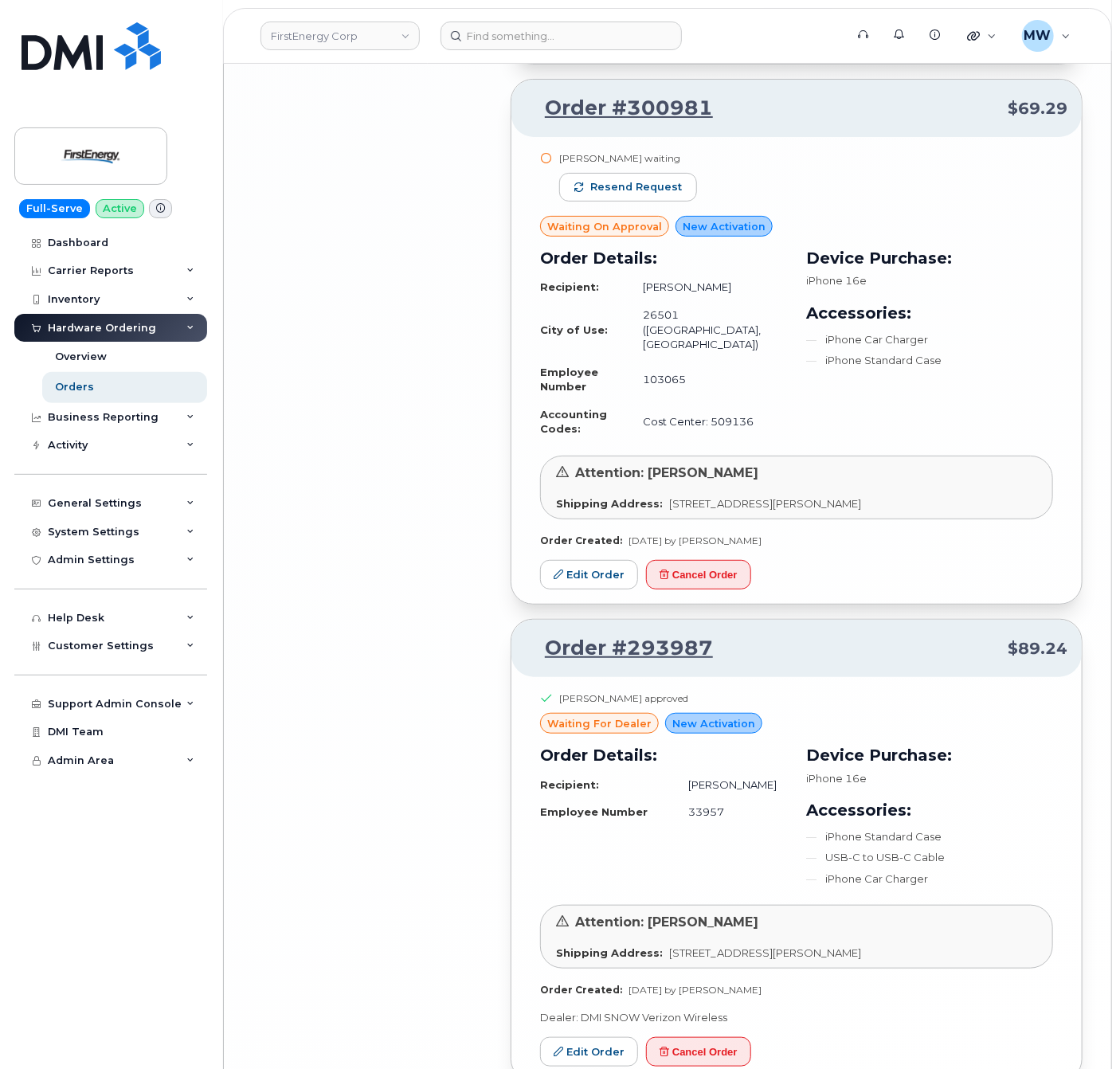
scroll to position [5690, 0]
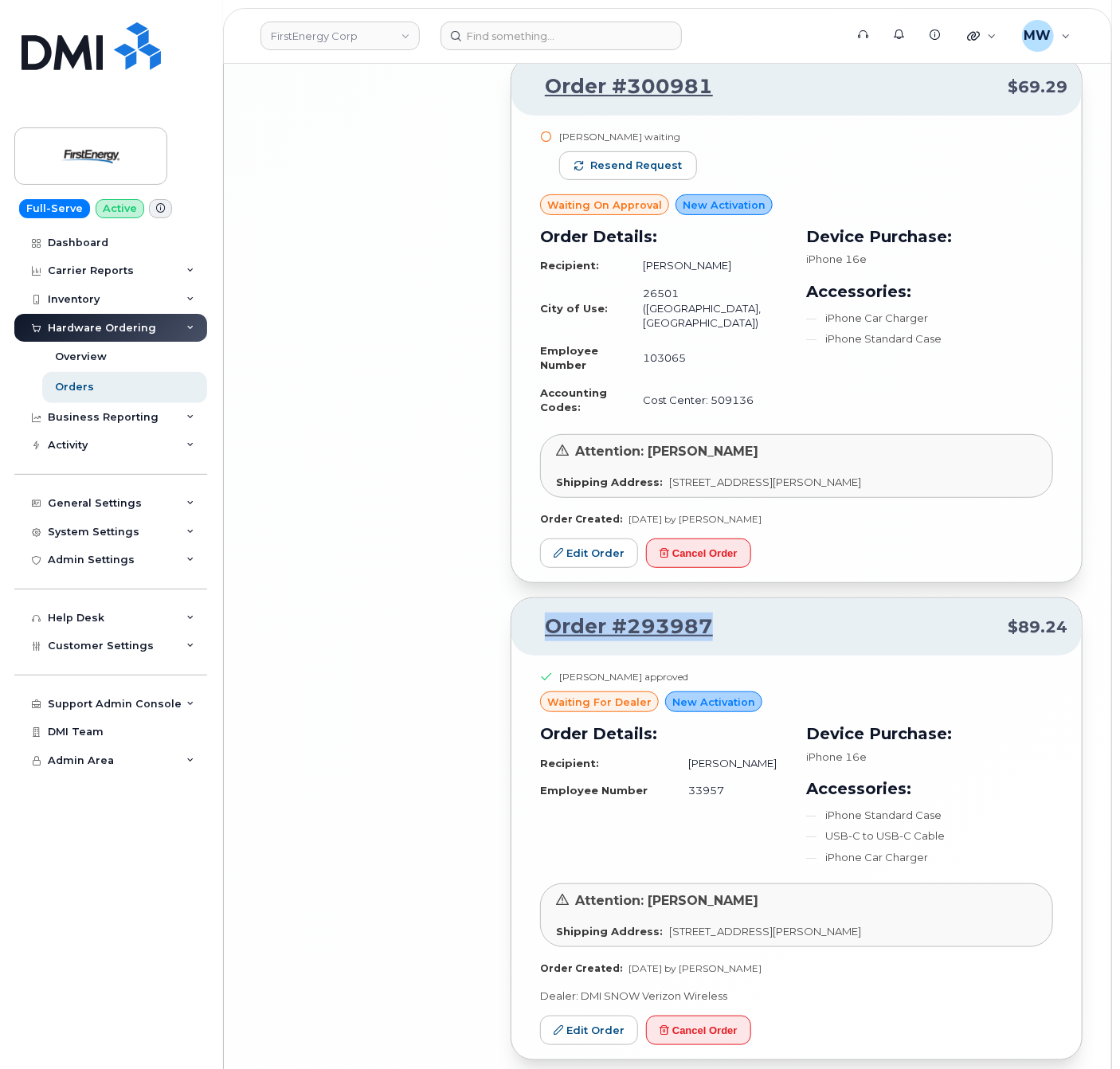
drag, startPoint x: 771, startPoint y: 535, endPoint x: 545, endPoint y: 534, distance: 226.0
click at [545, 612] on p "Order #293987 $89.24" at bounding box center [796, 627] width 541 height 29
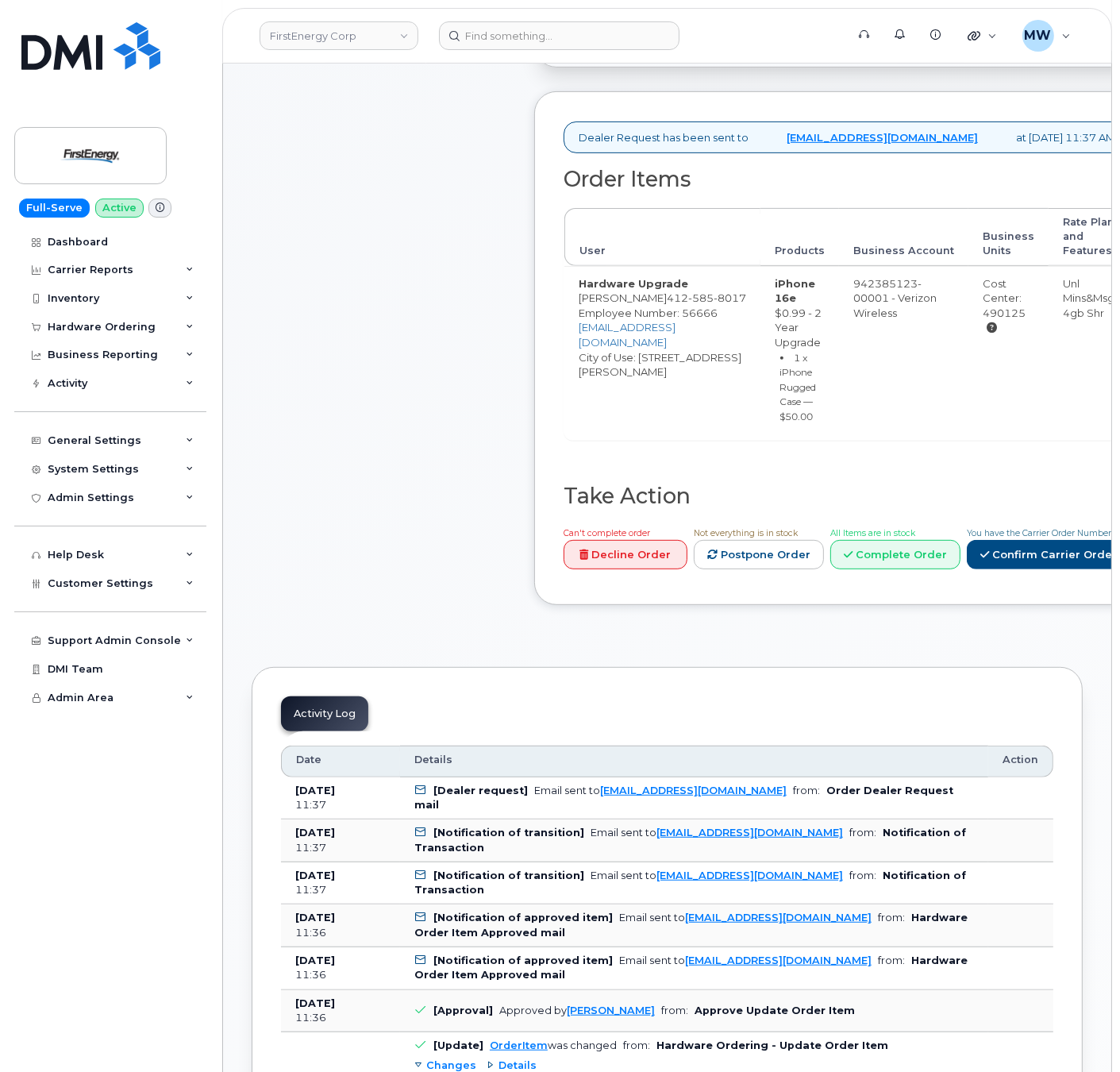
scroll to position [477, 0]
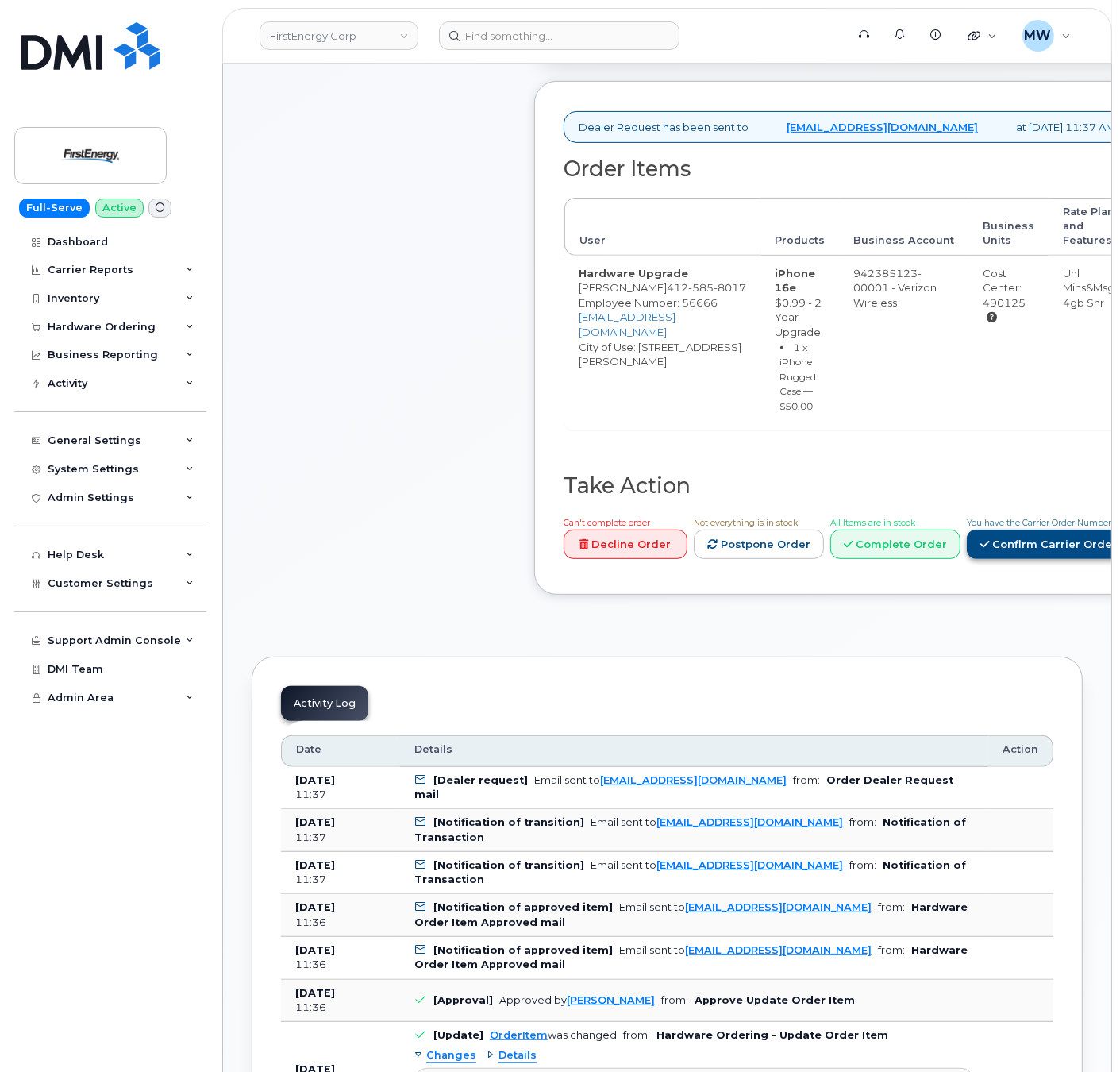
click at [1048, 559] on link "Confirm Carrier Order" at bounding box center [1048, 544] width 163 height 30
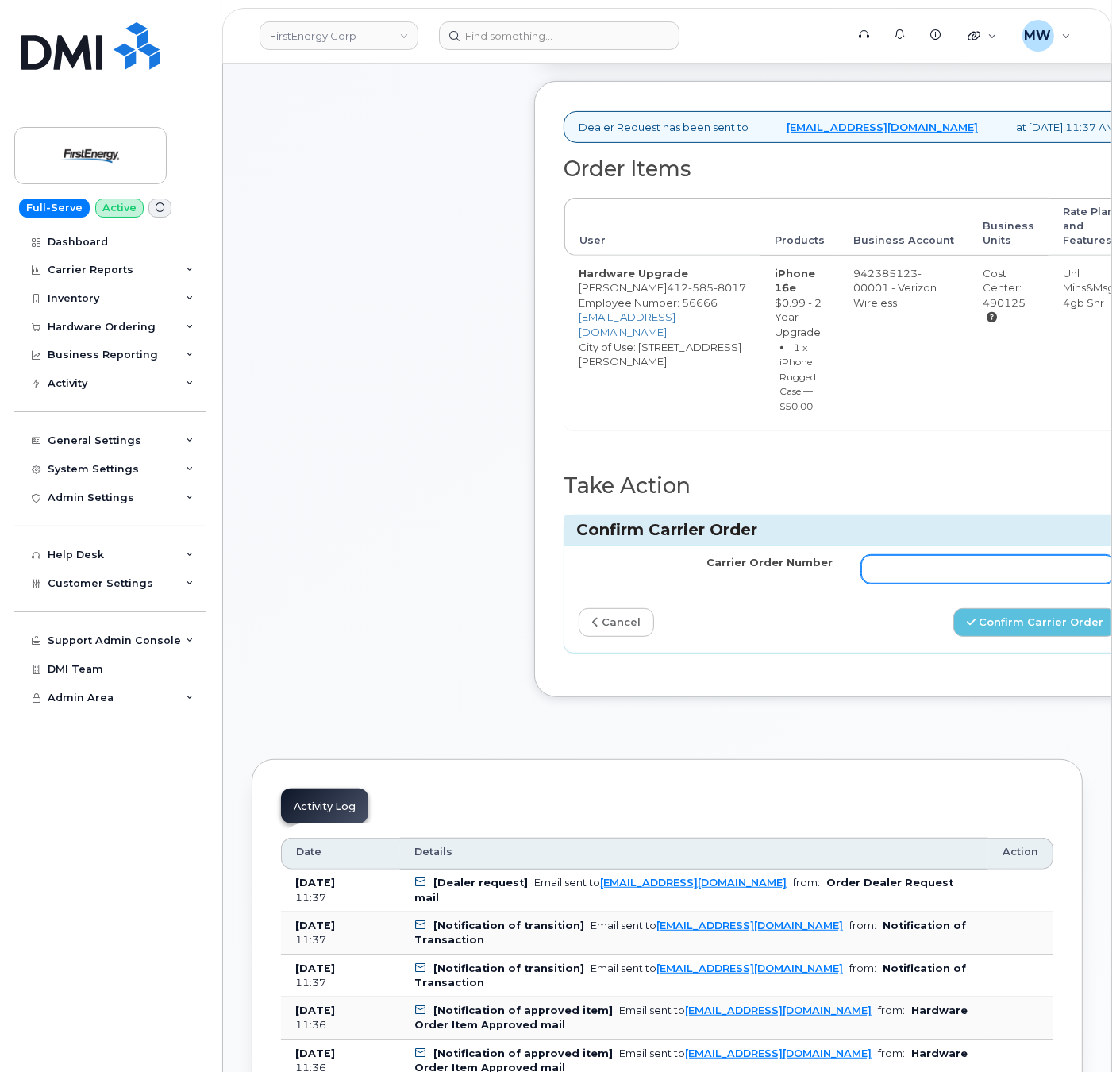
drag, startPoint x: 885, startPoint y: 593, endPoint x: 940, endPoint y: 609, distance: 57.3
click at [885, 584] on input "Carrier Order Number" at bounding box center [988, 569] width 254 height 29
paste input "MB3000600078770"
type input "MB3000600078770"
click at [1050, 637] on button "Confirm Carrier Order" at bounding box center [1035, 623] width 163 height 30
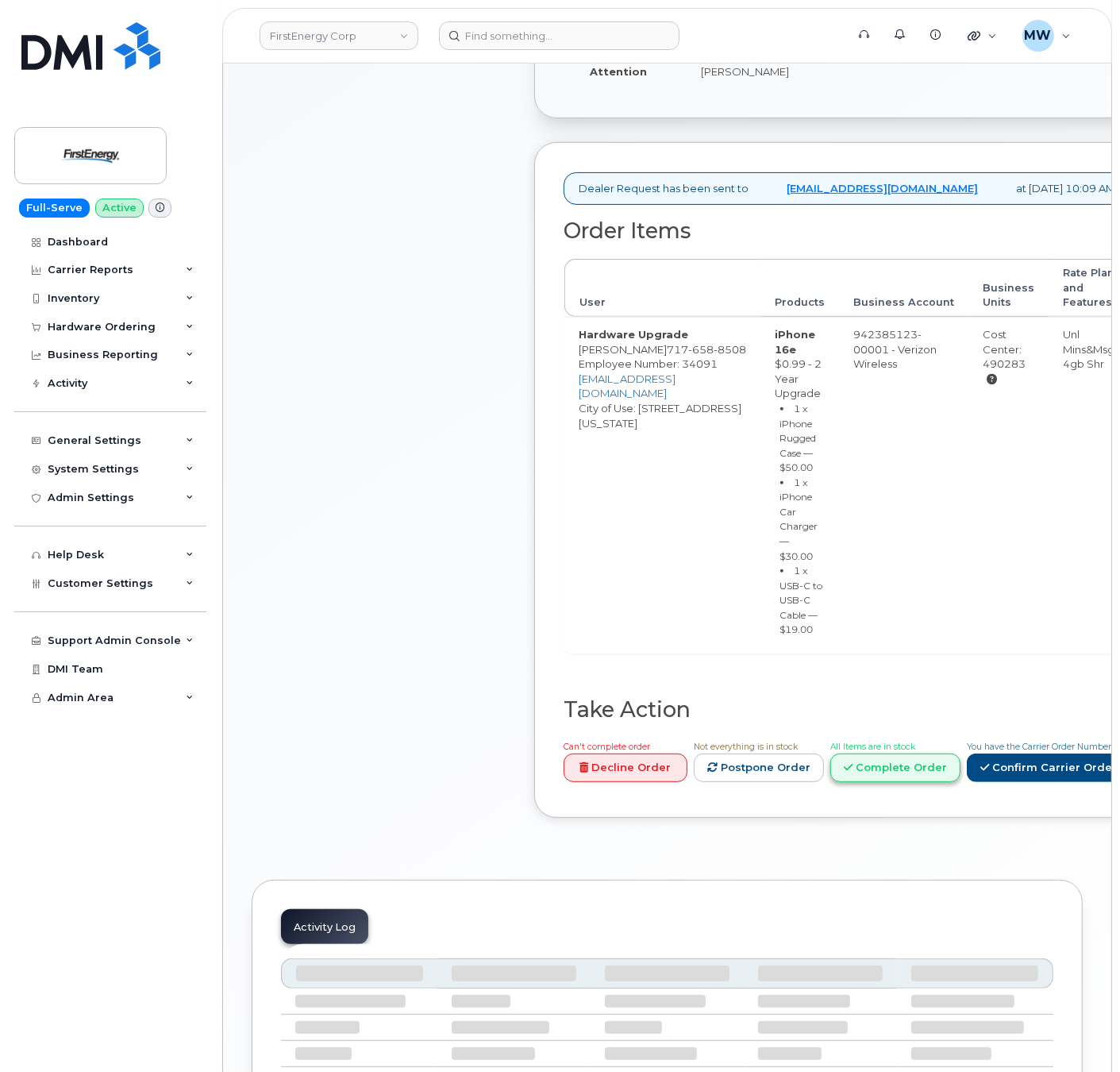
scroll to position [477, 0]
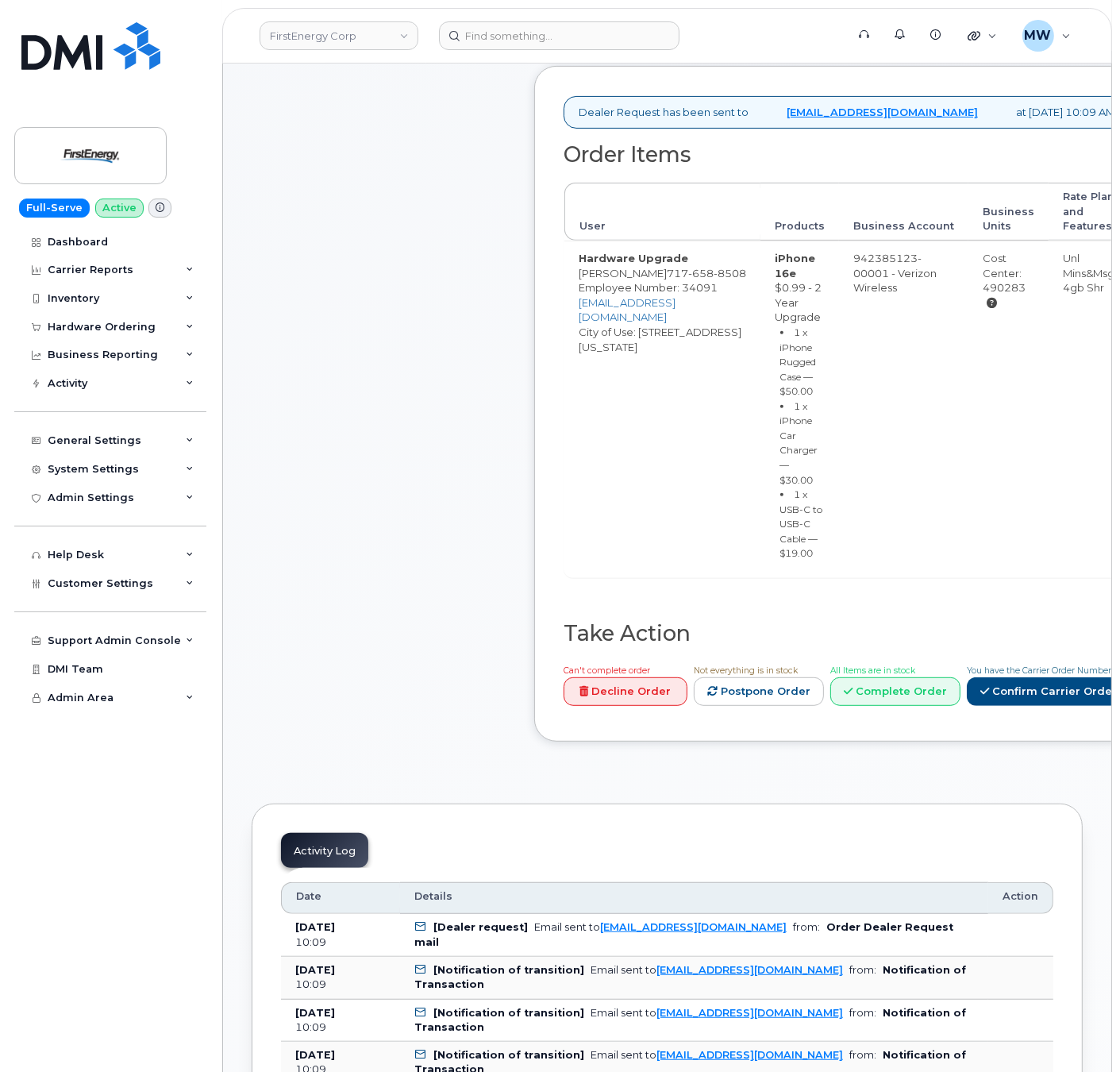
click at [783, 713] on div "Can't complete order Decline Order Not everything is in stock Postpone Order Al…" at bounding box center [844, 688] width 573 height 51
click at [967, 707] on link "Confirm Carrier Order" at bounding box center [1048, 692] width 163 height 30
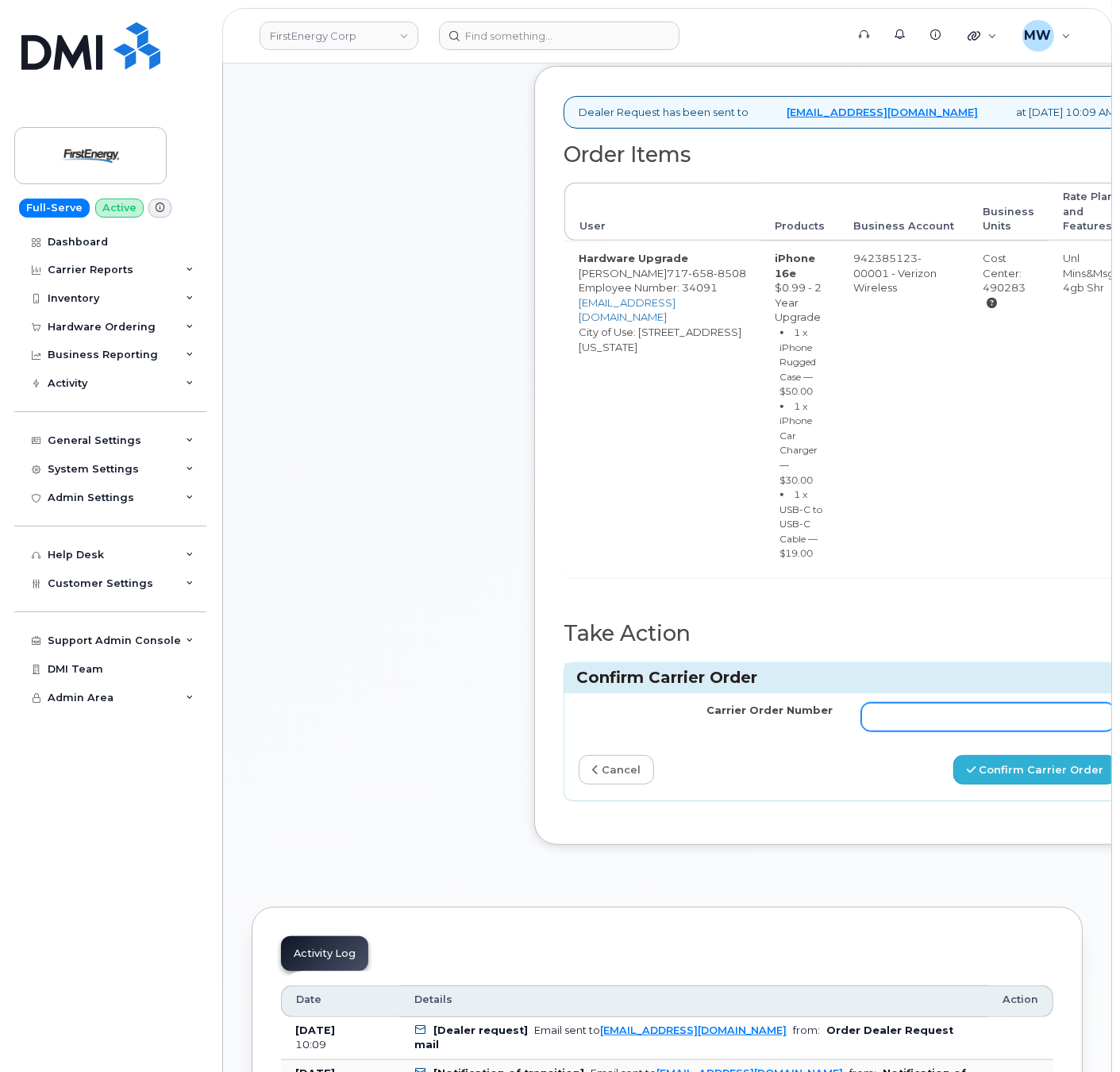
drag, startPoint x: 896, startPoint y: 768, endPoint x: 966, endPoint y: 814, distance: 83.8
click at [896, 732] on input "Carrier Order Number" at bounding box center [988, 717] width 254 height 29
paste input "MB3000600063153"
type input "MB3000600063153"
click at [1004, 785] on button "Confirm Carrier Order" at bounding box center [1035, 769] width 163 height 30
